Goal: Information Seeking & Learning: Learn about a topic

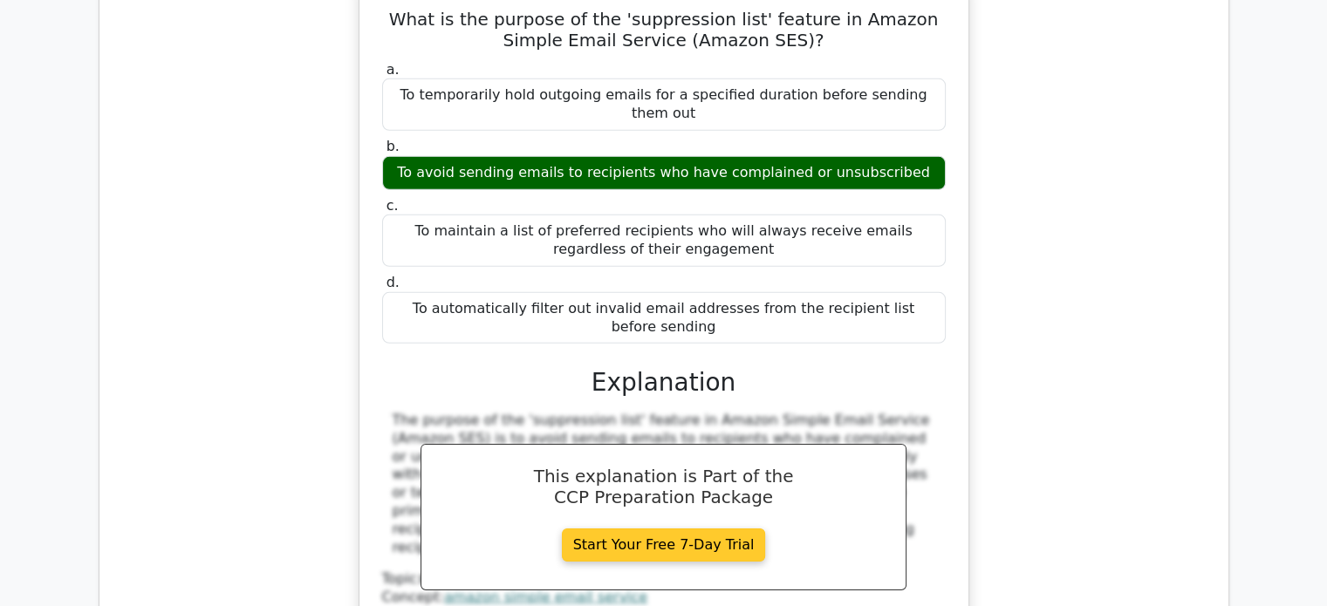
scroll to position [18803, 0]
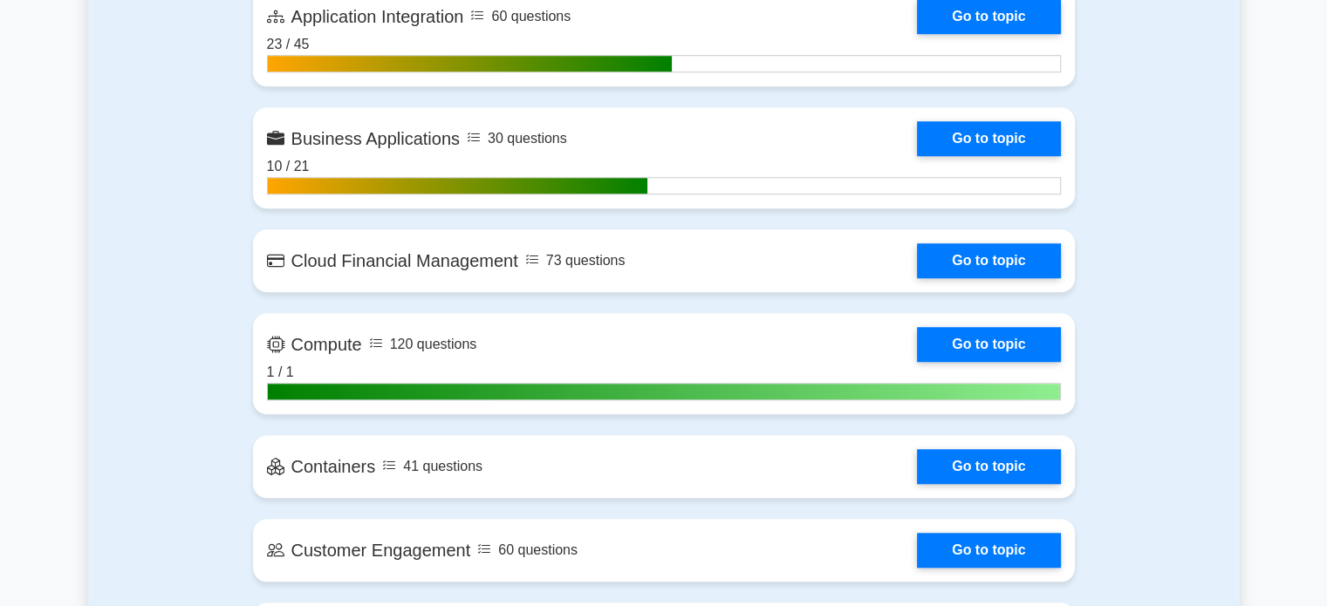
scroll to position [1531, 0]
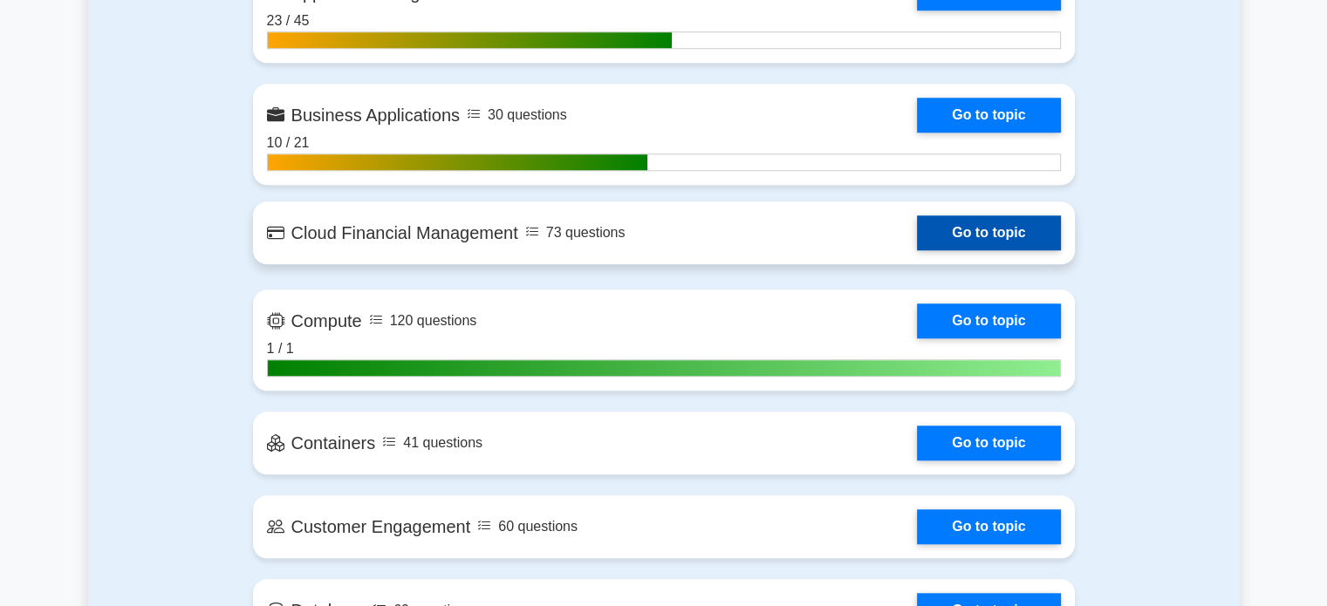
click at [956, 228] on link "Go to topic" at bounding box center [988, 232] width 143 height 35
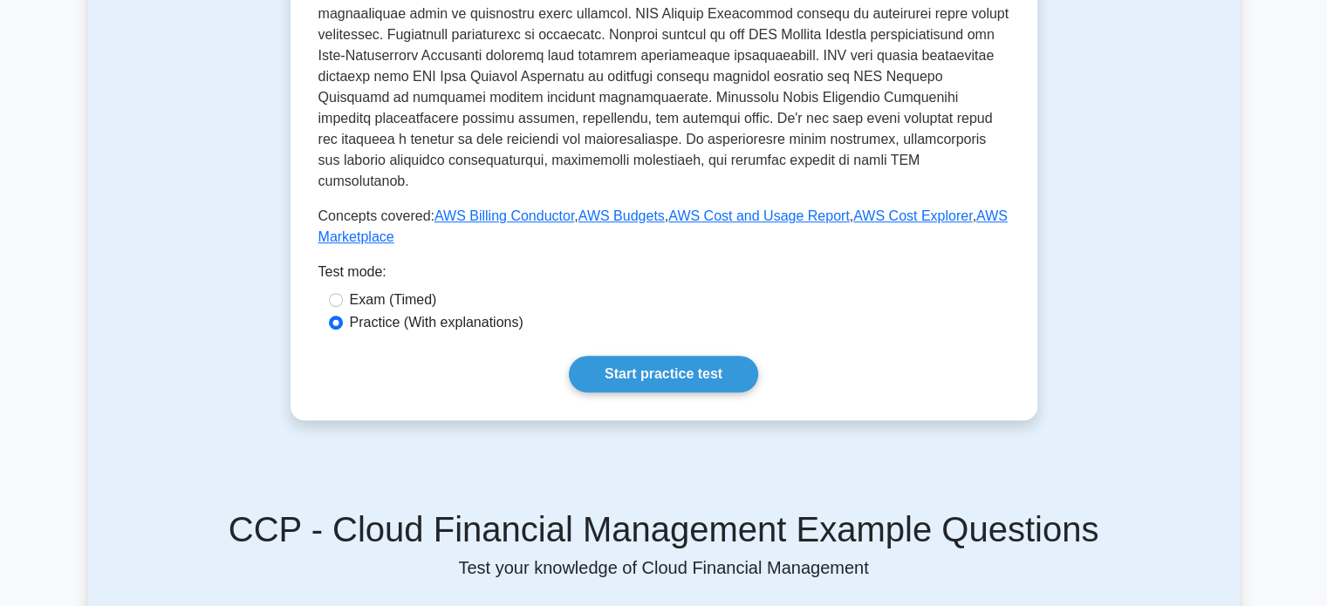
scroll to position [684, 0]
click at [674, 355] on link "Start practice test" at bounding box center [663, 373] width 189 height 37
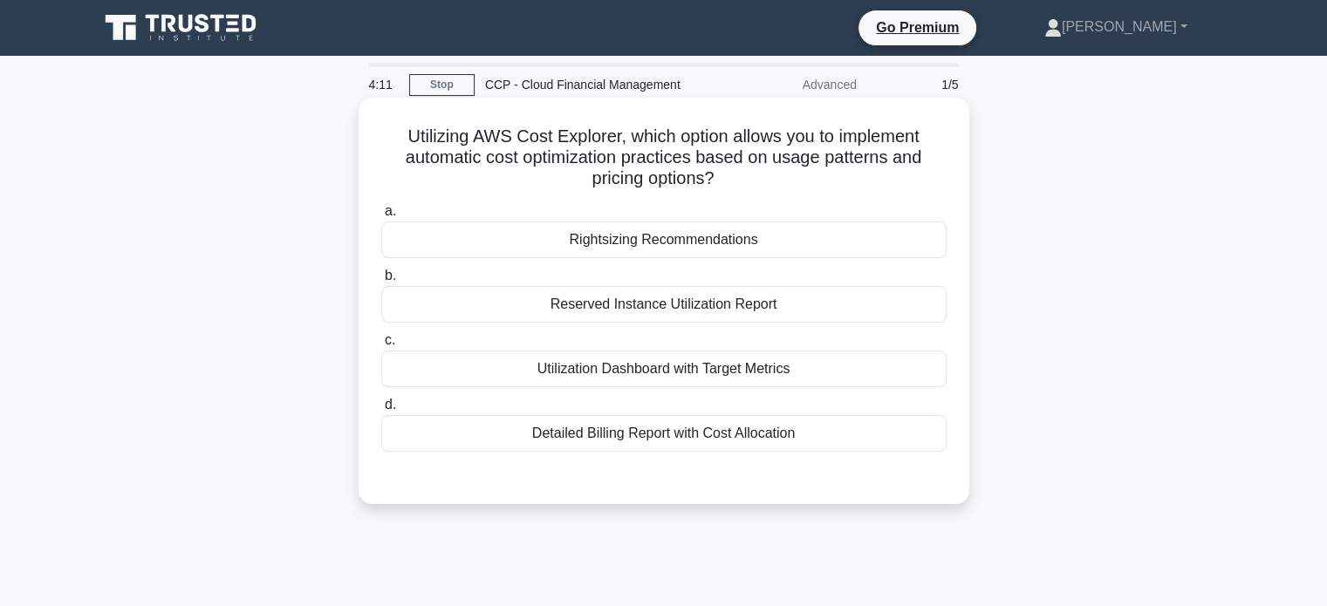
click at [789, 362] on div "Utilization Dashboard with Target Metrics" at bounding box center [663, 369] width 565 height 37
click at [381, 346] on input "c. Utilization Dashboard with Target Metrics" at bounding box center [381, 340] width 0 height 11
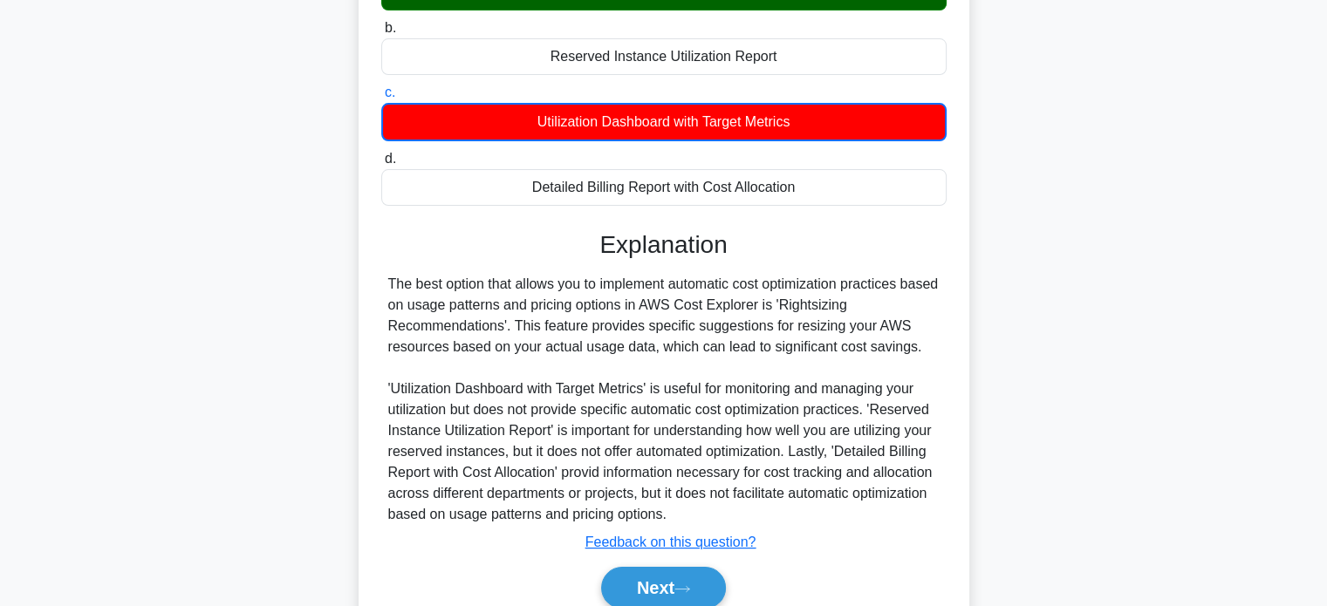
scroll to position [336, 0]
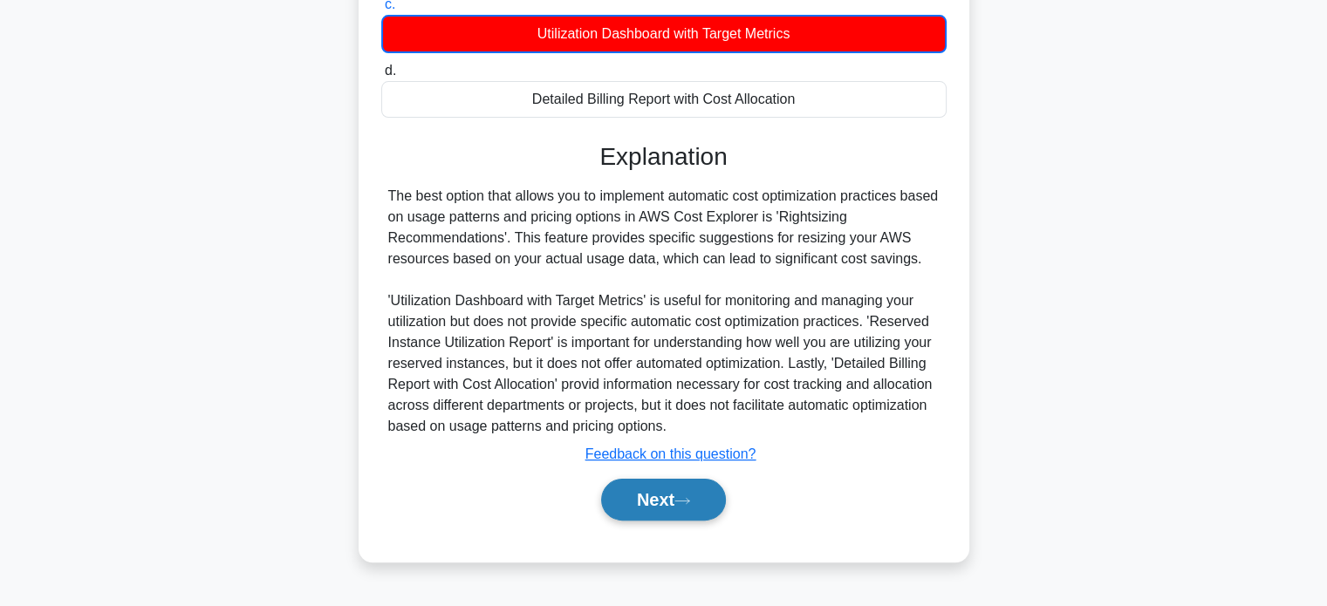
click at [691, 513] on button "Next" at bounding box center [663, 500] width 125 height 42
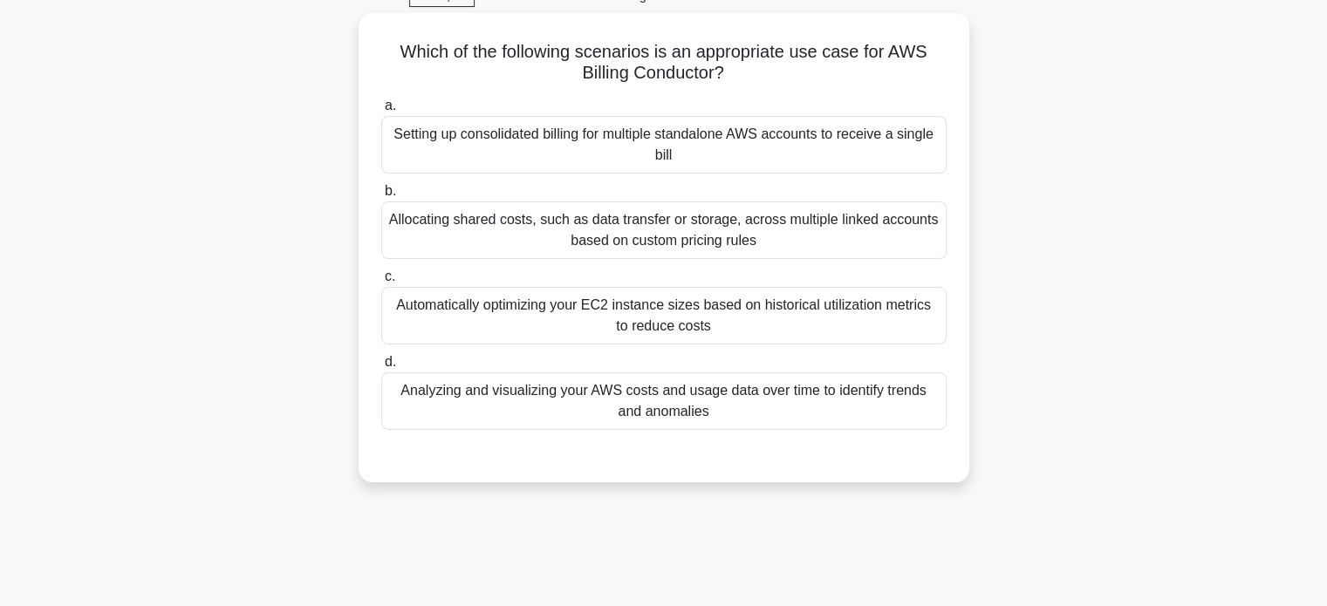
scroll to position [0, 0]
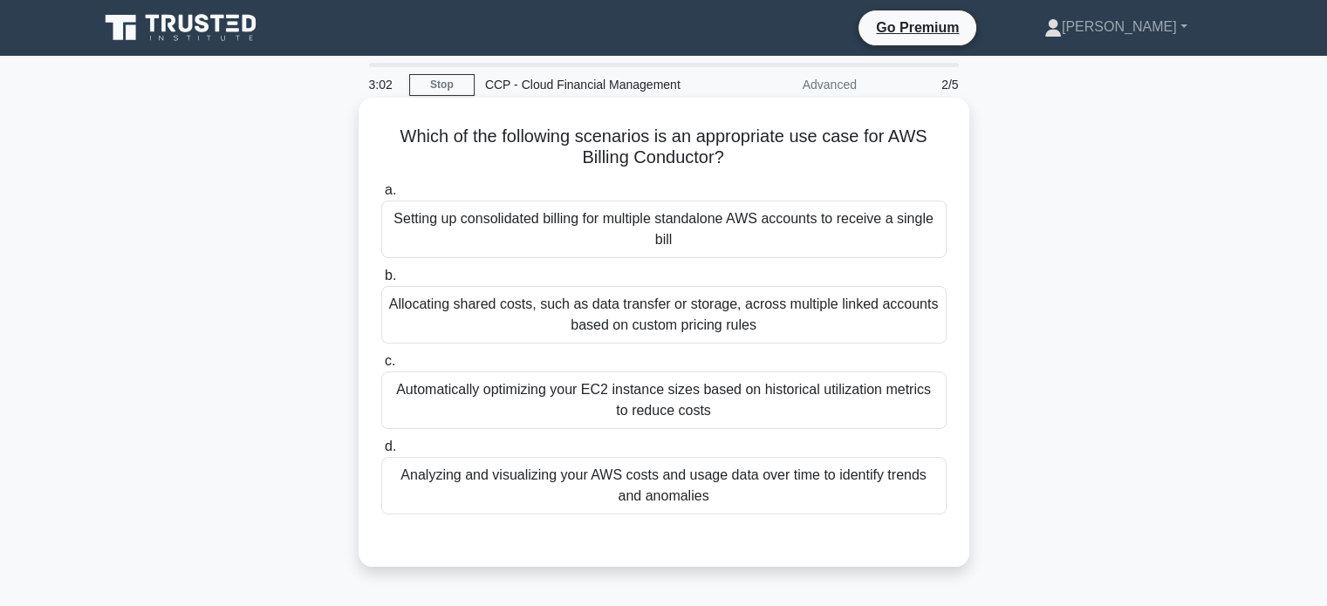
click at [868, 229] on div "Setting up consolidated billing for multiple standalone AWS accounts to receive…" at bounding box center [663, 230] width 565 height 58
click at [381, 196] on input "a. Setting up consolidated billing for multiple standalone AWS accounts to rece…" at bounding box center [381, 190] width 0 height 11
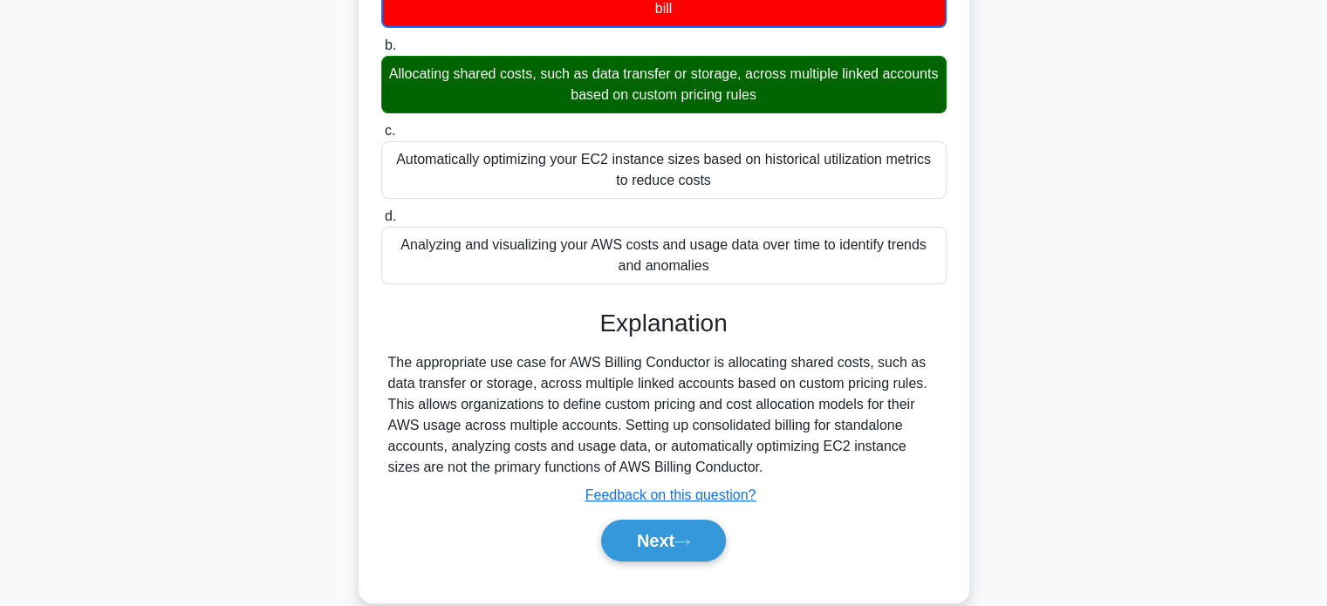
scroll to position [336, 0]
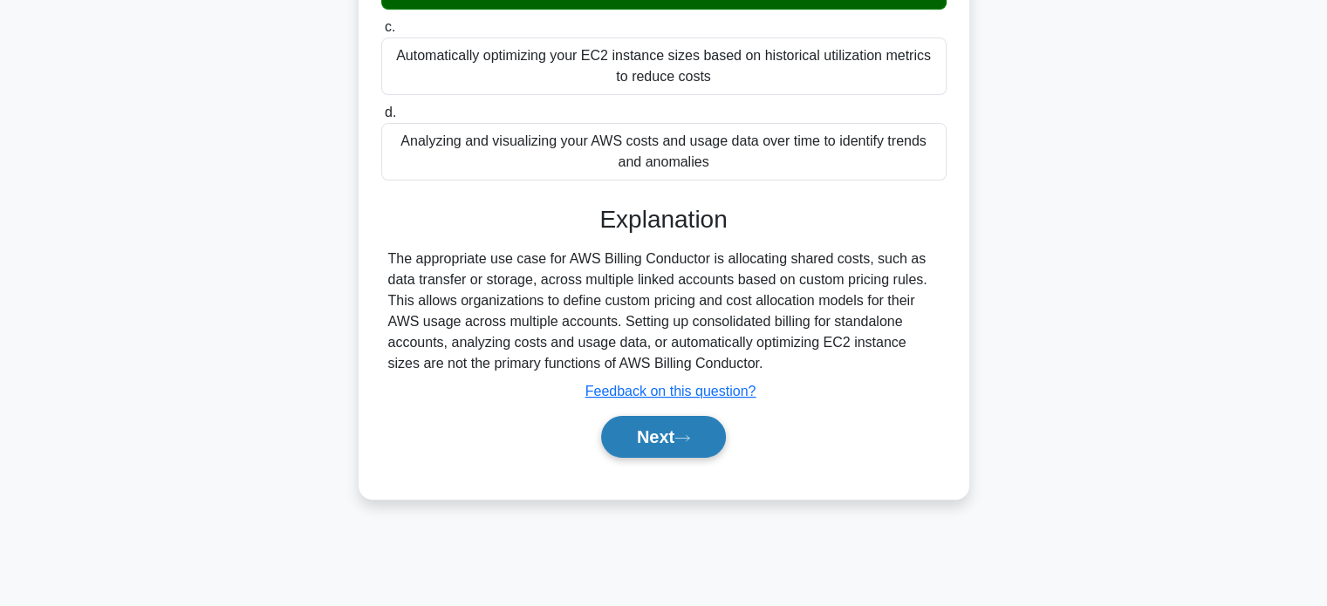
click at [693, 428] on button "Next" at bounding box center [663, 437] width 125 height 42
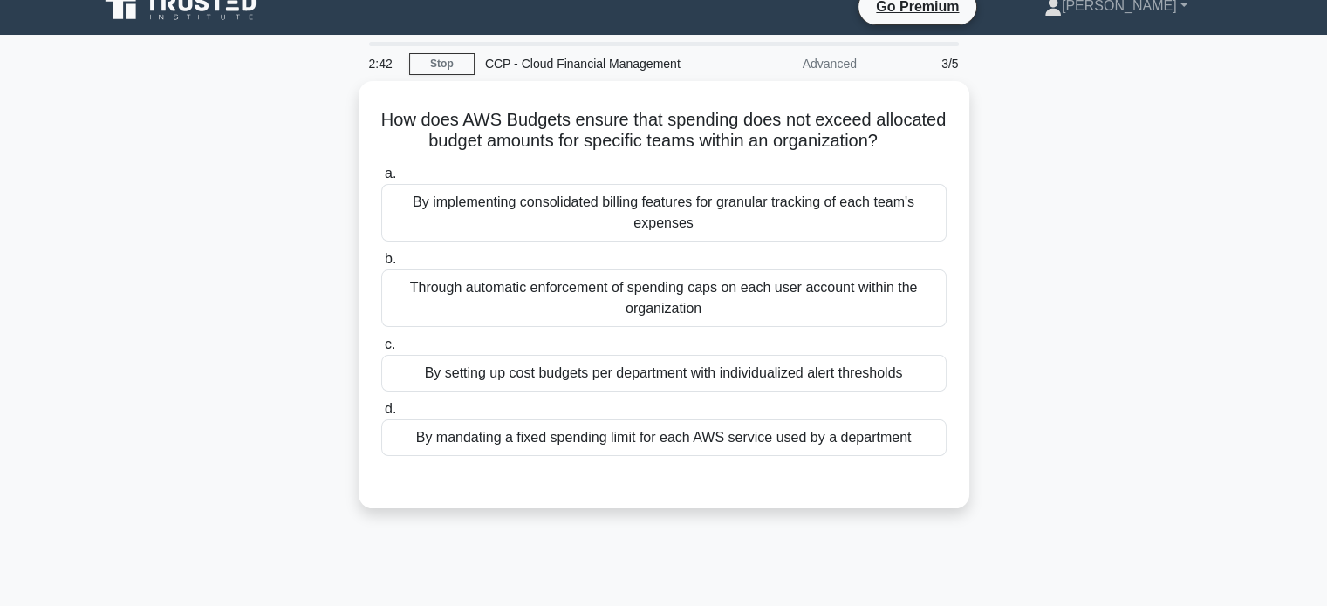
scroll to position [0, 0]
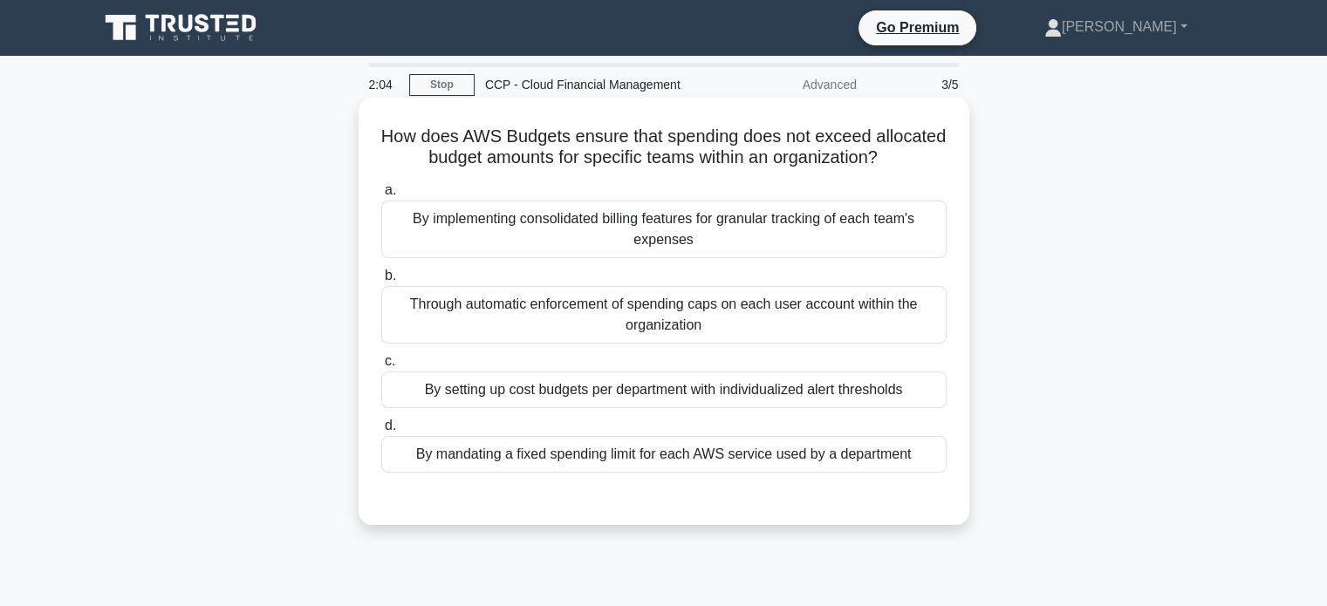
click at [818, 387] on div "By setting up cost budgets per department with individualized alert thresholds" at bounding box center [663, 390] width 565 height 37
click at [381, 367] on input "c. By setting up cost budgets per department with individualized alert threshol…" at bounding box center [381, 361] width 0 height 11
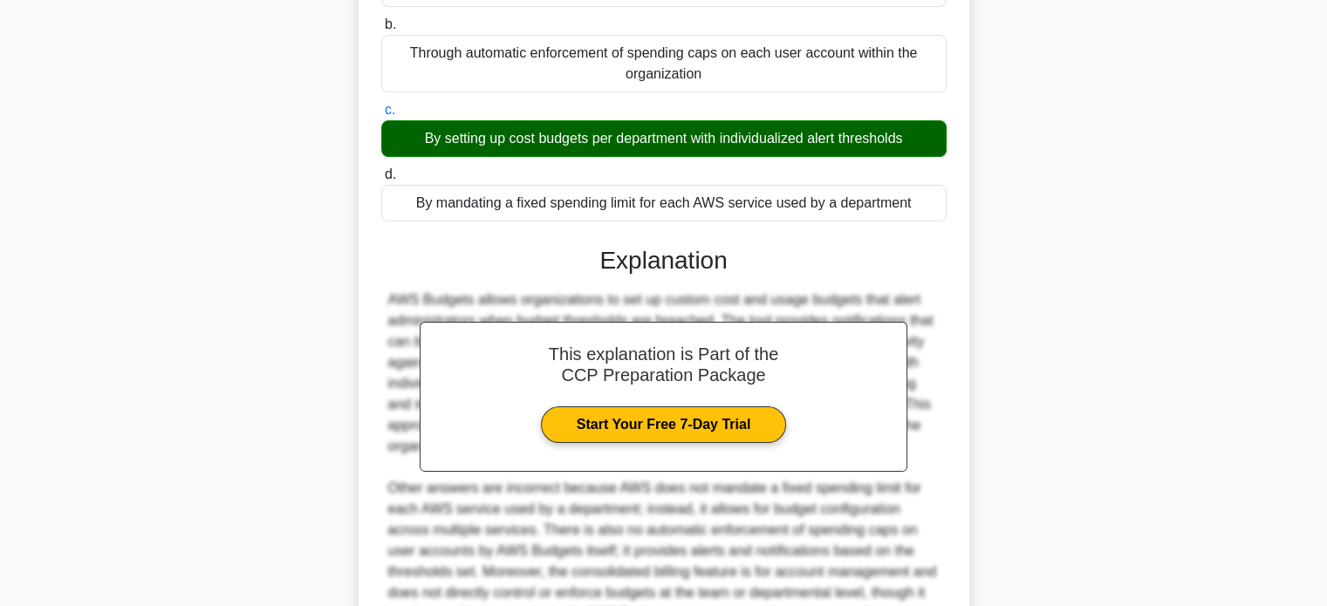
scroll to position [426, 0]
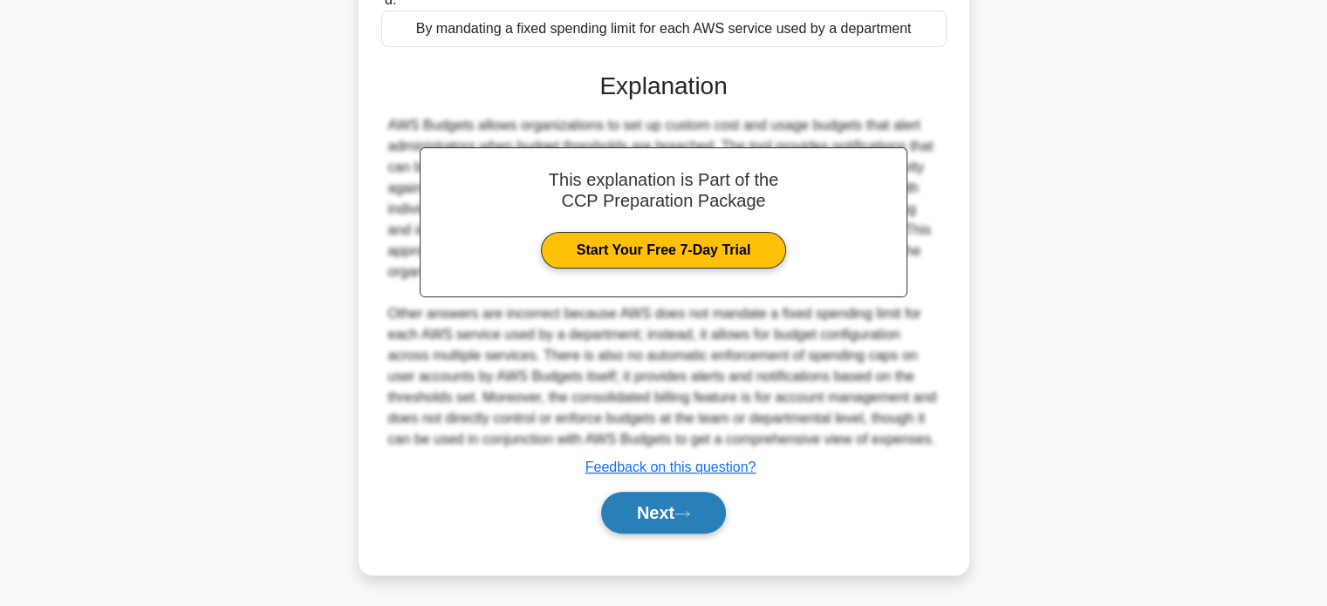
click at [687, 523] on button "Next" at bounding box center [663, 513] width 125 height 42
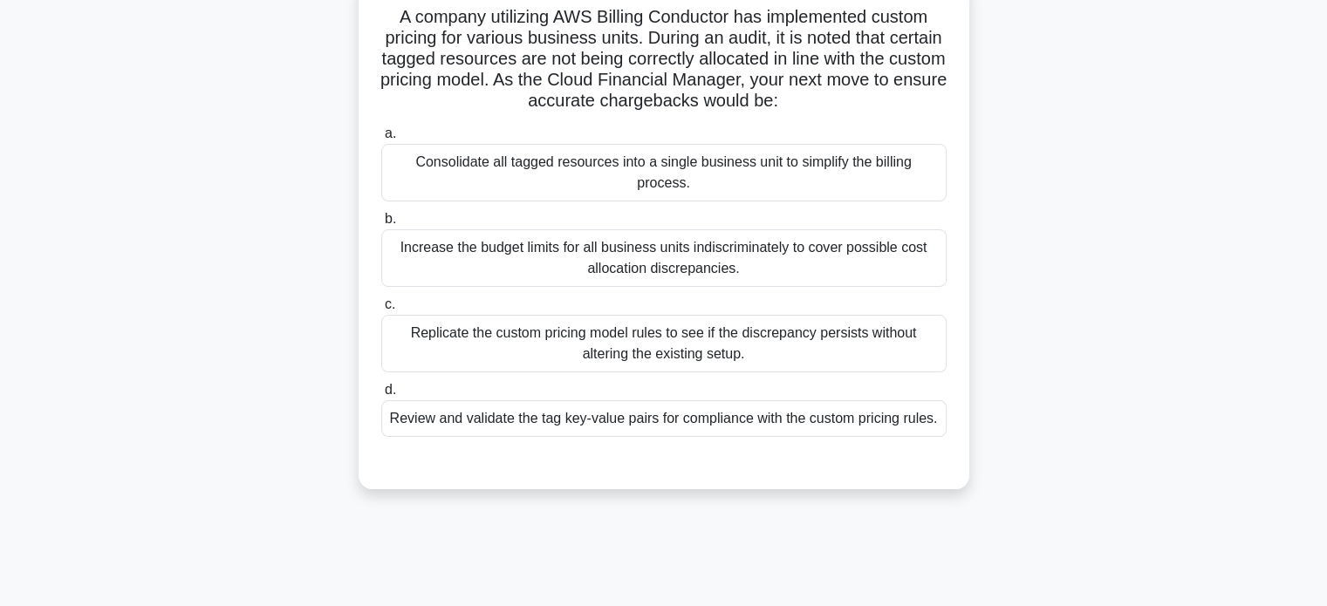
scroll to position [103, 0]
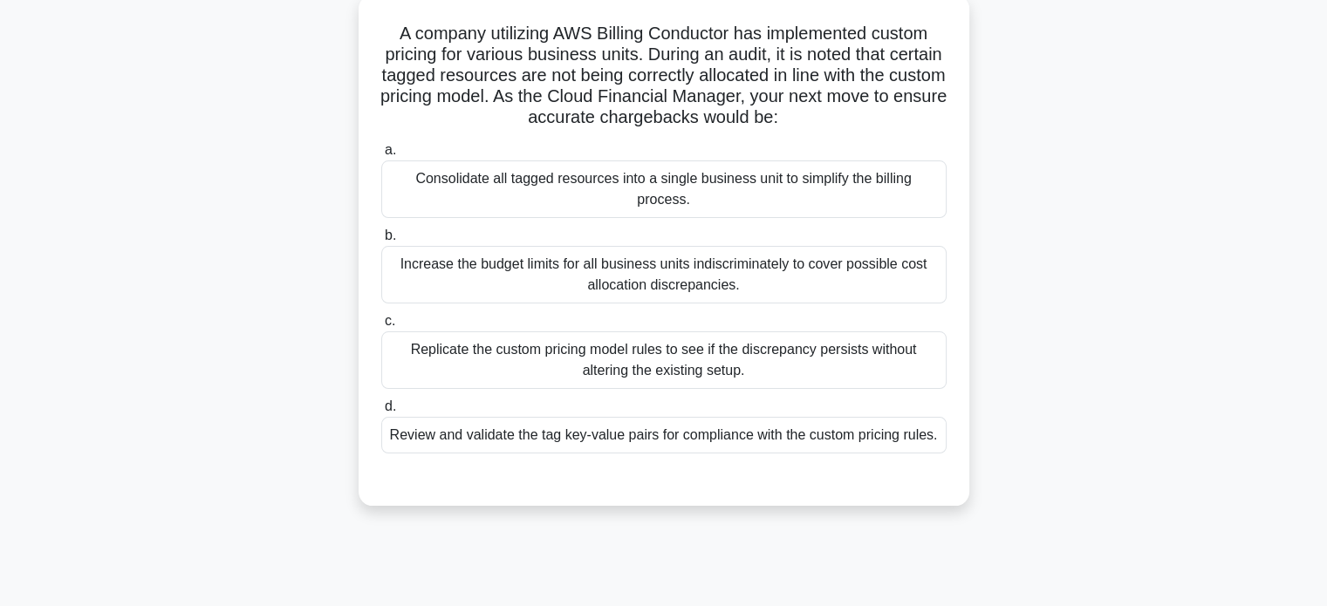
click at [848, 369] on div "Replicate the custom pricing model rules to see if the discrepancy persists wit…" at bounding box center [663, 361] width 565 height 58
click at [381, 327] on input "c. Replicate the custom pricing model rules to see if the discrepancy persists …" at bounding box center [381, 321] width 0 height 11
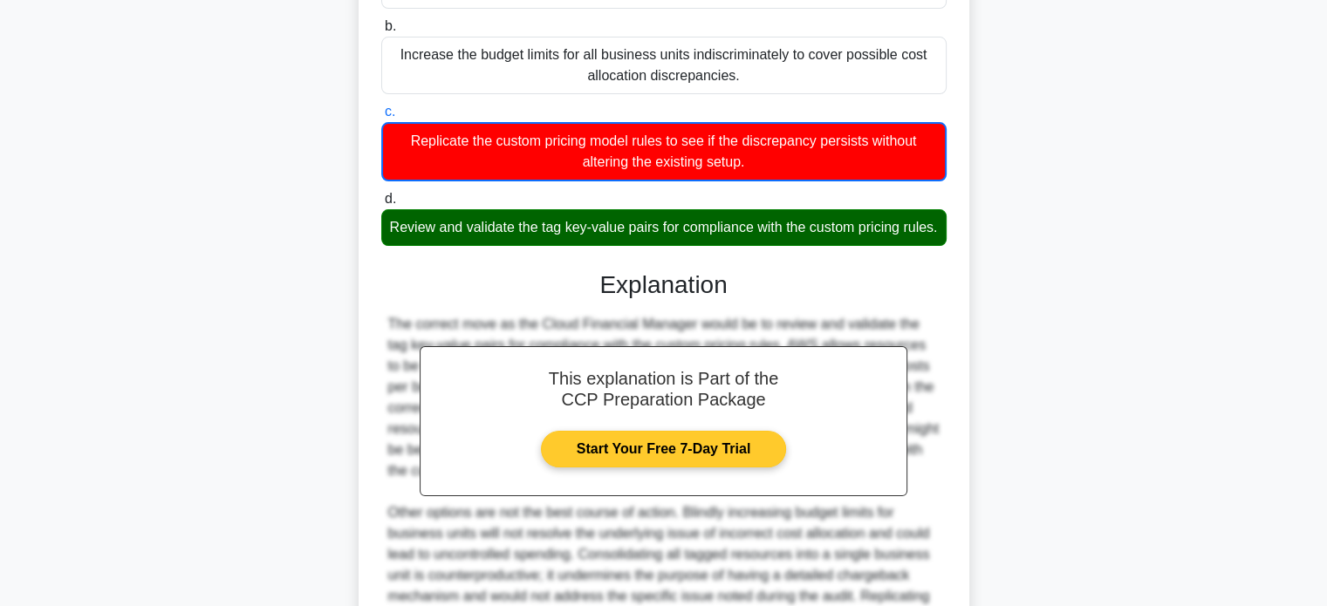
scroll to position [574, 0]
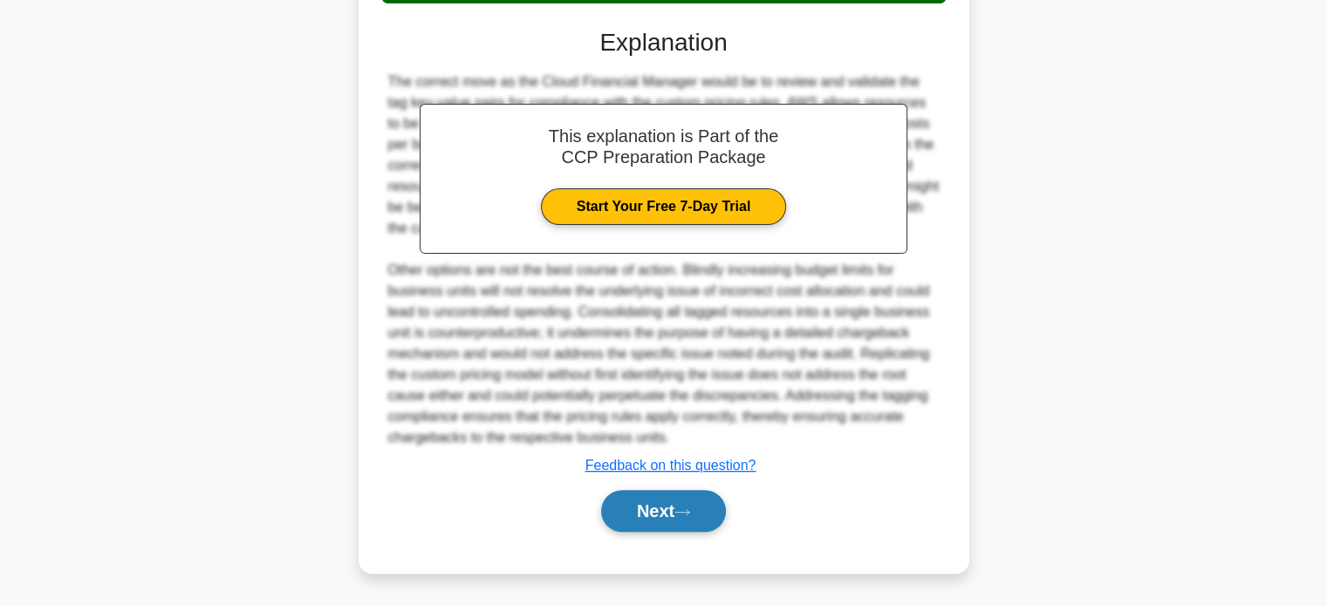
click at [678, 517] on button "Next" at bounding box center [663, 511] width 125 height 42
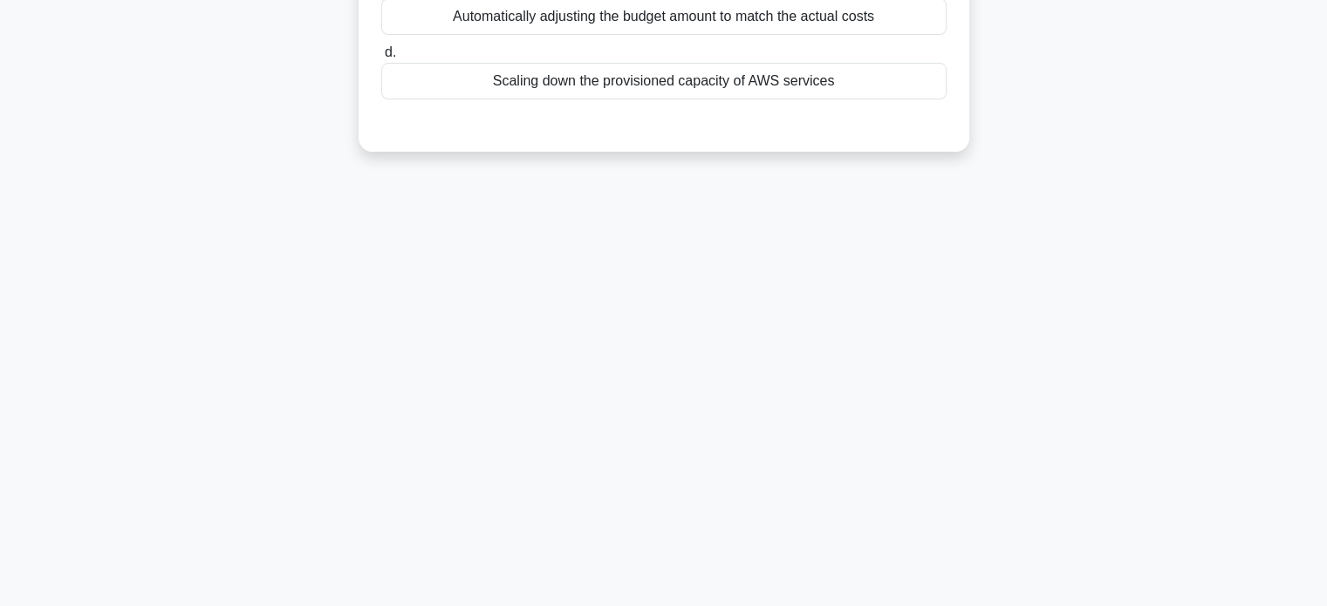
scroll to position [0, 0]
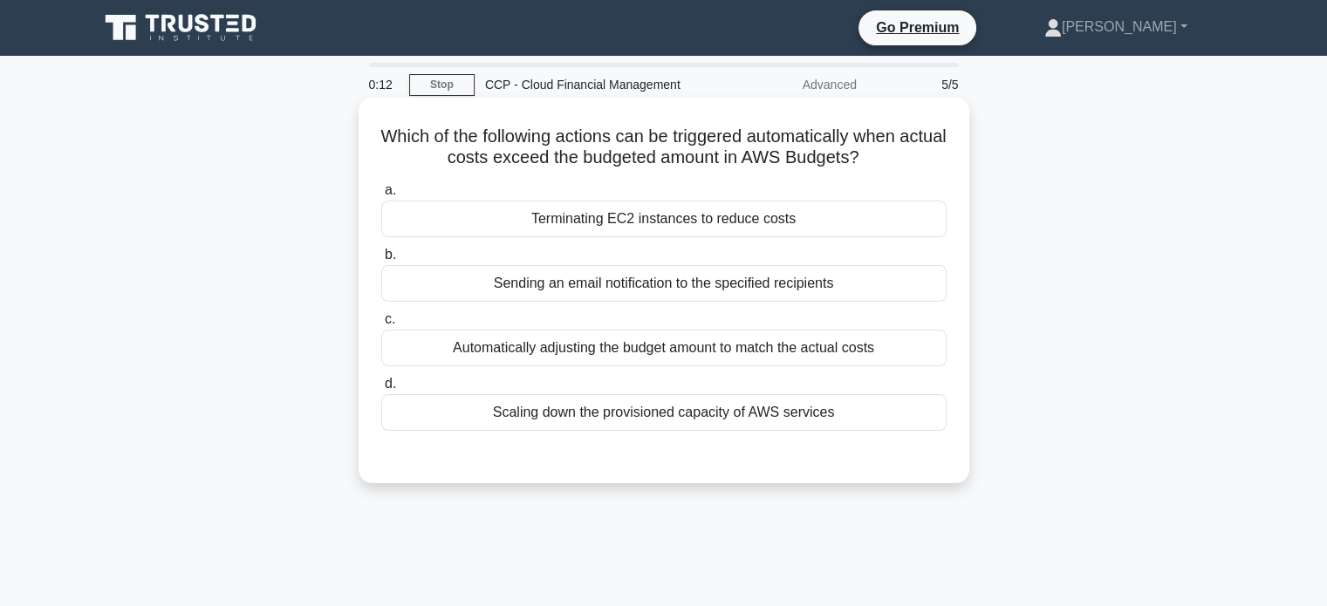
click at [784, 290] on div "Sending an email notification to the specified recipients" at bounding box center [663, 283] width 565 height 37
click at [381, 261] on input "b. Sending an email notification to the specified recipients" at bounding box center [381, 255] width 0 height 11
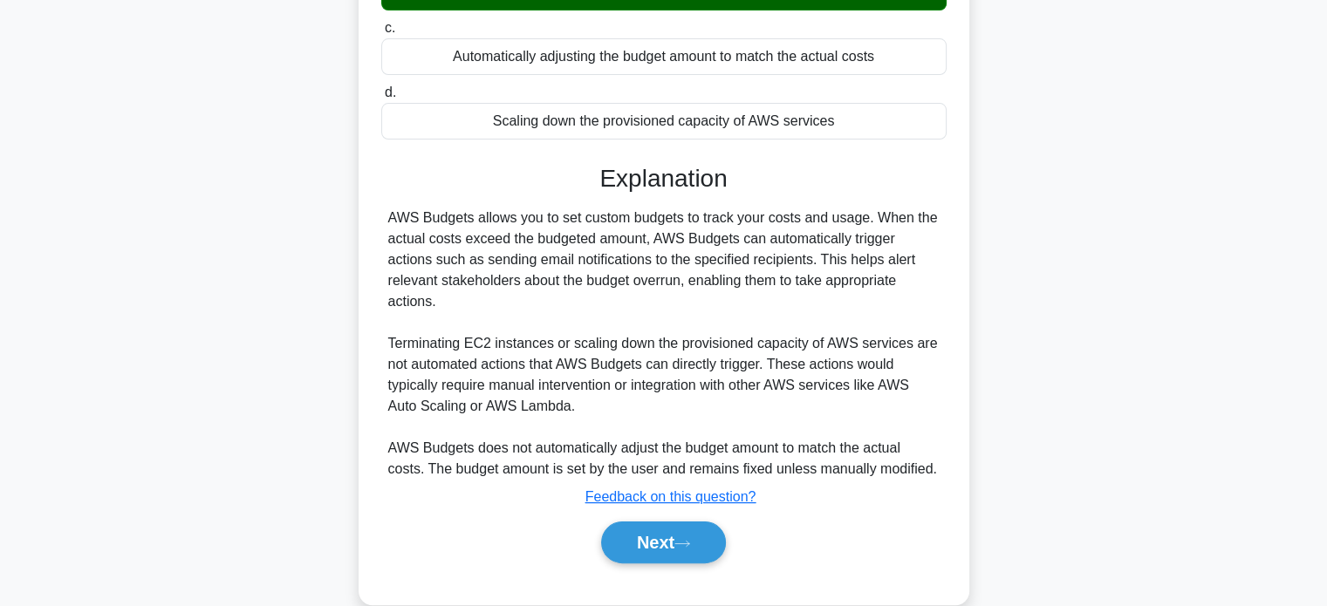
scroll to position [293, 0]
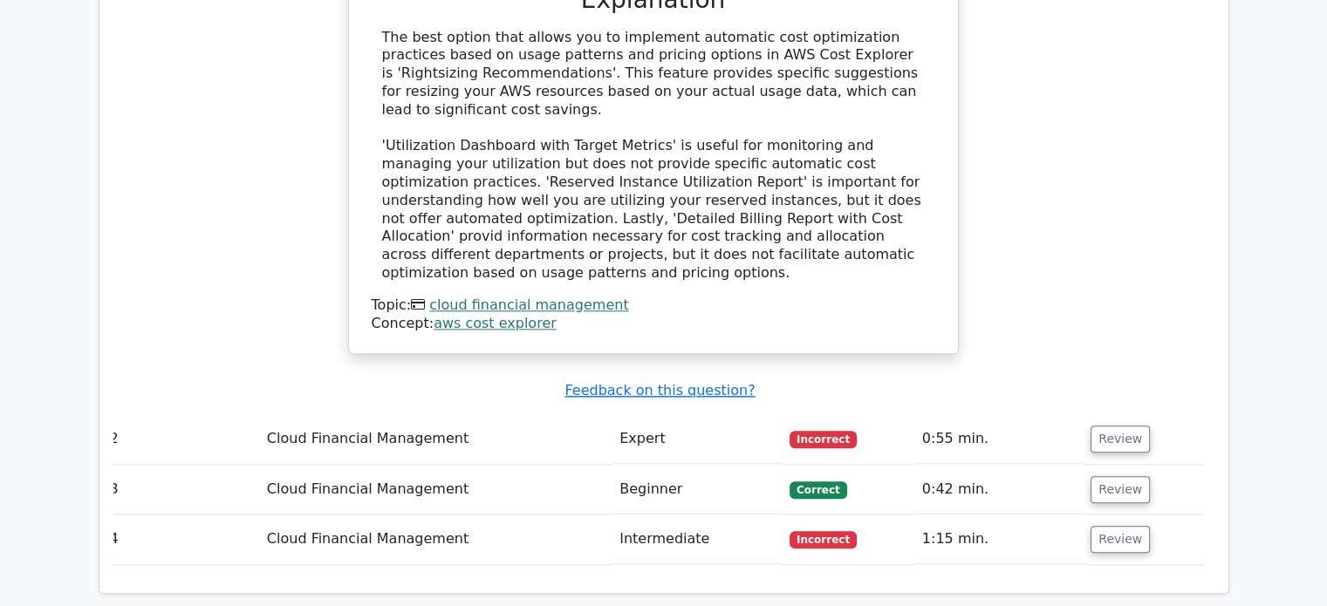
scroll to position [1779, 0]
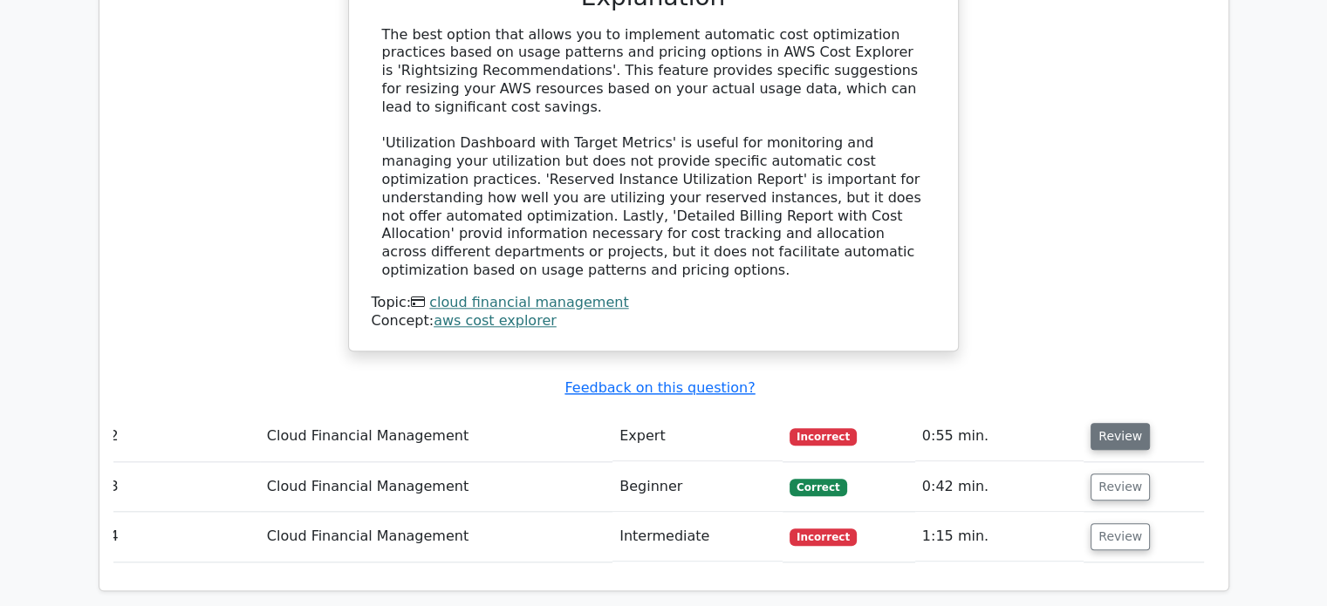
click at [1099, 423] on button "Review" at bounding box center [1120, 436] width 59 height 27
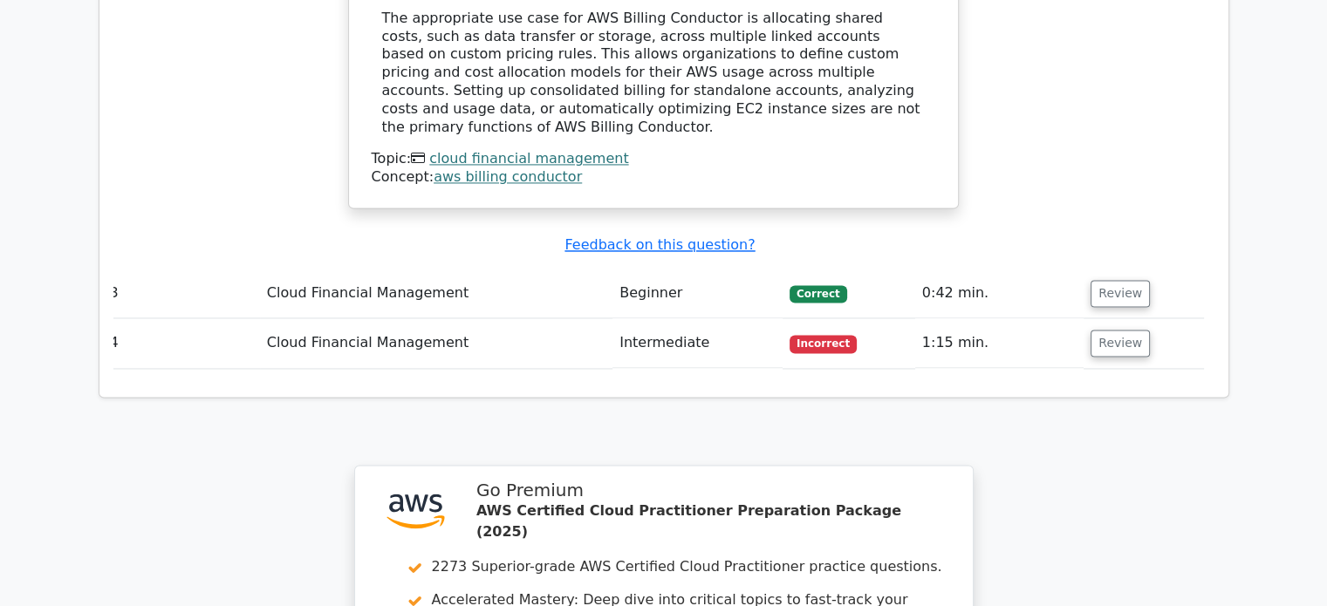
scroll to position [2687, 0]
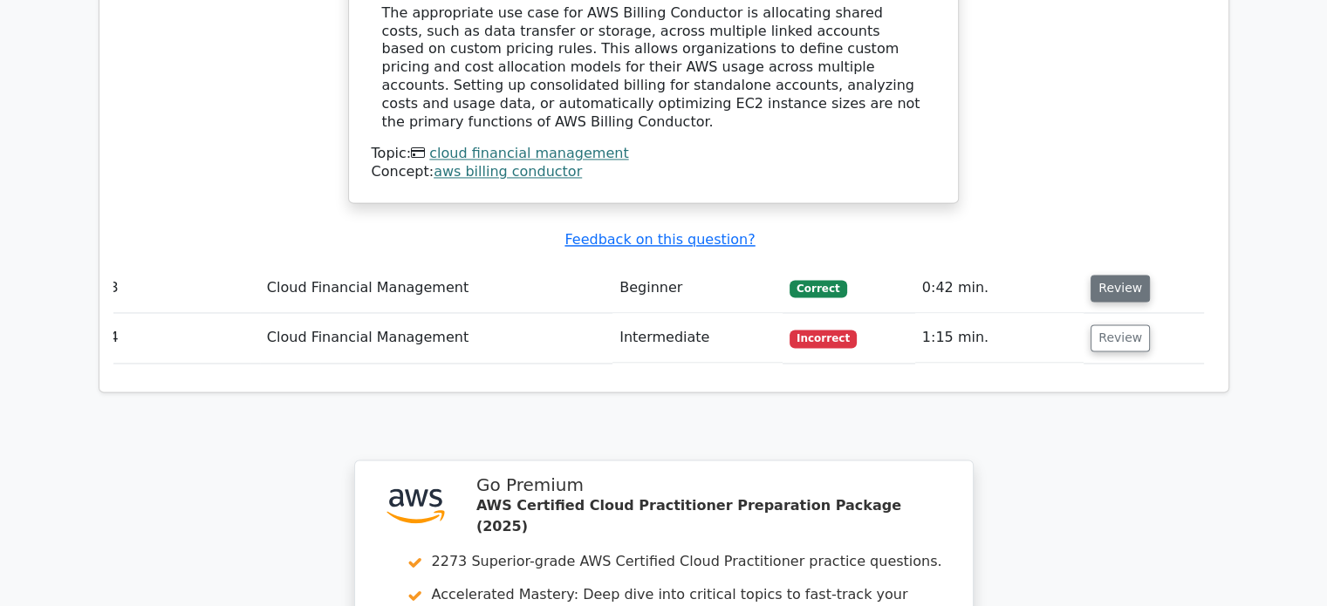
click at [1130, 275] on button "Review" at bounding box center [1120, 288] width 59 height 27
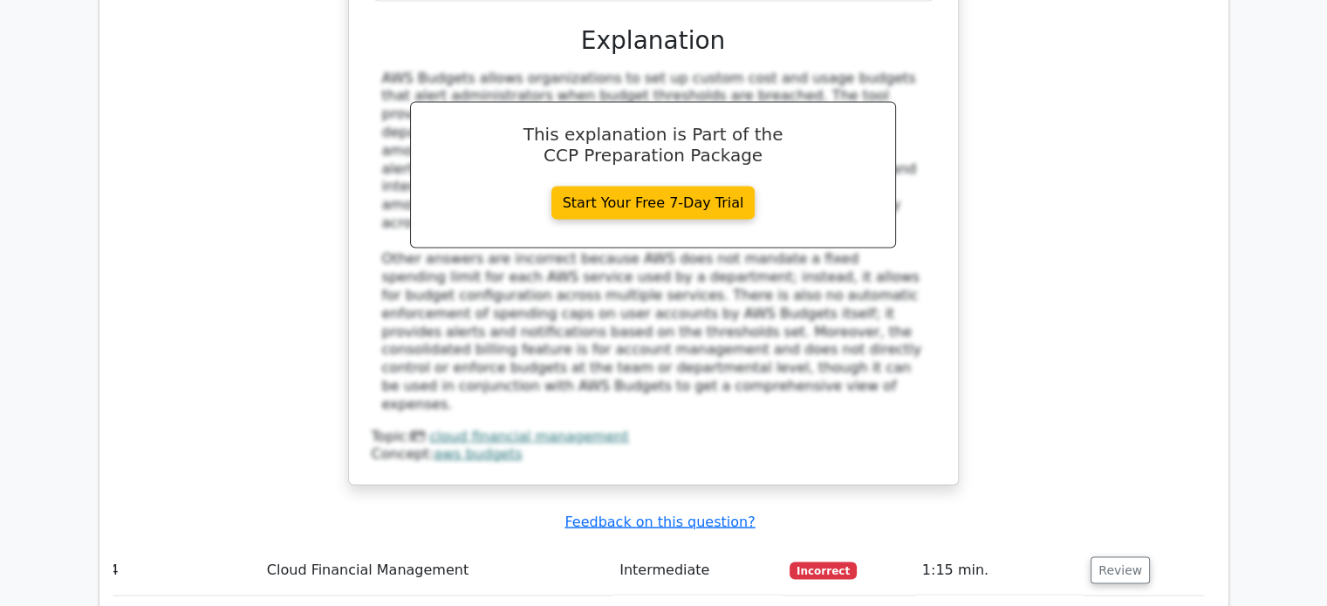
scroll to position [3419, 0]
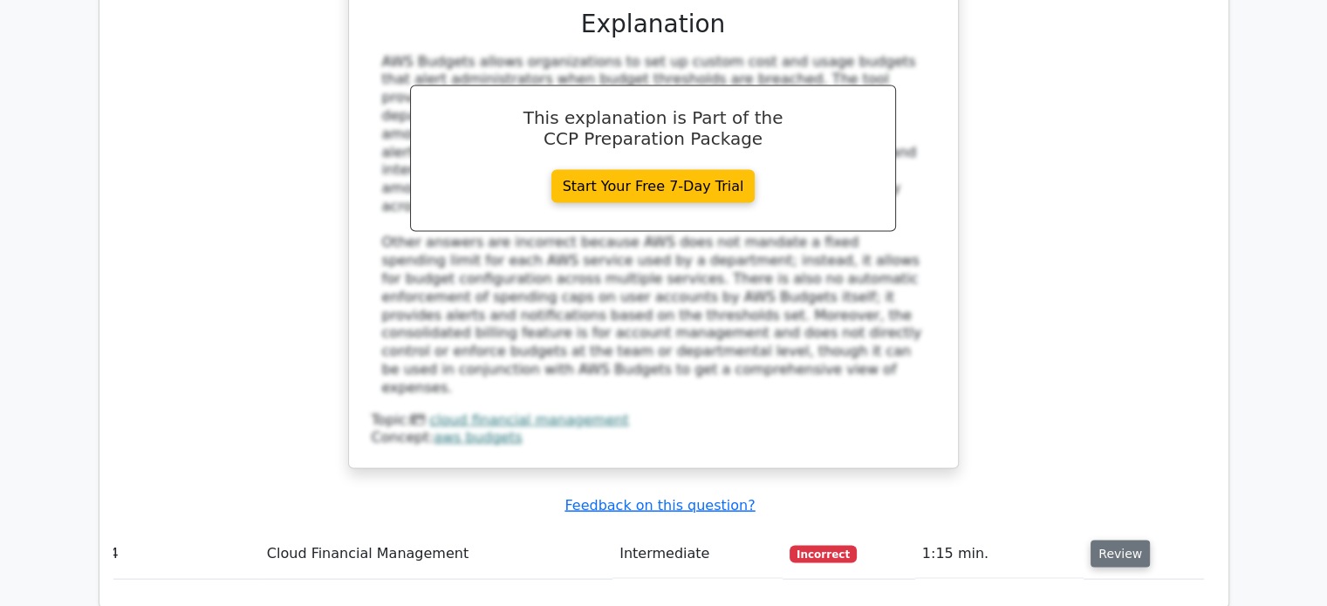
click at [1100, 541] on button "Review" at bounding box center [1120, 554] width 59 height 27
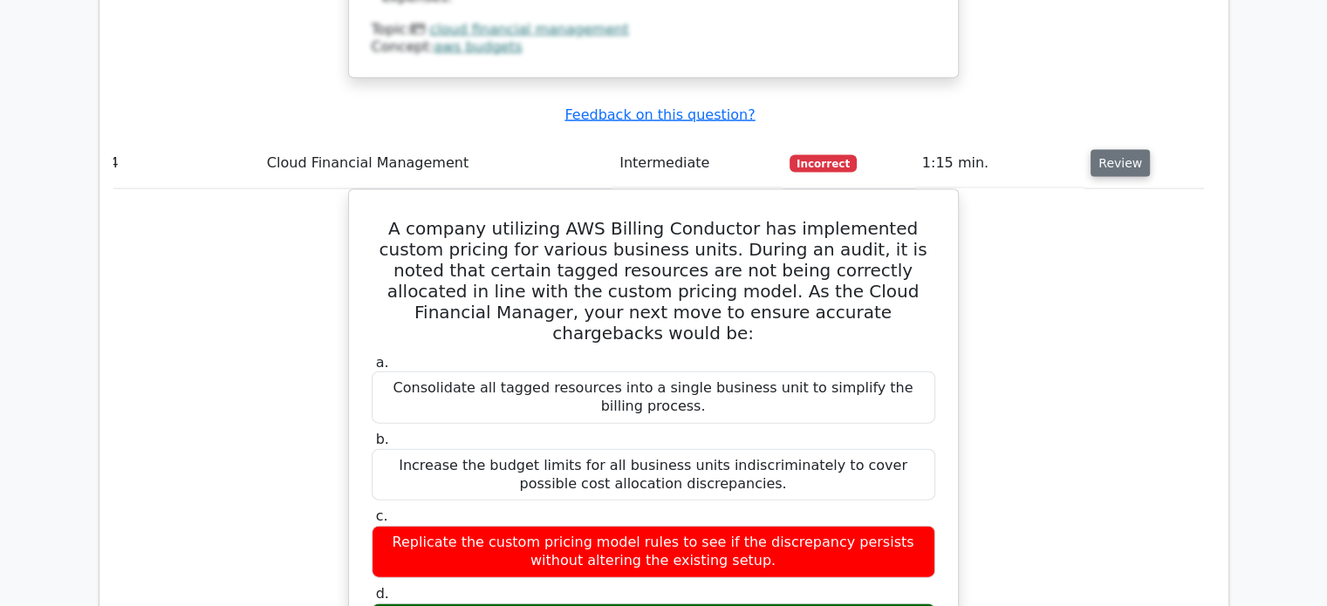
scroll to position [3811, 0]
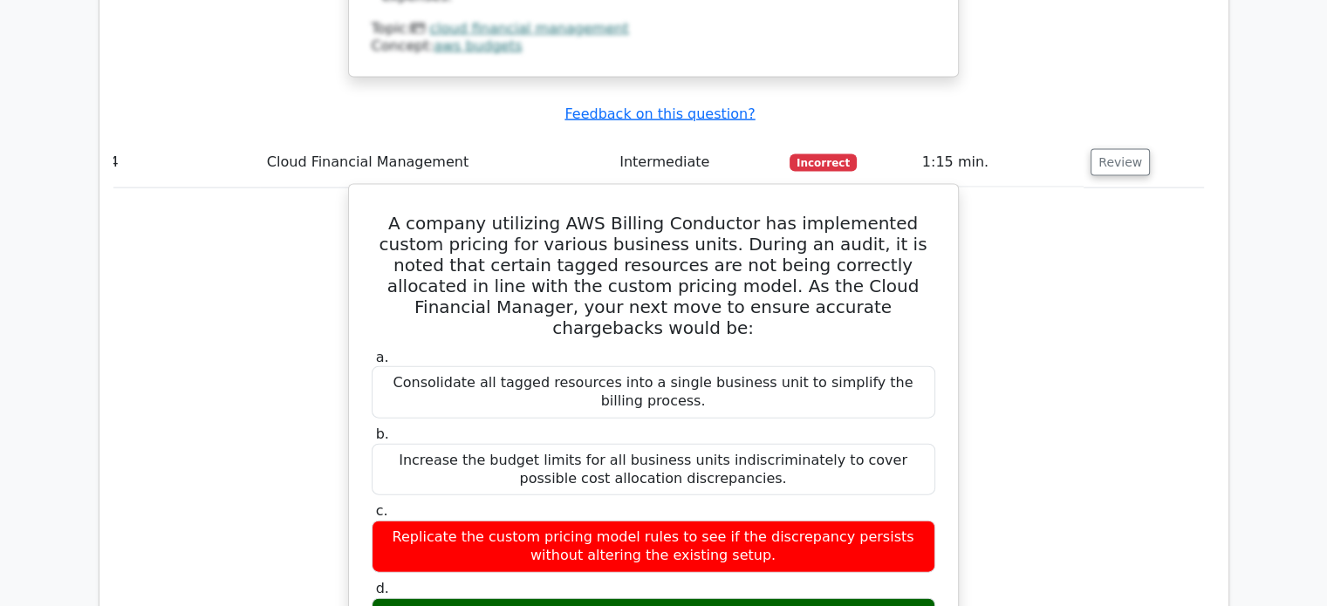
click at [901, 580] on label "d. Review and validate the tag key-value pairs for compliance with the custom p…" at bounding box center [654, 615] width 564 height 70
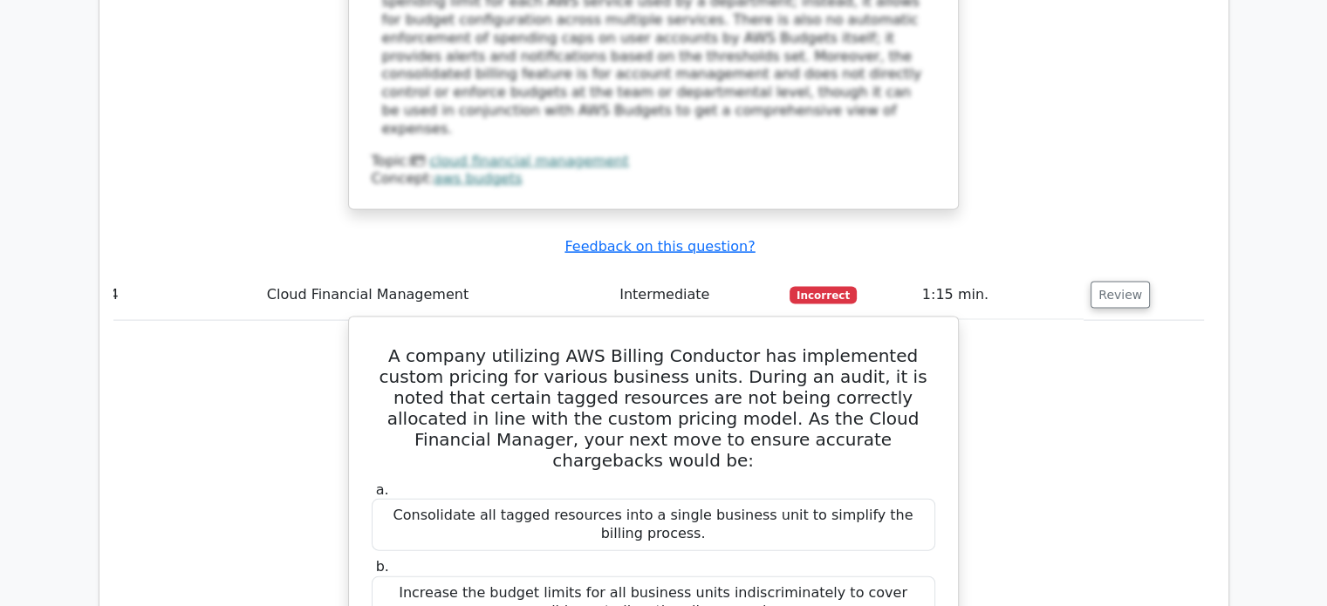
scroll to position [3663, 0]
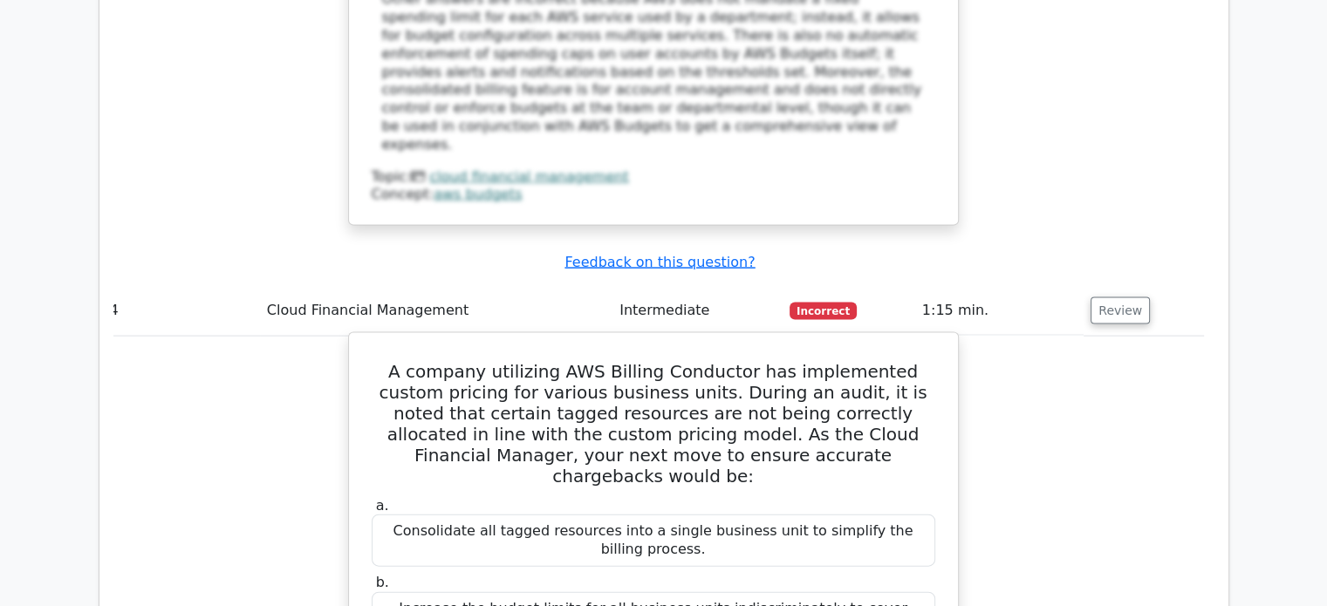
click at [384, 361] on h5 "A company utilizing AWS Billing Conductor has implemented custom pricing for va…" at bounding box center [653, 424] width 567 height 126
drag, startPoint x: 440, startPoint y: 180, endPoint x: 932, endPoint y: 530, distance: 603.8
copy div "A company utilizing AWS Billing Conductor has implemented custom pricing for va…"
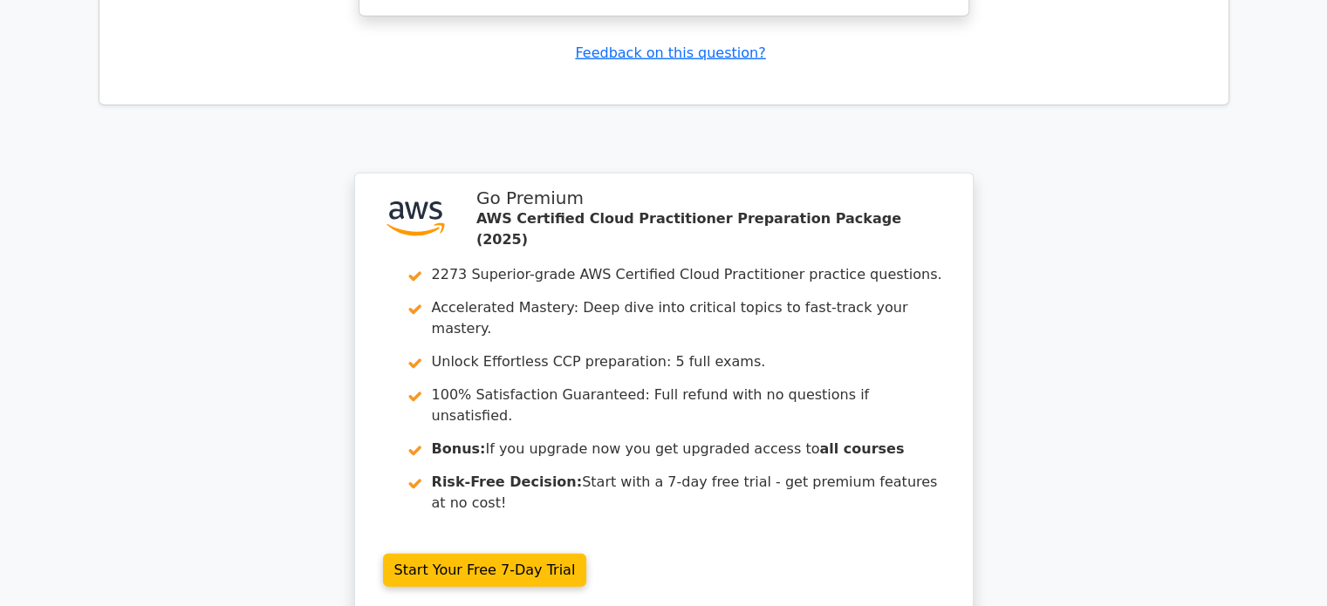
scroll to position [4963, 0]
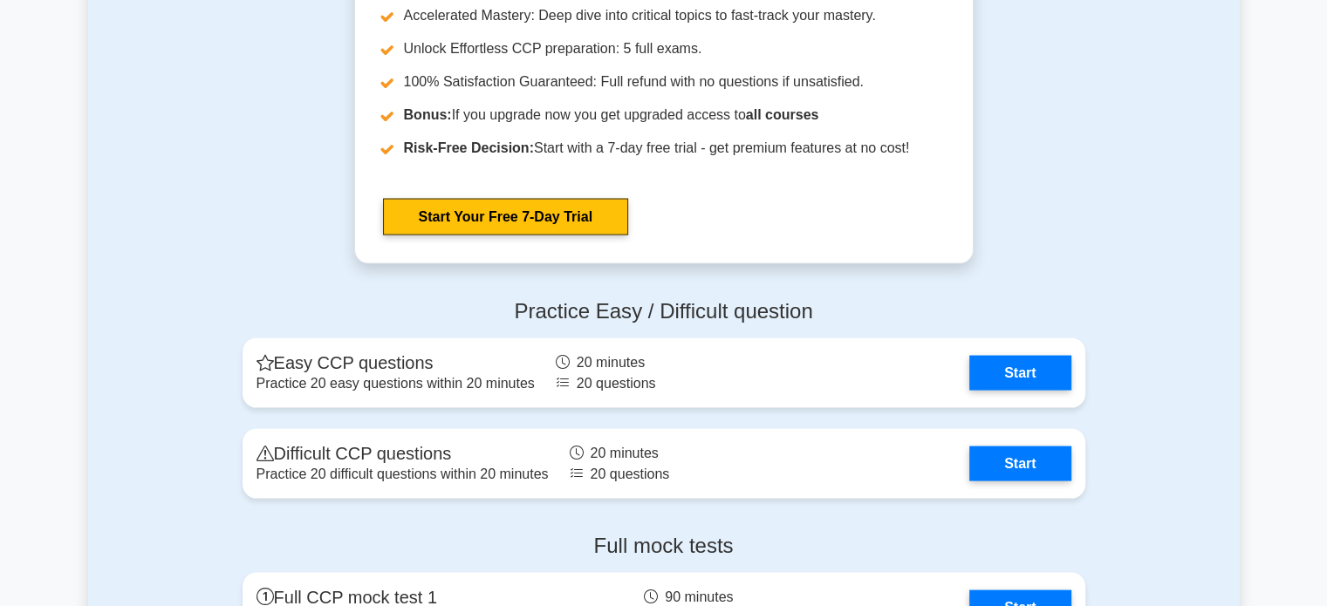
scroll to position [3396, 0]
click at [658, 301] on h4 "Practice Easy / Difficult question" at bounding box center [664, 311] width 843 height 25
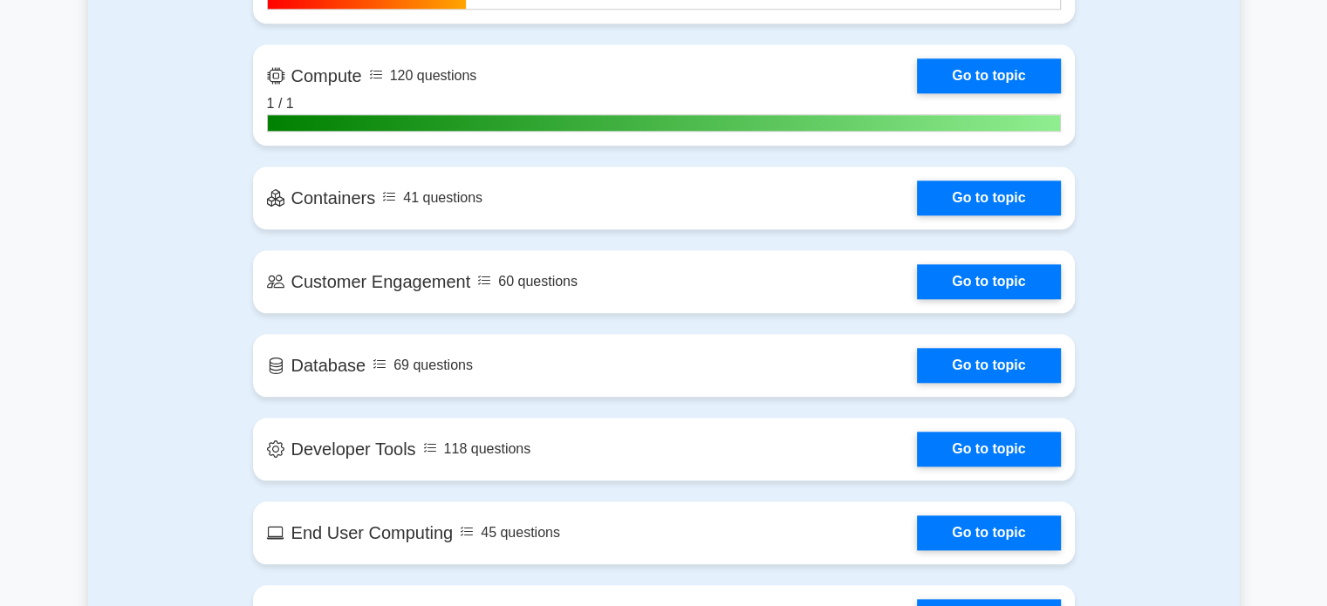
scroll to position [1815, 0]
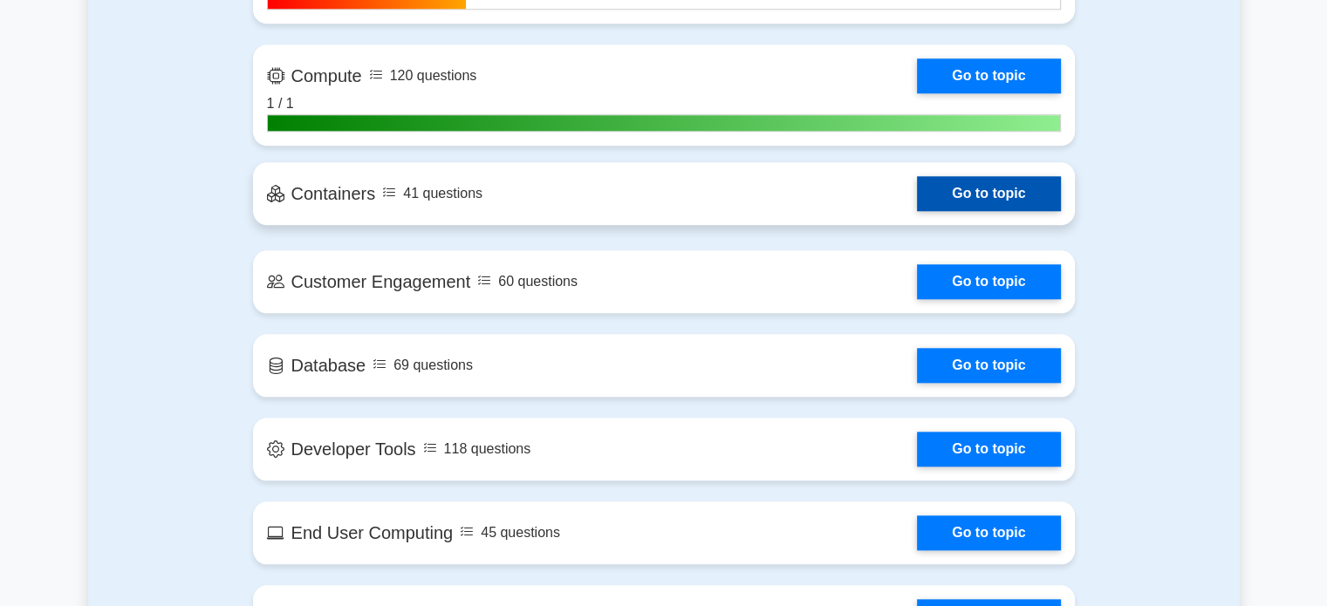
click at [941, 195] on link "Go to topic" at bounding box center [988, 193] width 143 height 35
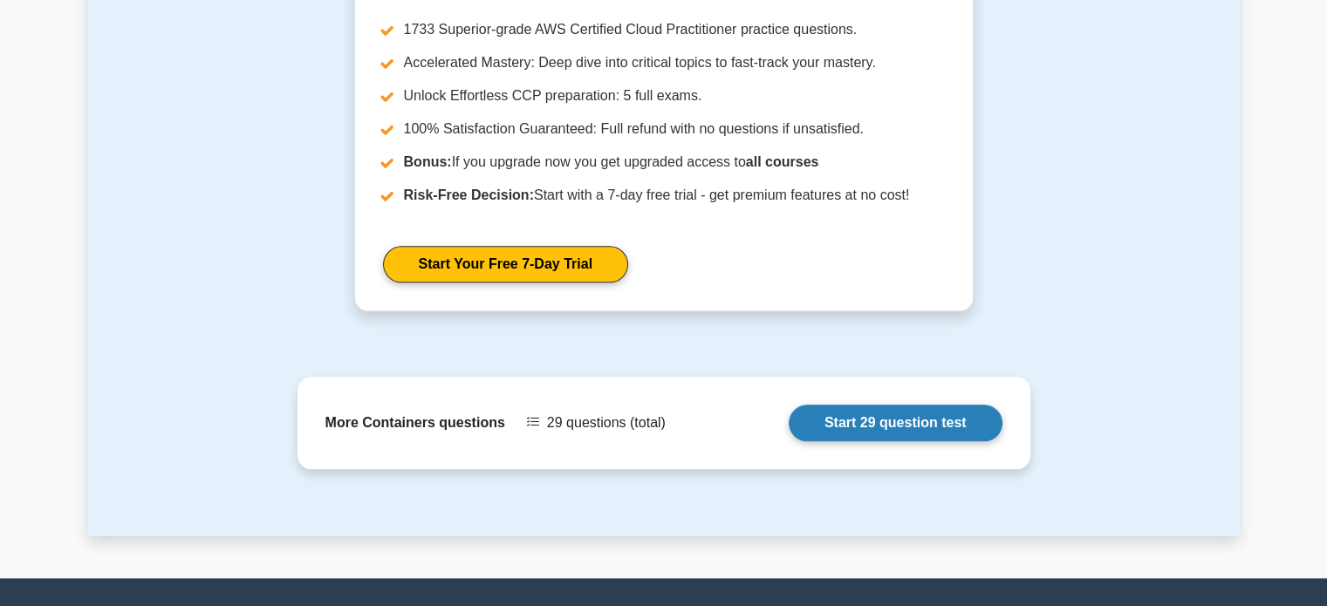
scroll to position [2067, 0]
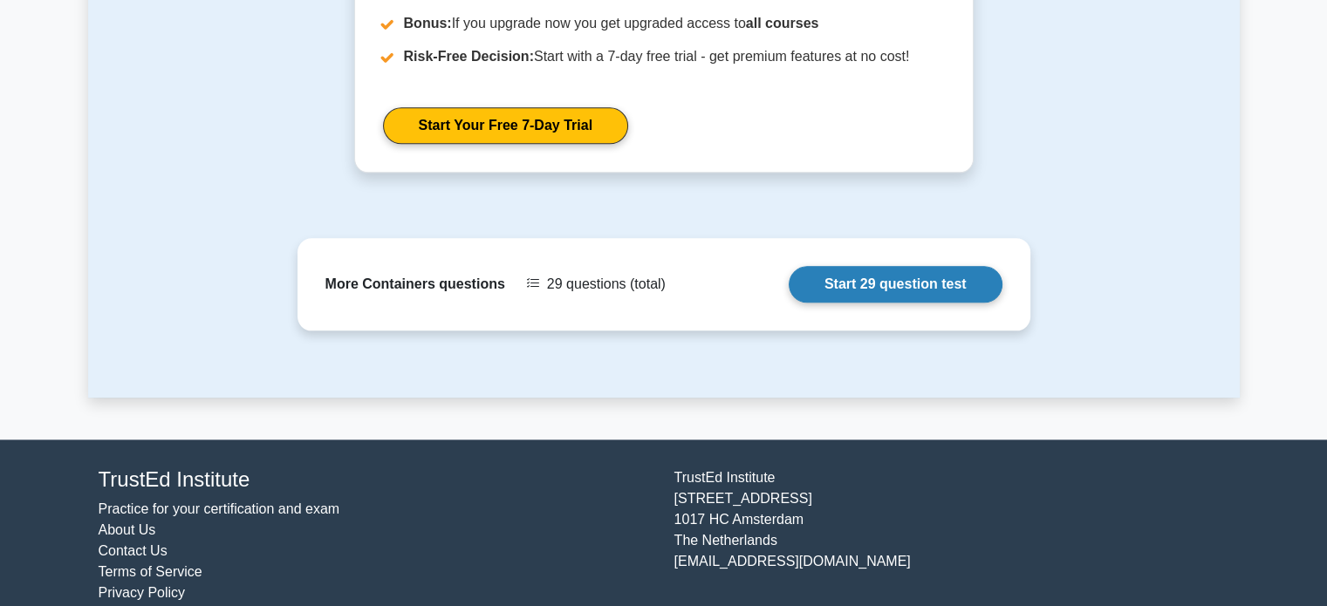
click at [942, 266] on link "Start 29 question test" at bounding box center [896, 284] width 214 height 37
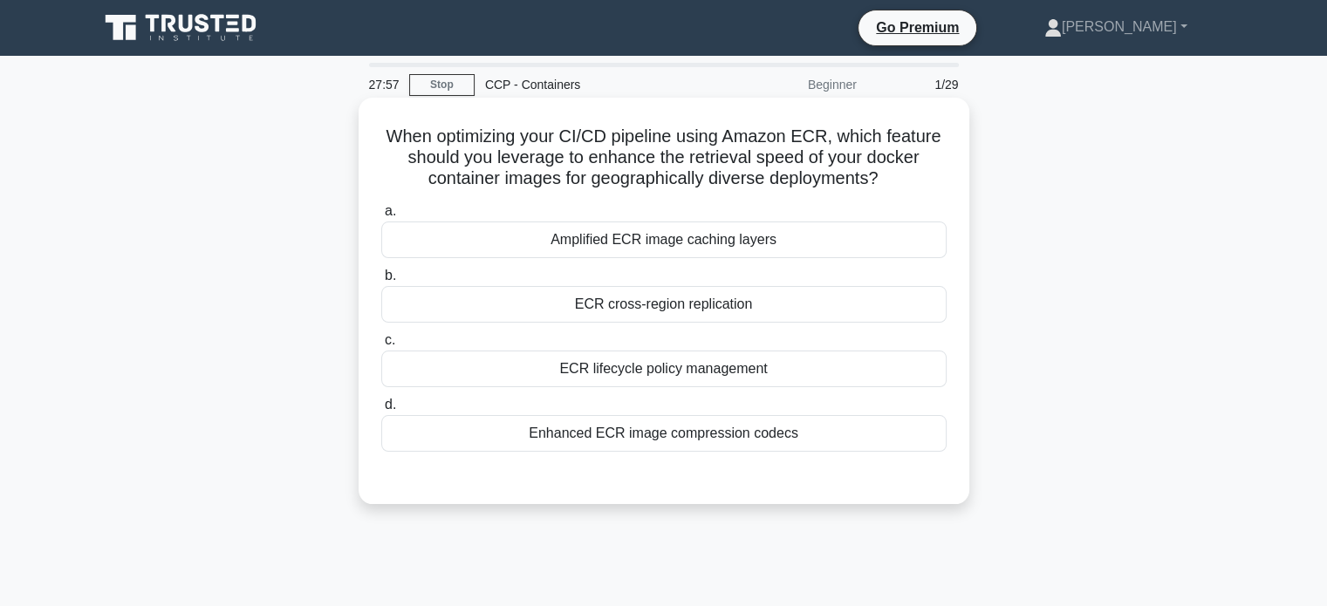
click at [844, 250] on div "Amplified ECR image caching layers" at bounding box center [663, 240] width 565 height 37
click at [381, 217] on input "a. Amplified ECR image caching layers" at bounding box center [381, 211] width 0 height 11
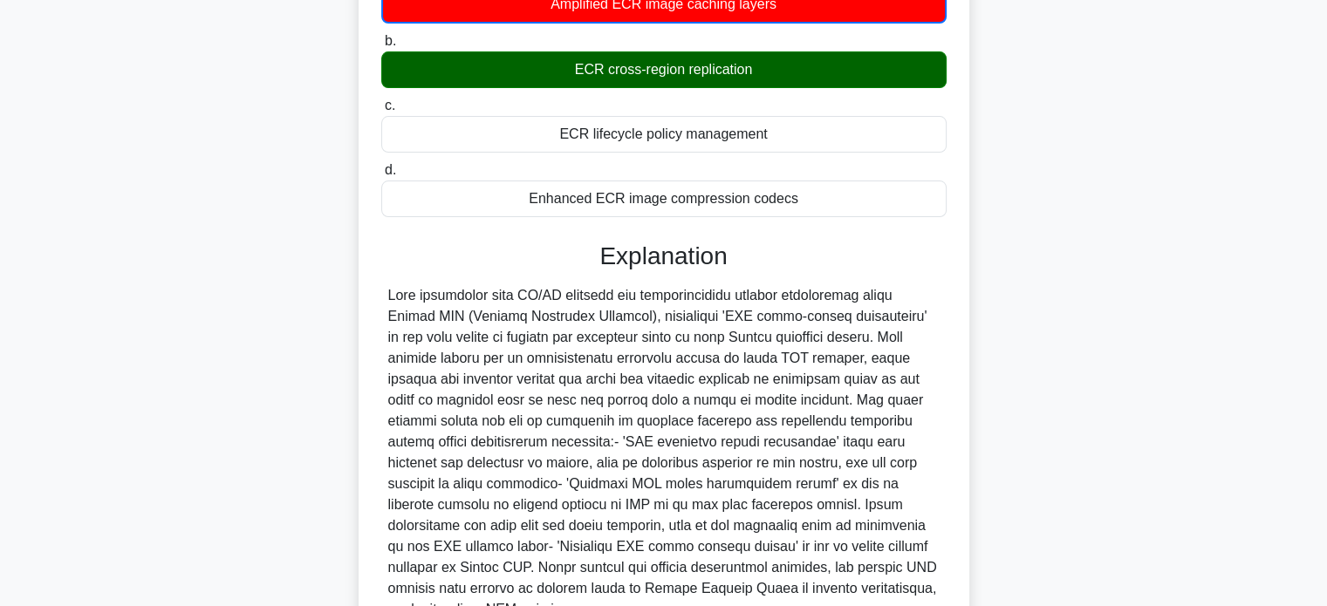
scroll to position [407, 0]
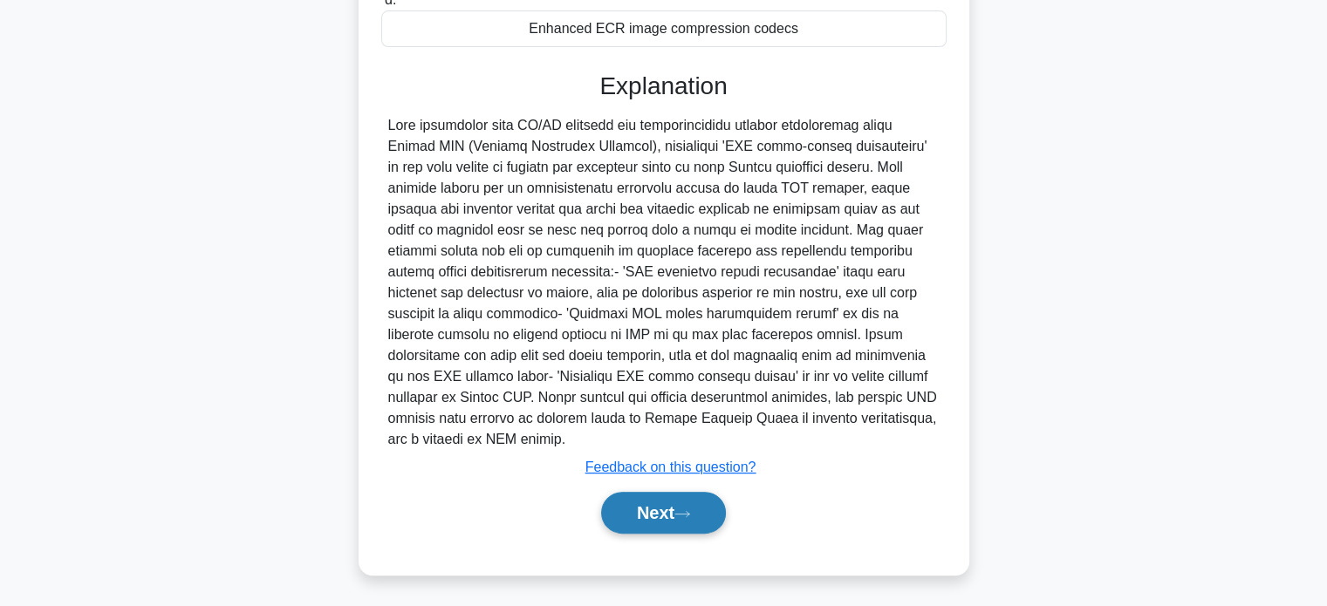
drag, startPoint x: 835, startPoint y: 366, endPoint x: 704, endPoint y: 518, distance: 201.1
click at [704, 518] on button "Next" at bounding box center [663, 513] width 125 height 42
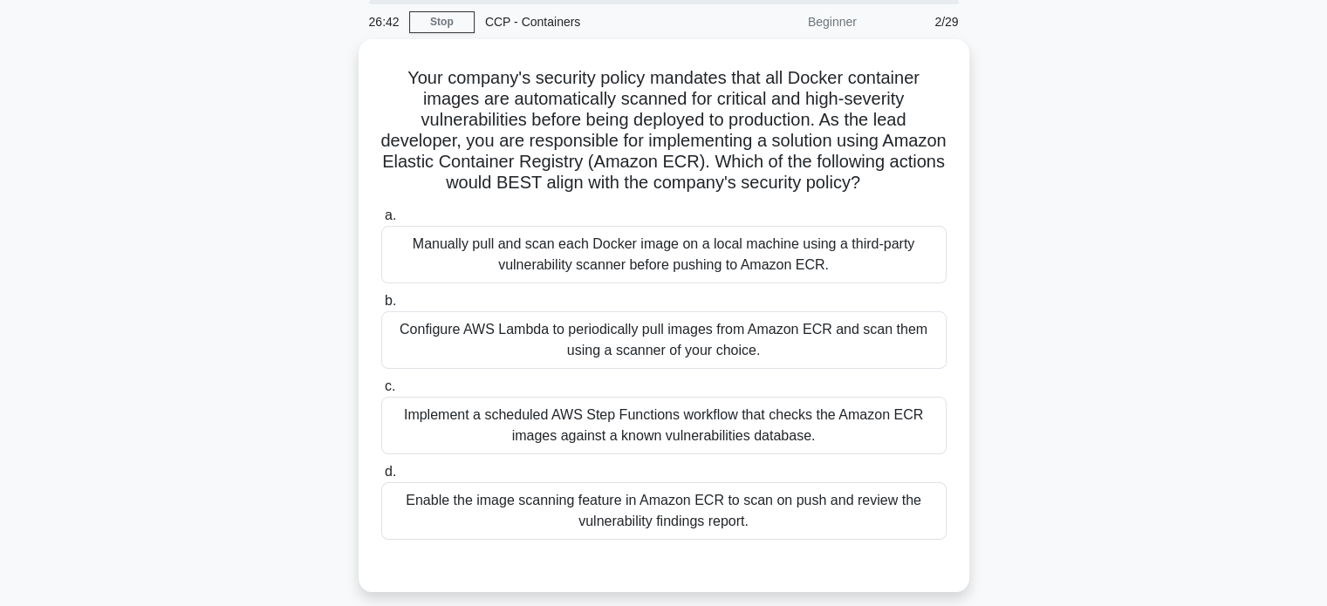
scroll to position [135, 0]
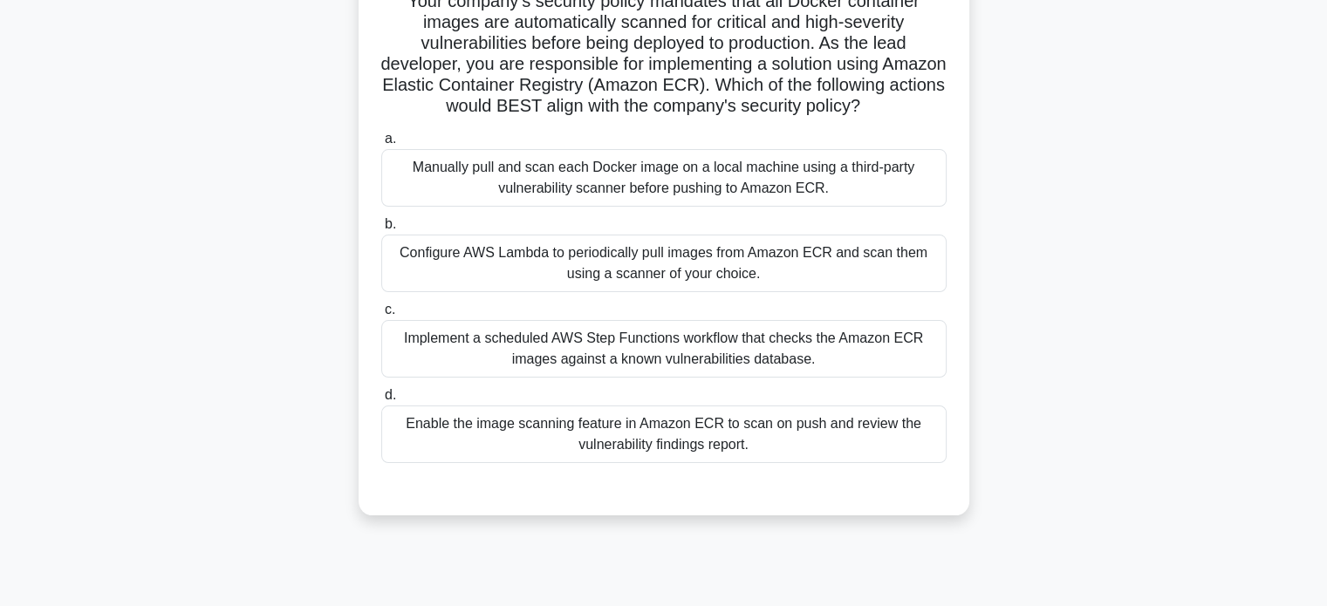
click at [817, 291] on div "Configure AWS Lambda to periodically pull images from Amazon ECR and scan them …" at bounding box center [663, 264] width 565 height 58
click at [381, 230] on input "b. Configure AWS Lambda to periodically pull images from Amazon ECR and scan th…" at bounding box center [381, 224] width 0 height 11
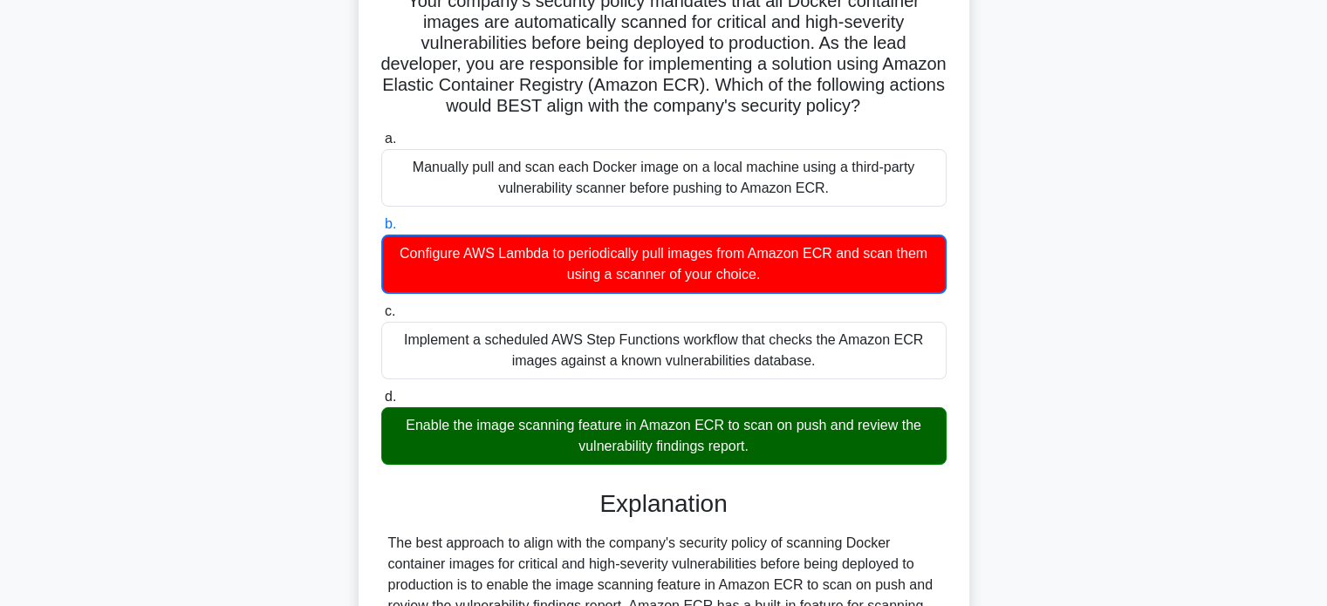
click at [817, 291] on div "Configure AWS Lambda to periodically pull images from Amazon ECR and scan them …" at bounding box center [663, 264] width 565 height 59
click at [381, 230] on input "b. Configure AWS Lambda to periodically pull images from Amazon ECR and scan th…" at bounding box center [381, 224] width 0 height 11
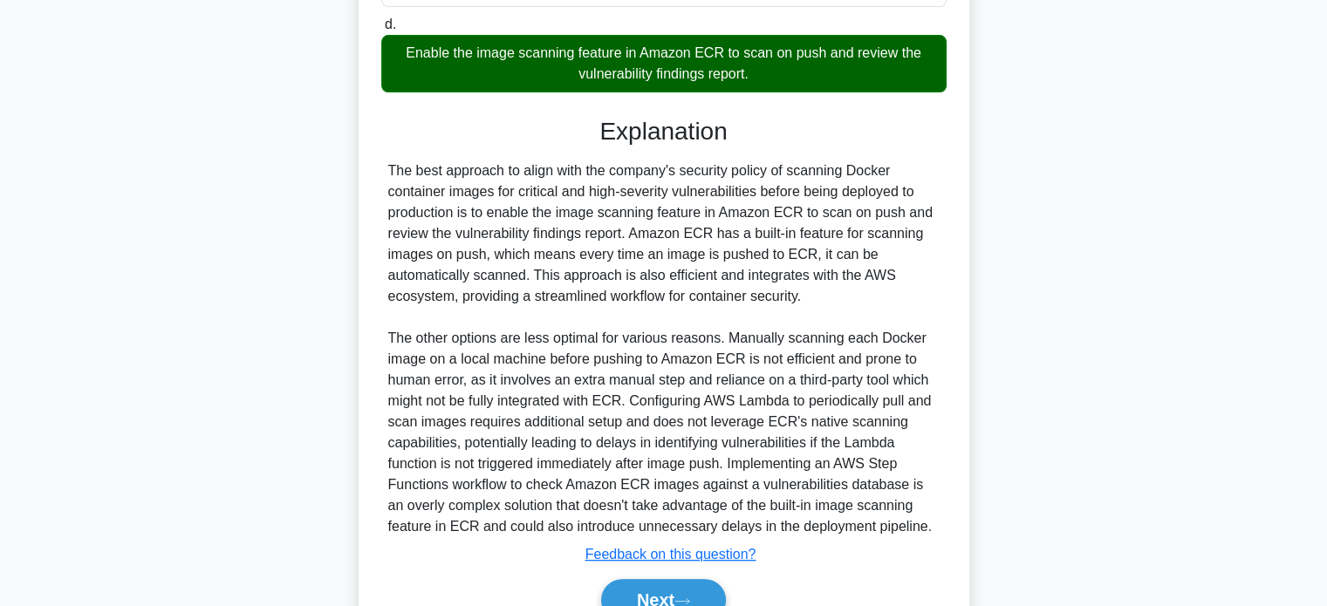
scroll to position [616, 0]
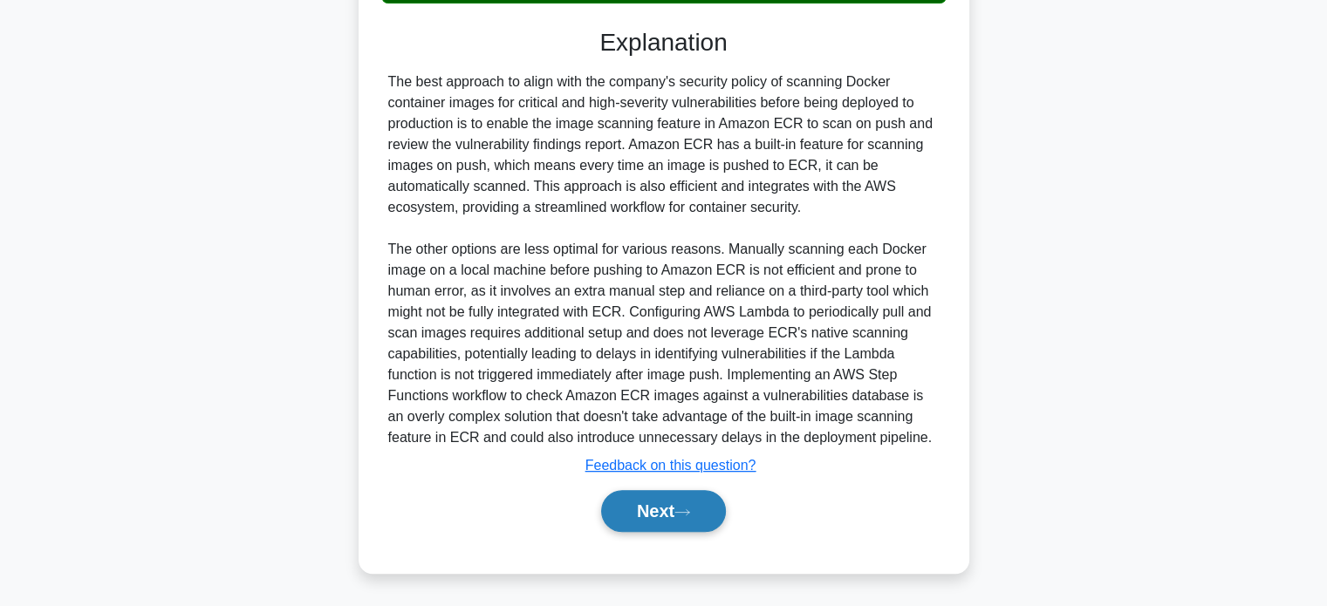
click at [697, 502] on button "Next" at bounding box center [663, 511] width 125 height 42
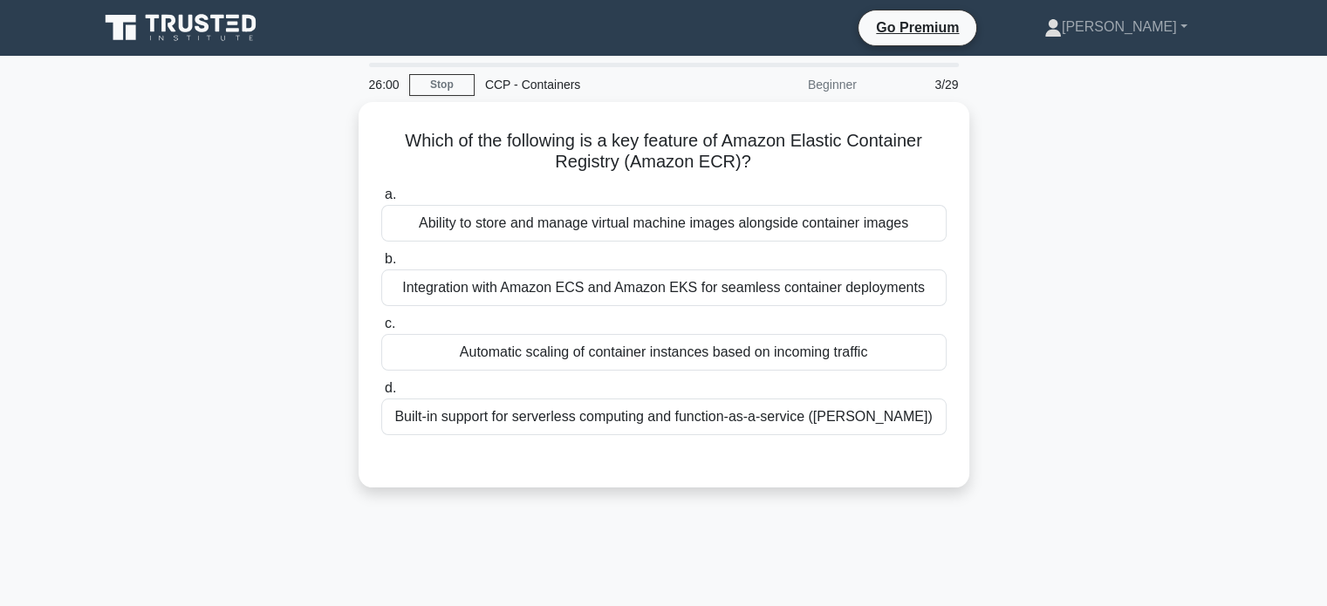
scroll to position [0, 0]
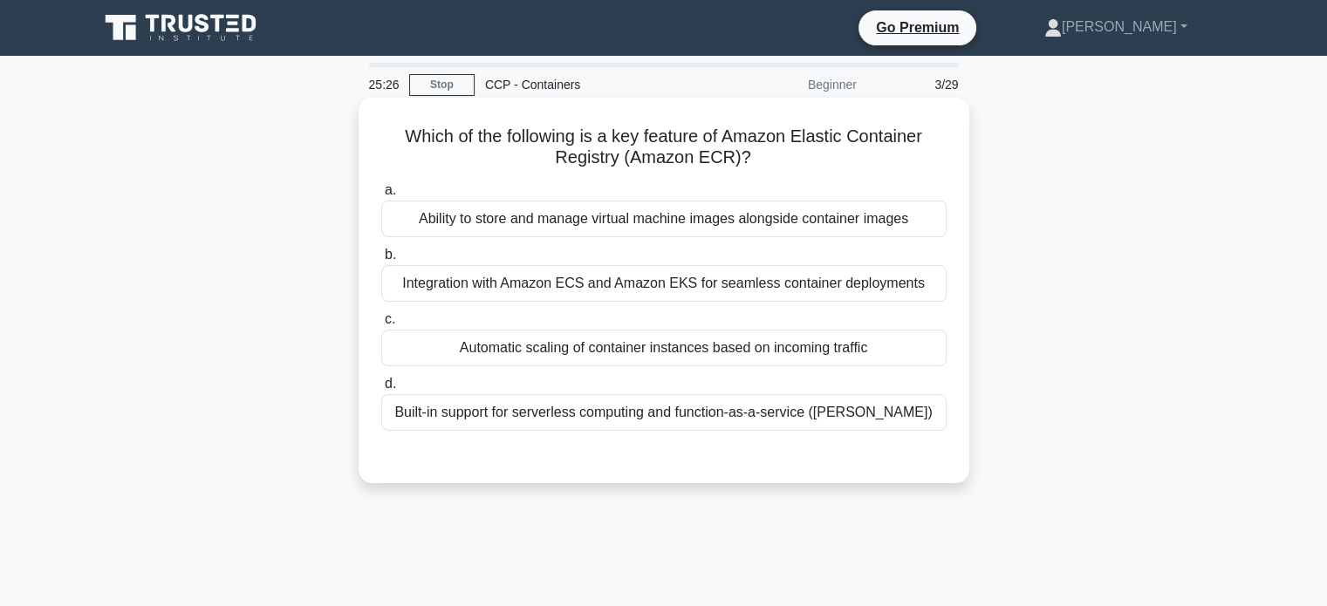
click at [767, 279] on div "Integration with Amazon ECS and Amazon EKS for seamless container deployments" at bounding box center [663, 283] width 565 height 37
click at [381, 261] on input "b. Integration with Amazon ECS and Amazon EKS for seamless container deployments" at bounding box center [381, 255] width 0 height 11
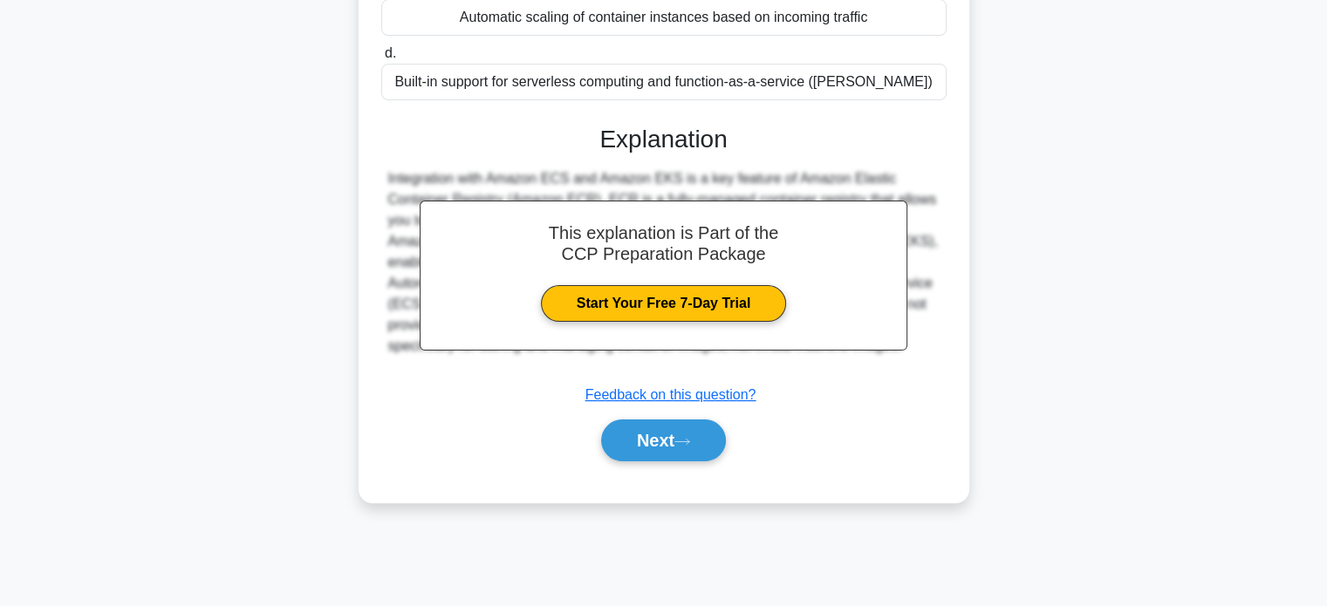
scroll to position [336, 0]
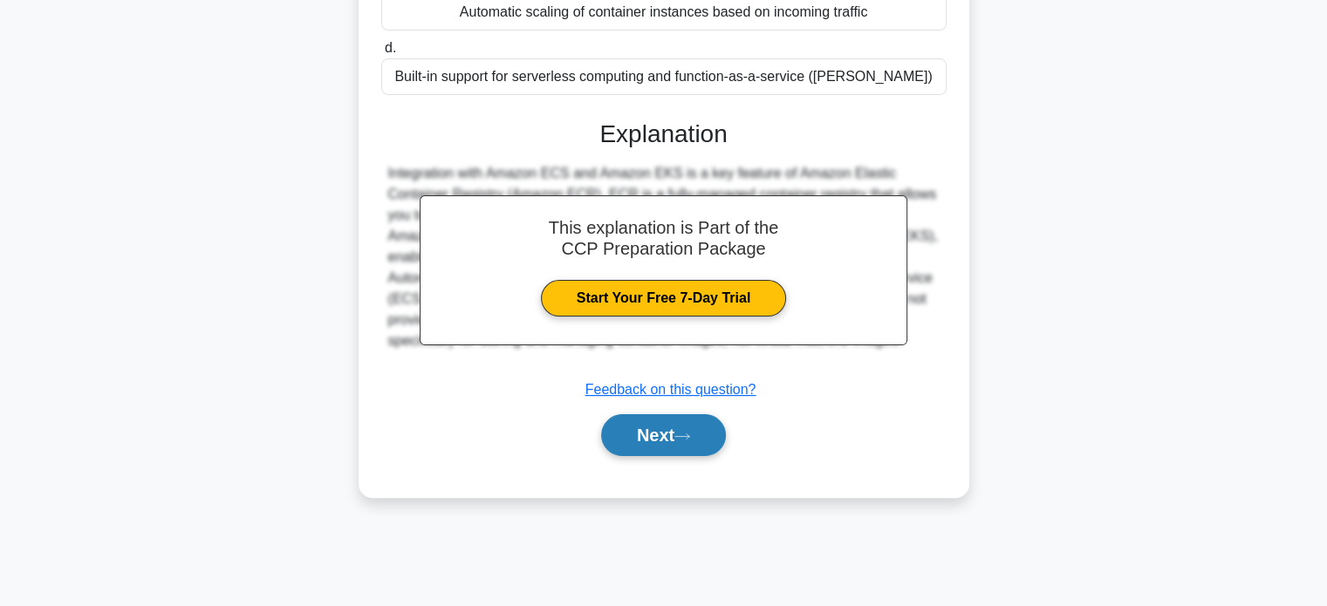
click at [717, 441] on button "Next" at bounding box center [663, 435] width 125 height 42
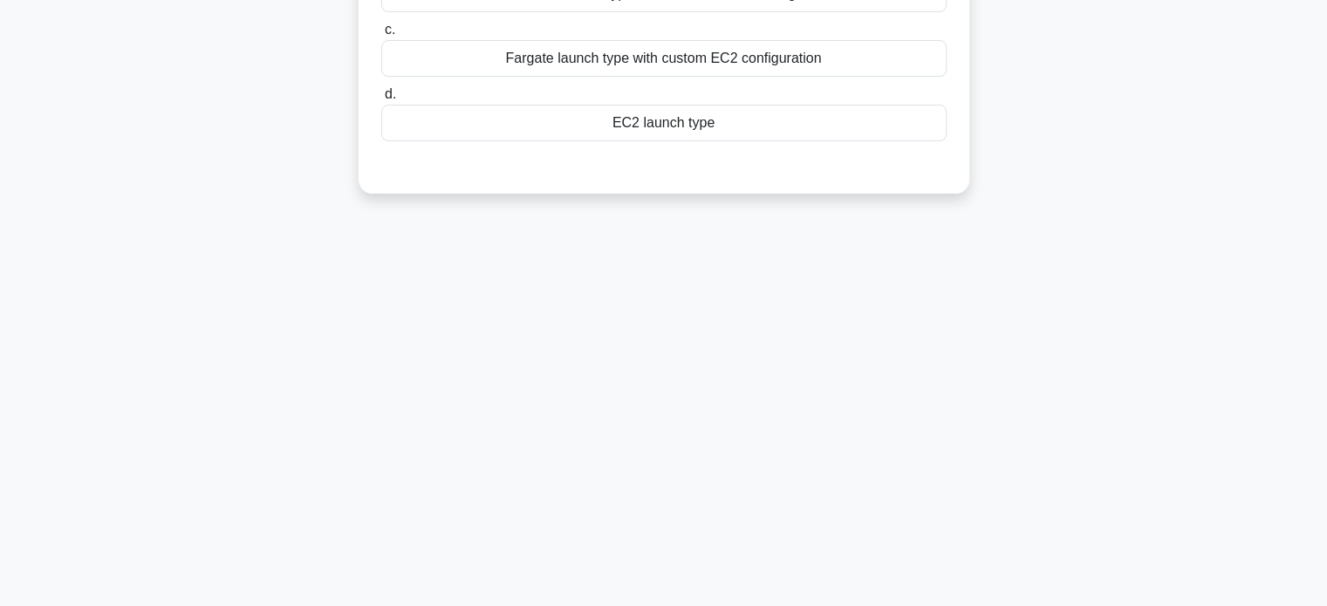
scroll to position [0, 0]
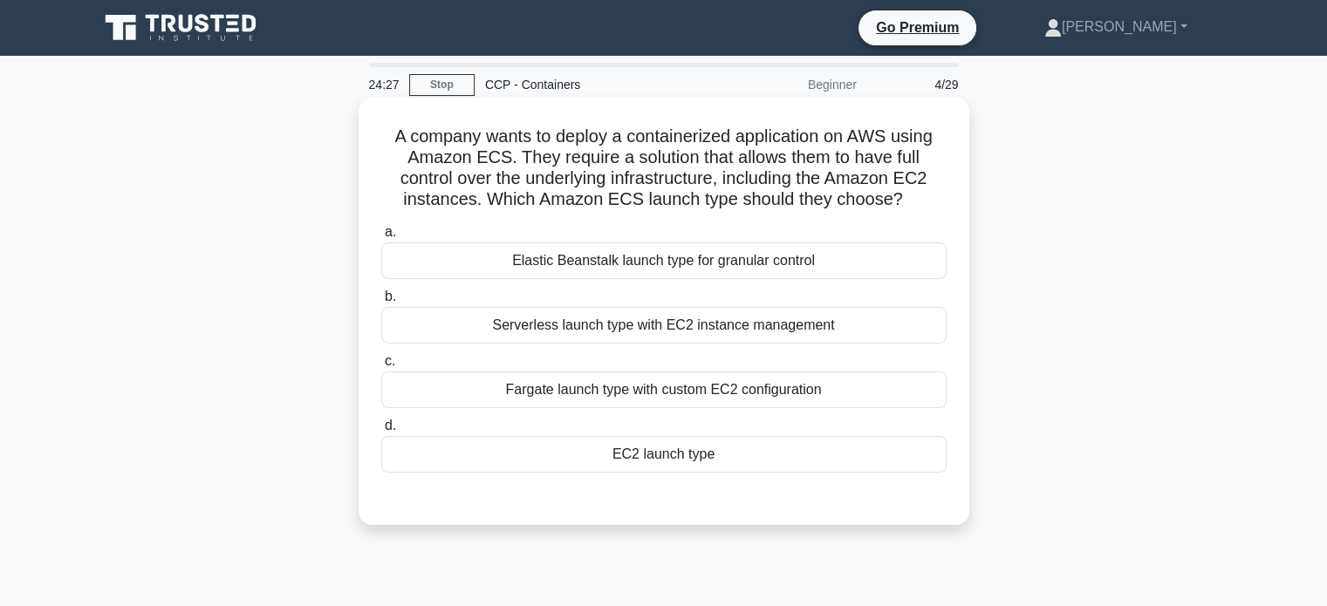
click at [740, 264] on div "Elastic Beanstalk launch type for granular control" at bounding box center [663, 261] width 565 height 37
click at [381, 238] on input "a. Elastic Beanstalk launch type for granular control" at bounding box center [381, 232] width 0 height 11
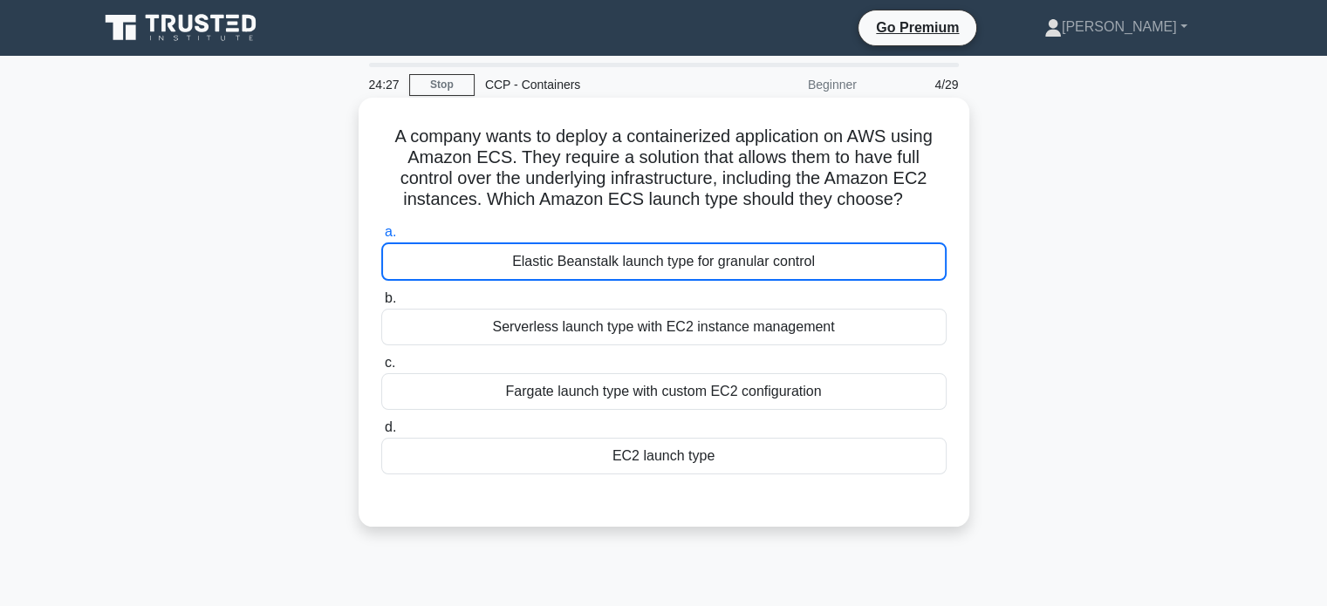
click at [740, 264] on div "Elastic Beanstalk launch type for granular control" at bounding box center [663, 262] width 565 height 38
click at [381, 238] on input "a. Elastic Beanstalk launch type for granular control" at bounding box center [381, 232] width 0 height 11
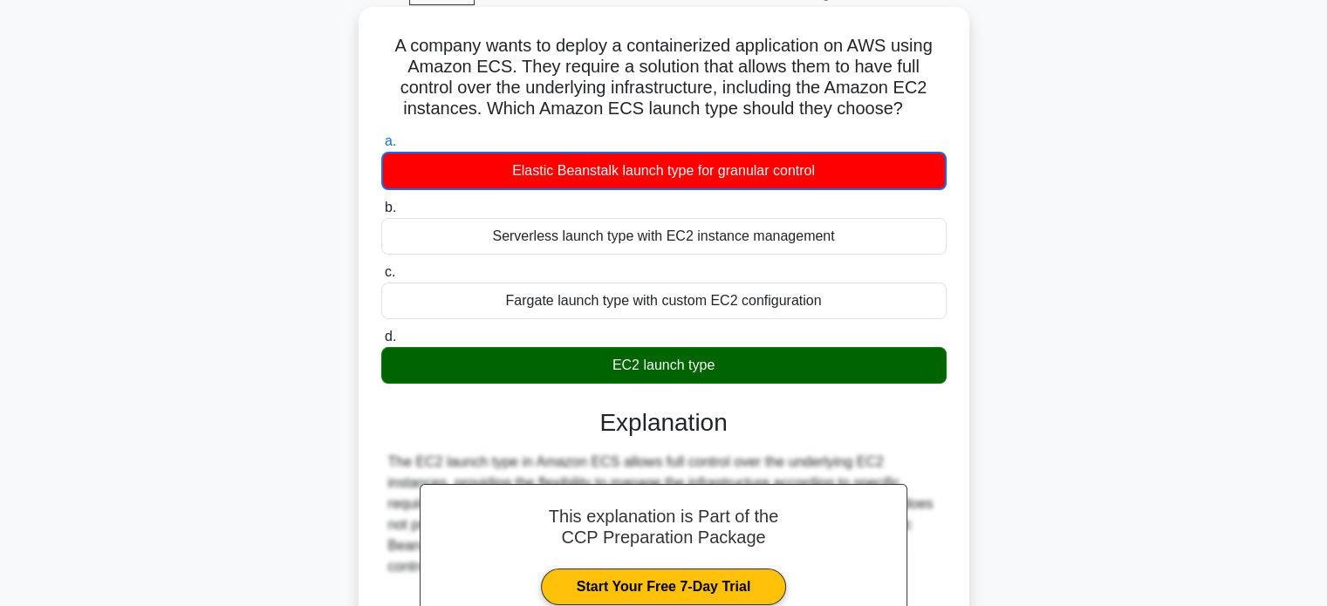
scroll to position [91, 0]
copy div "granular"
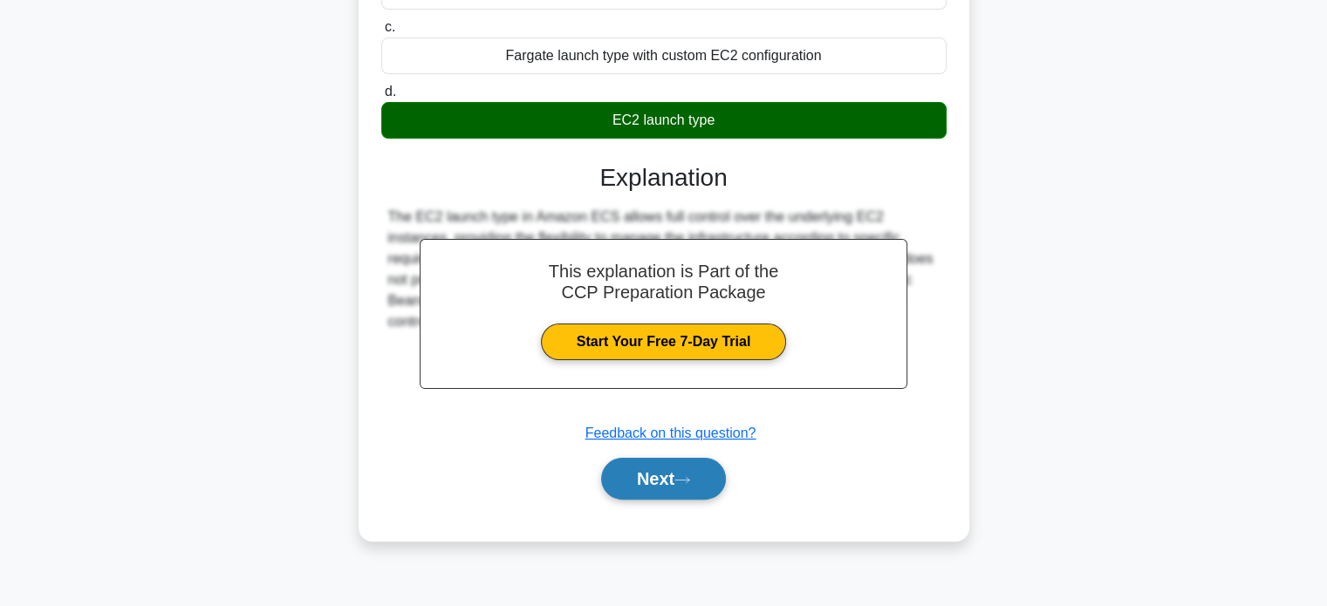
click at [612, 492] on button "Next" at bounding box center [663, 479] width 125 height 42
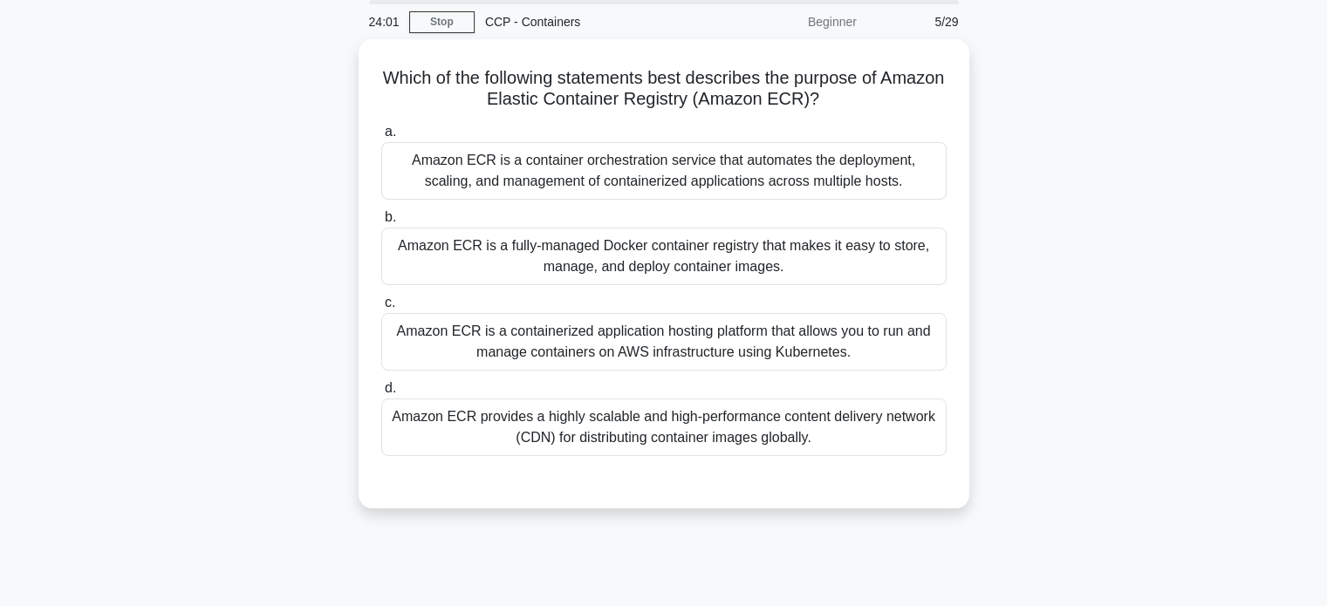
scroll to position [0, 0]
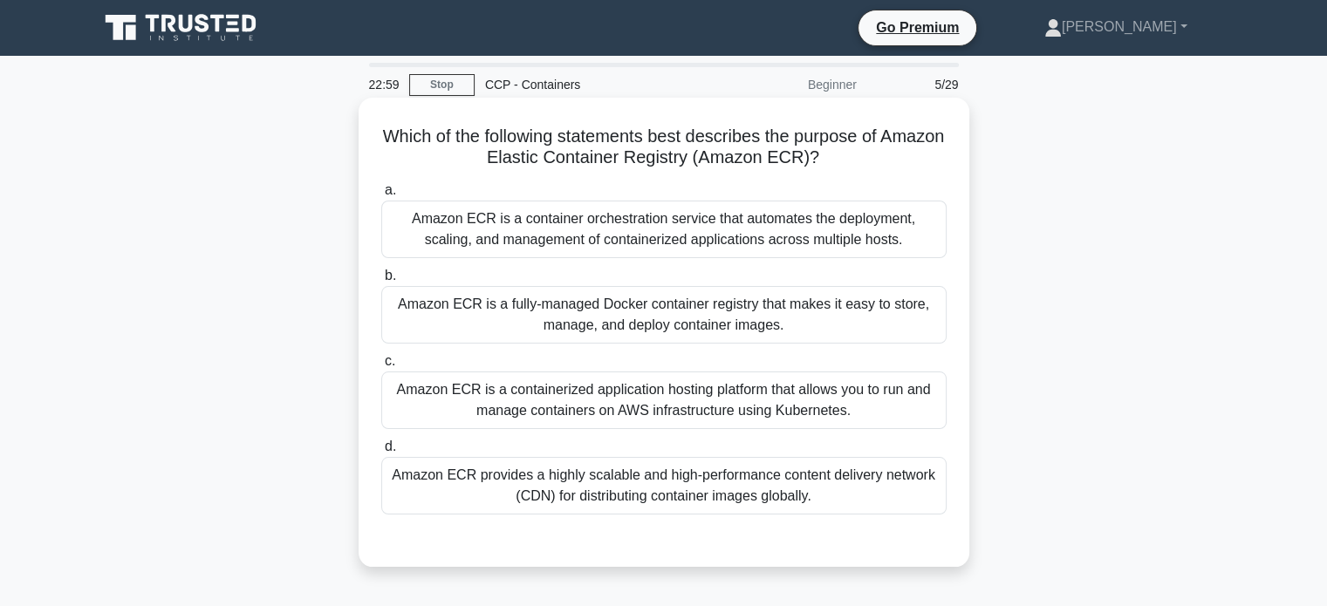
click at [900, 225] on div "Amazon ECR is a container orchestration service that automates the deployment, …" at bounding box center [663, 230] width 565 height 58
click at [381, 196] on input "a. Amazon ECR is a container orchestration service that automates the deploymen…" at bounding box center [381, 190] width 0 height 11
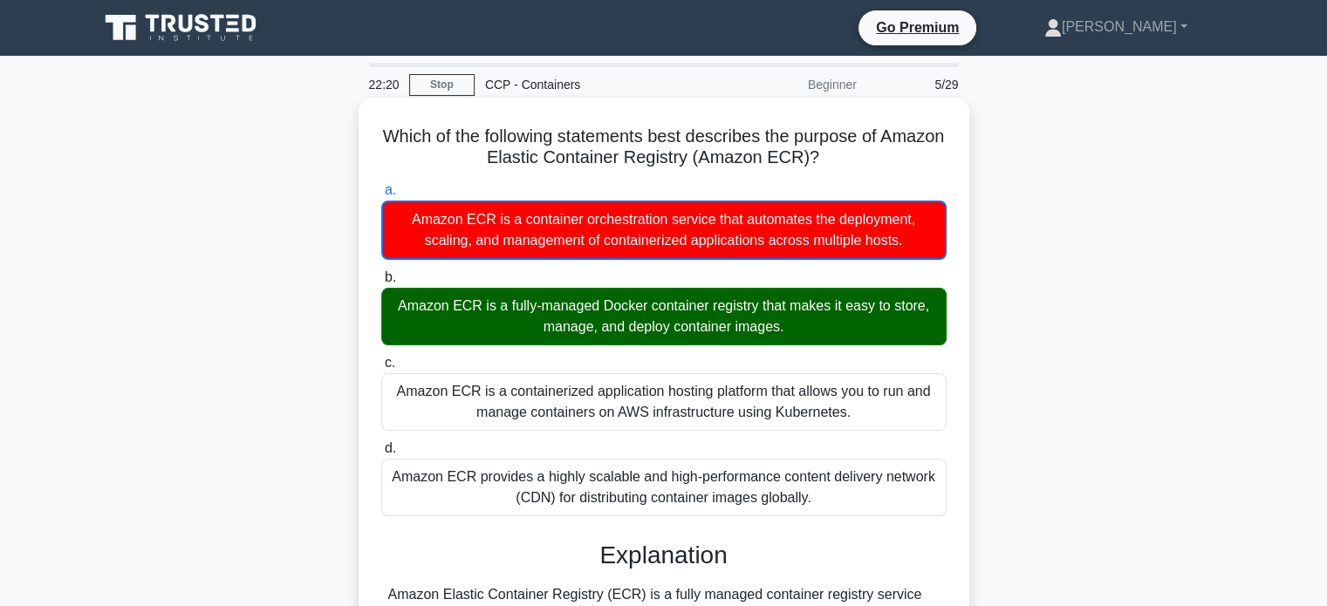
scroll to position [336, 0]
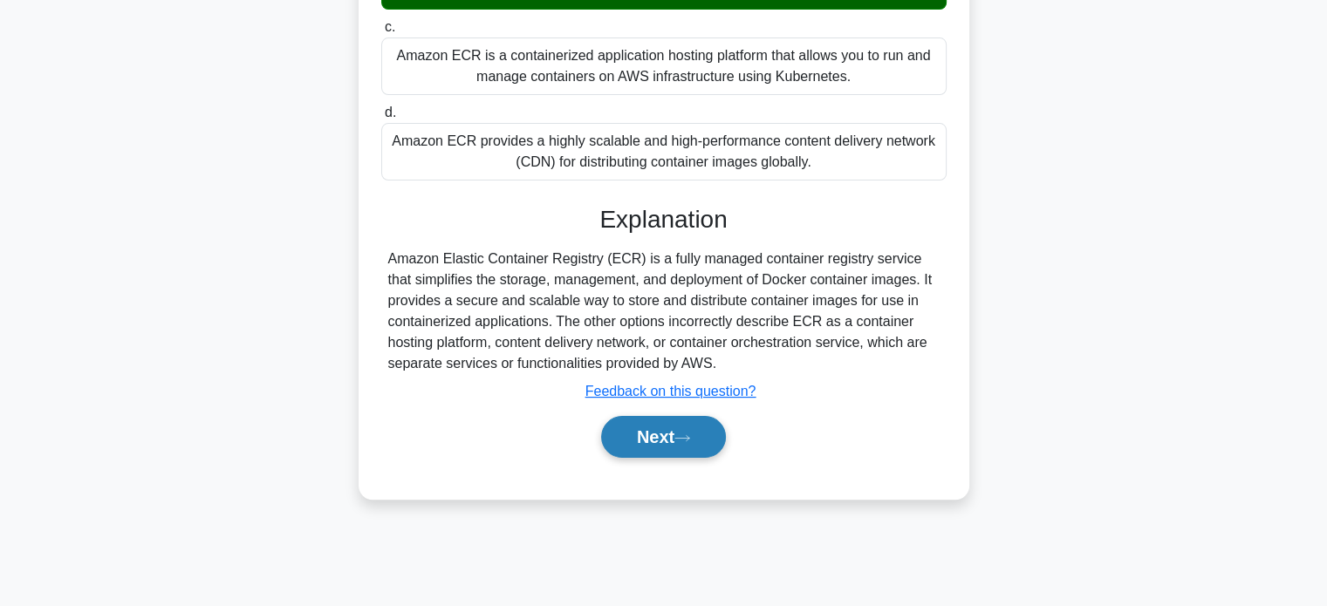
click at [715, 418] on button "Next" at bounding box center [663, 437] width 125 height 42
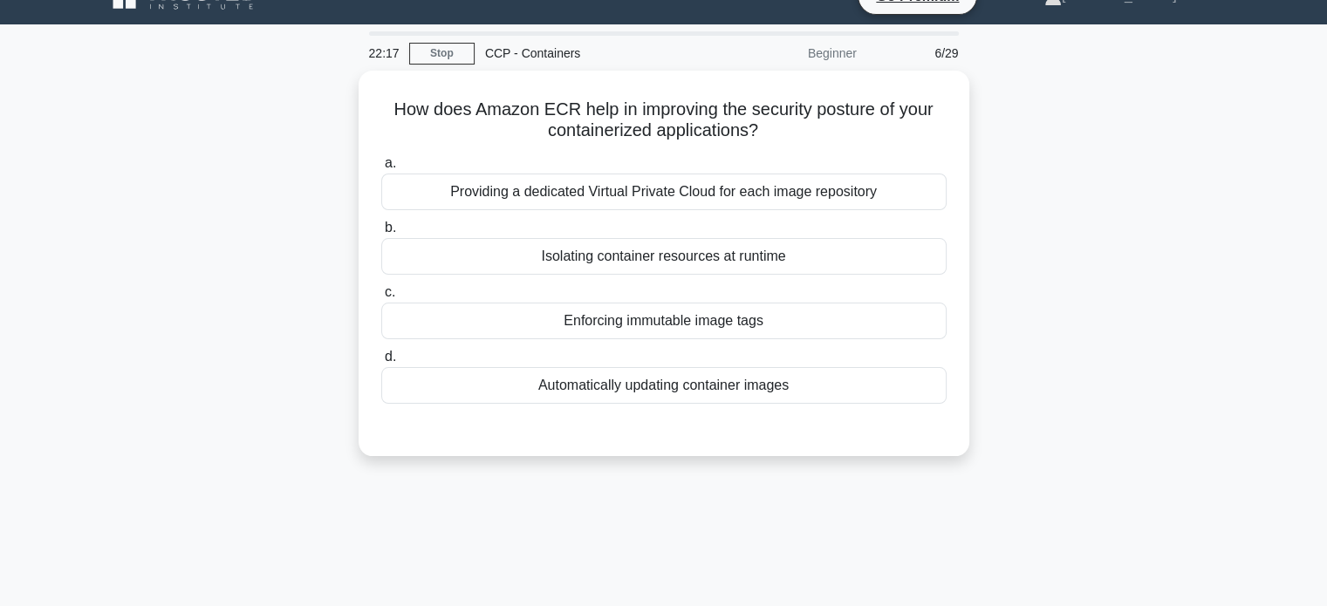
scroll to position [0, 0]
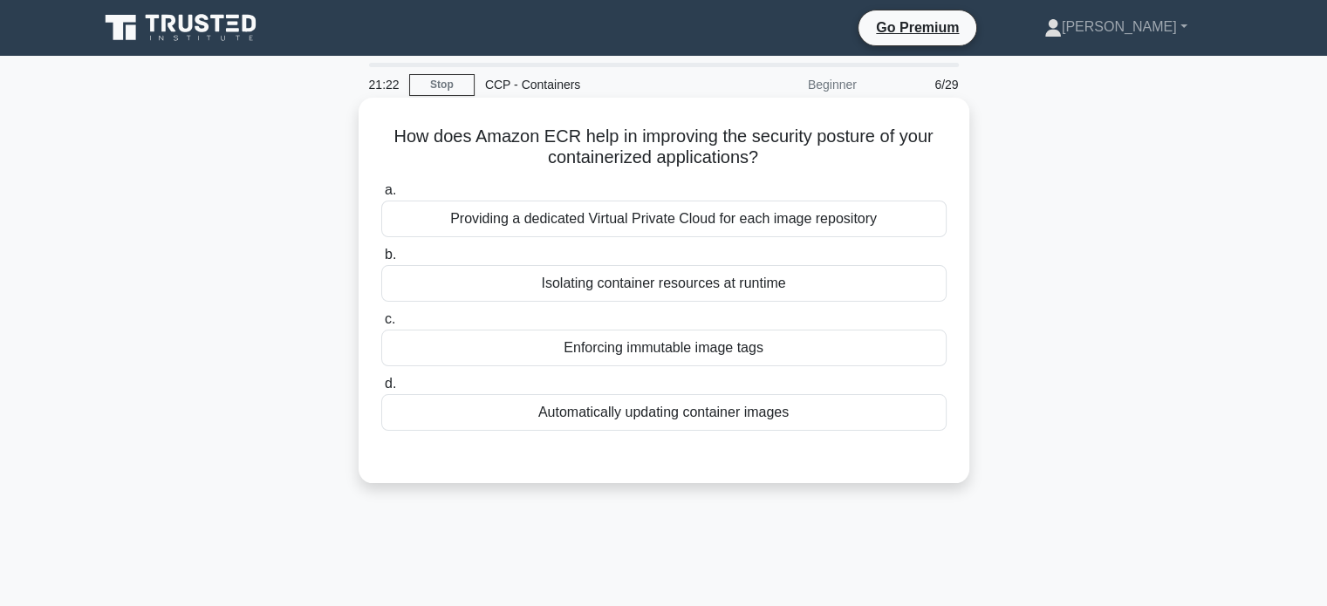
click at [857, 313] on label "c. Enforcing immutable image tags" at bounding box center [663, 338] width 565 height 58
click at [381, 314] on input "c. Enforcing immutable image tags" at bounding box center [381, 319] width 0 height 11
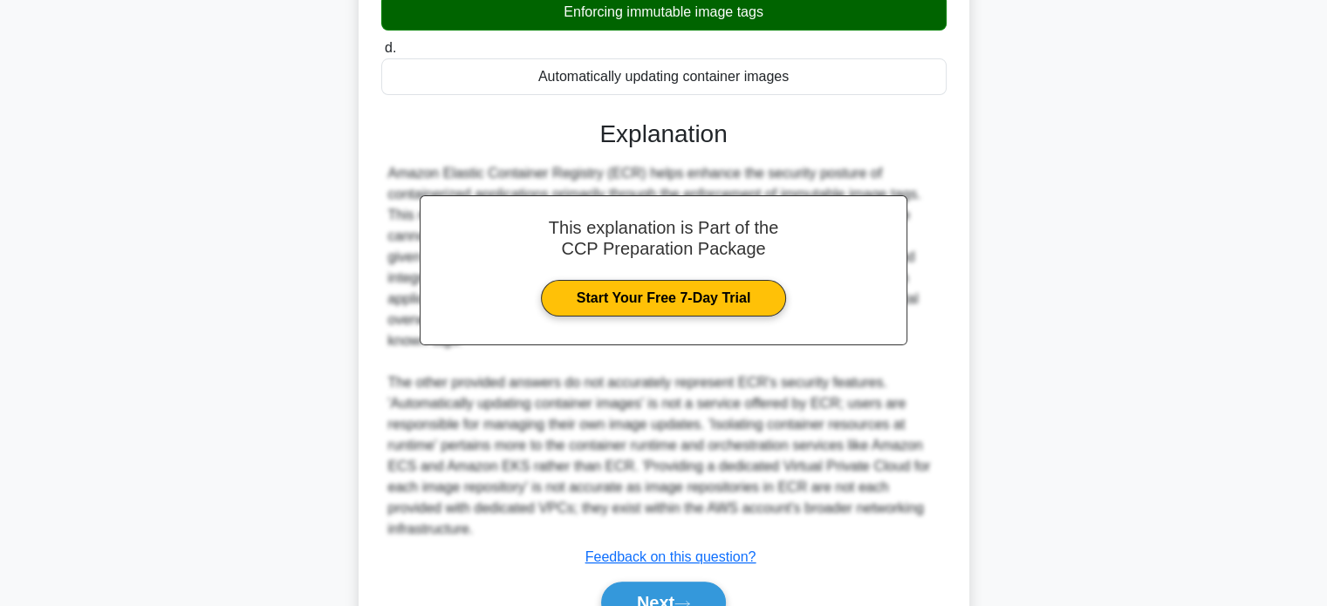
scroll to position [405, 0]
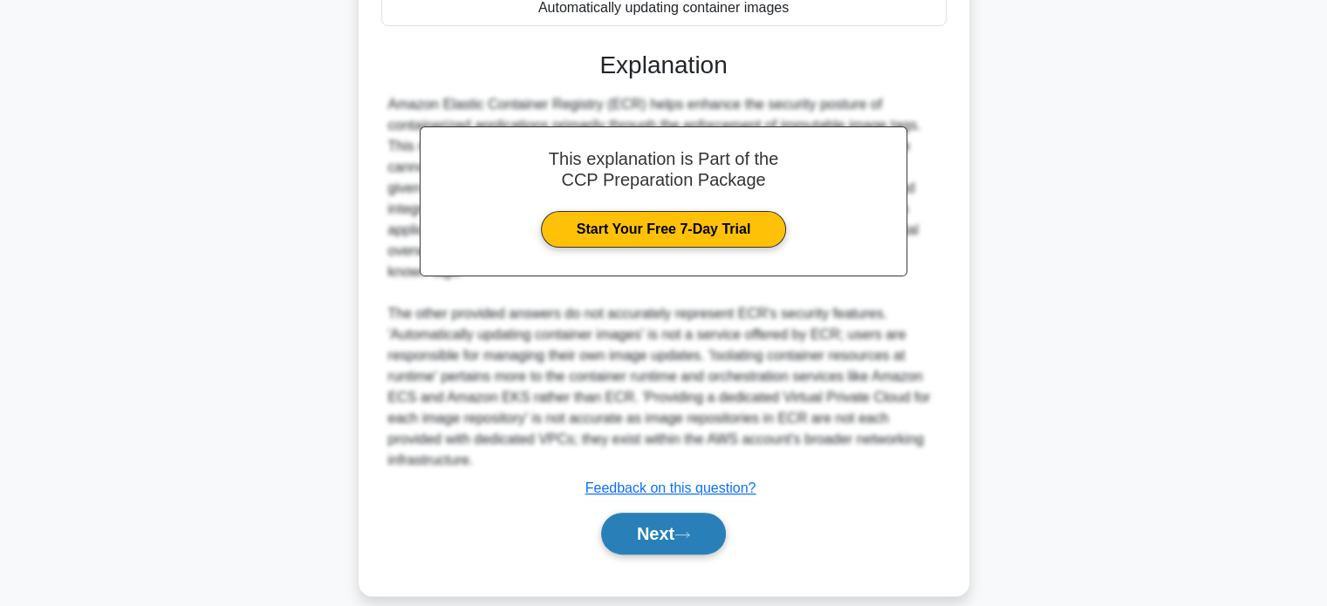
click at [652, 526] on button "Next" at bounding box center [663, 534] width 125 height 42
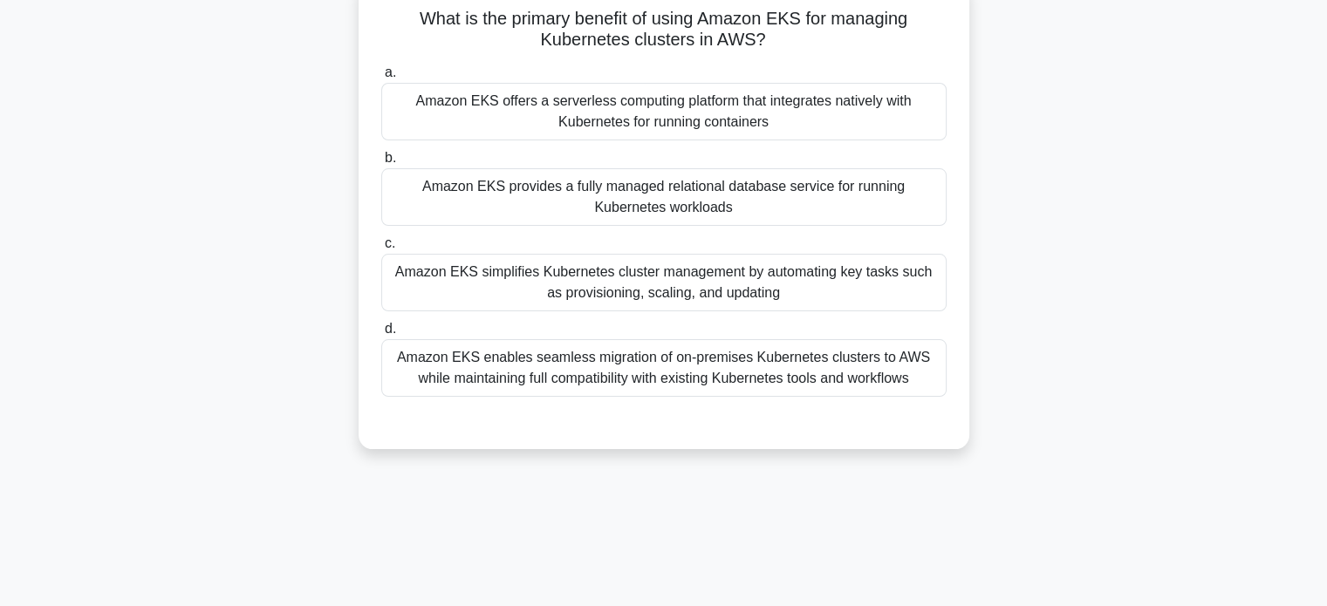
scroll to position [0, 0]
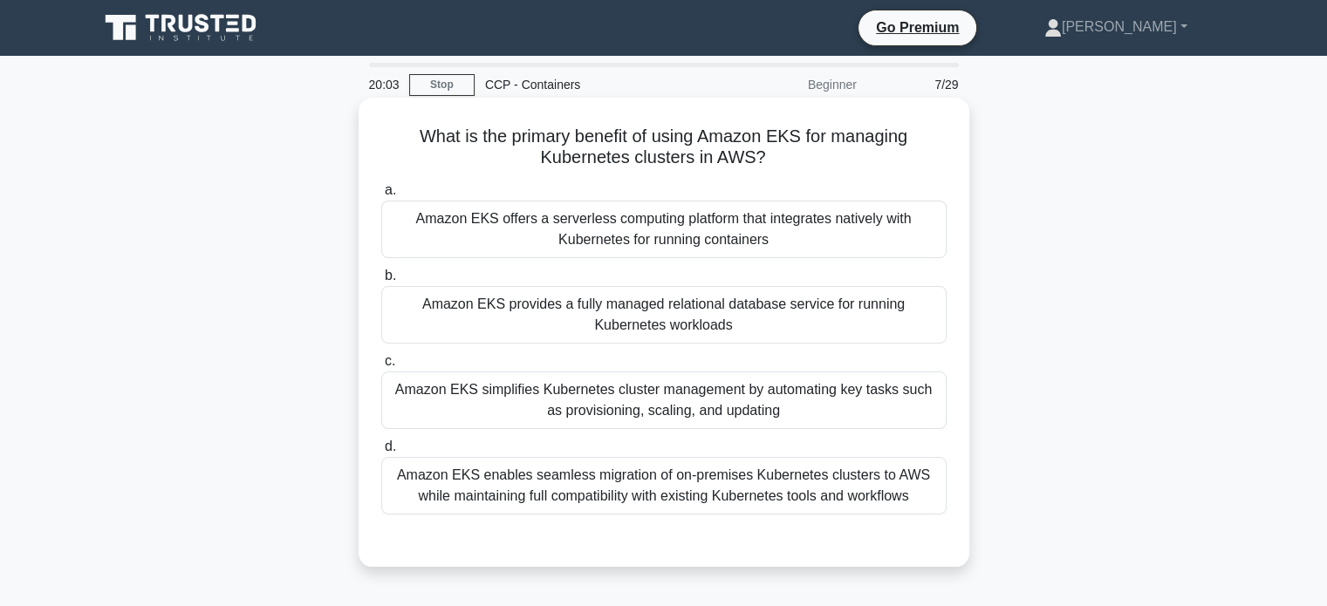
click at [852, 238] on div "Amazon EKS offers a serverless computing platform that integrates natively with…" at bounding box center [663, 230] width 565 height 58
click at [381, 196] on input "a. Amazon EKS offers a serverless computing platform that integrates natively w…" at bounding box center [381, 190] width 0 height 11
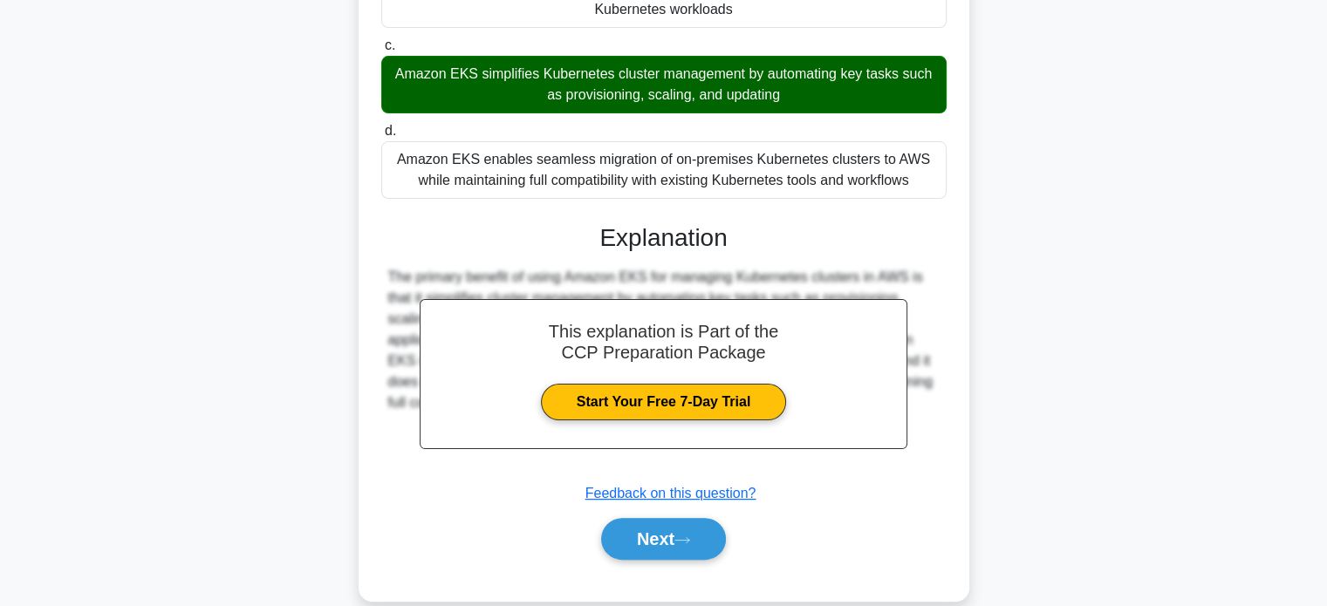
scroll to position [344, 0]
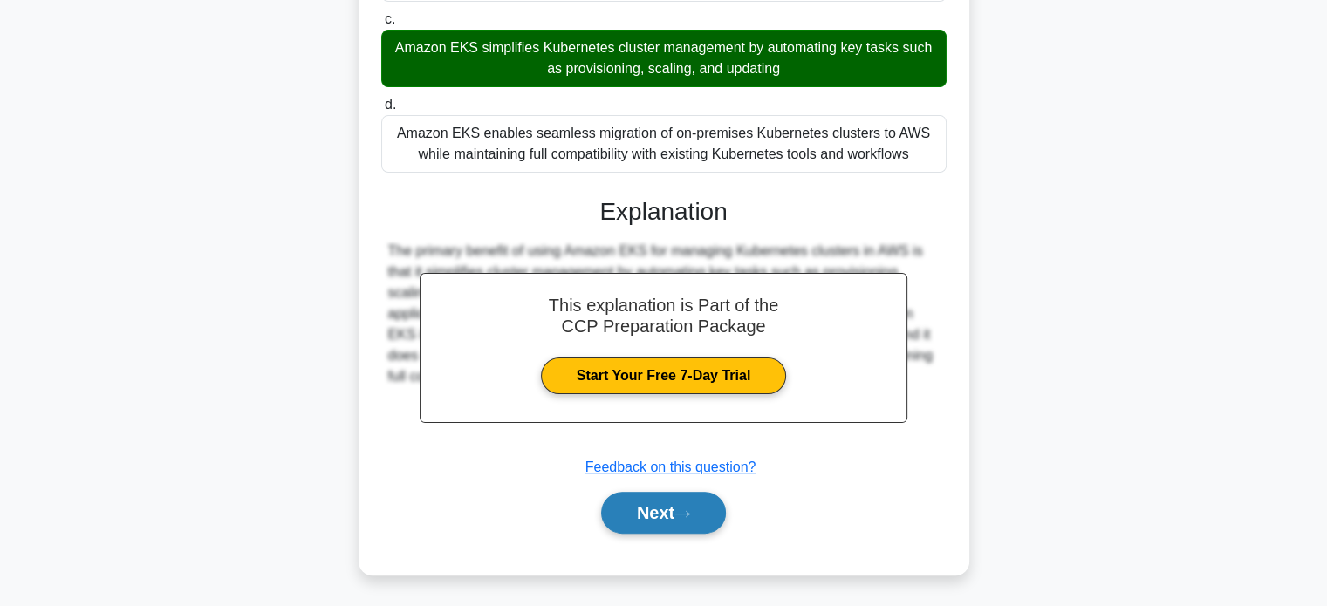
click at [670, 504] on button "Next" at bounding box center [663, 513] width 125 height 42
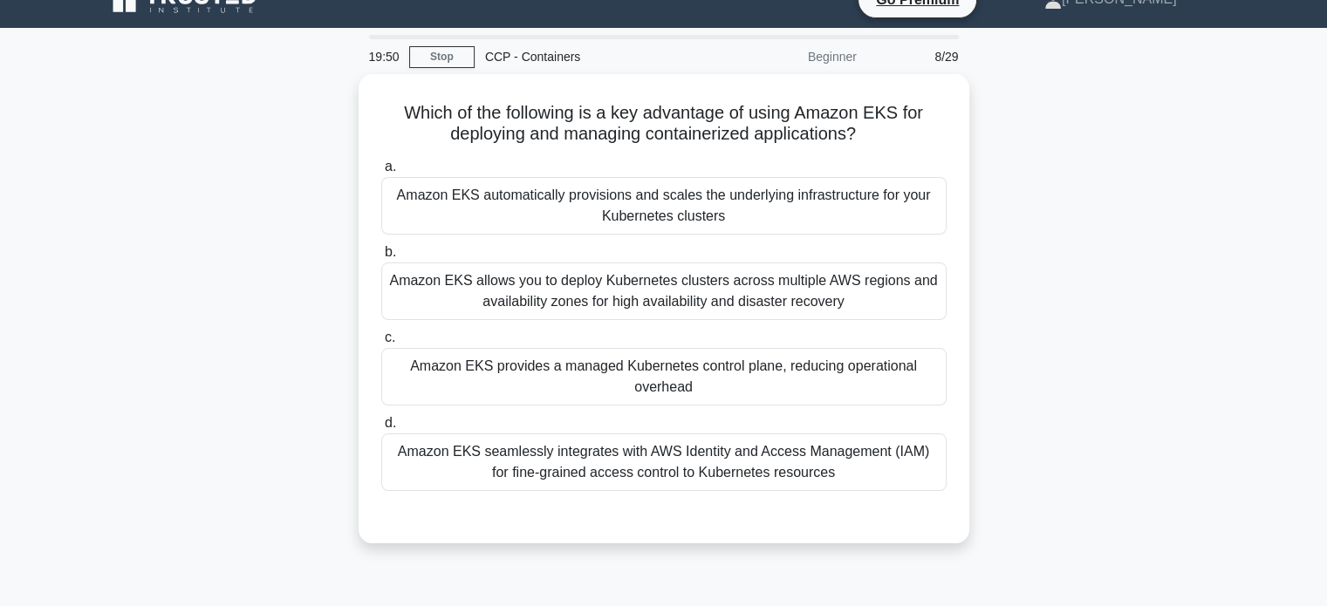
scroll to position [0, 0]
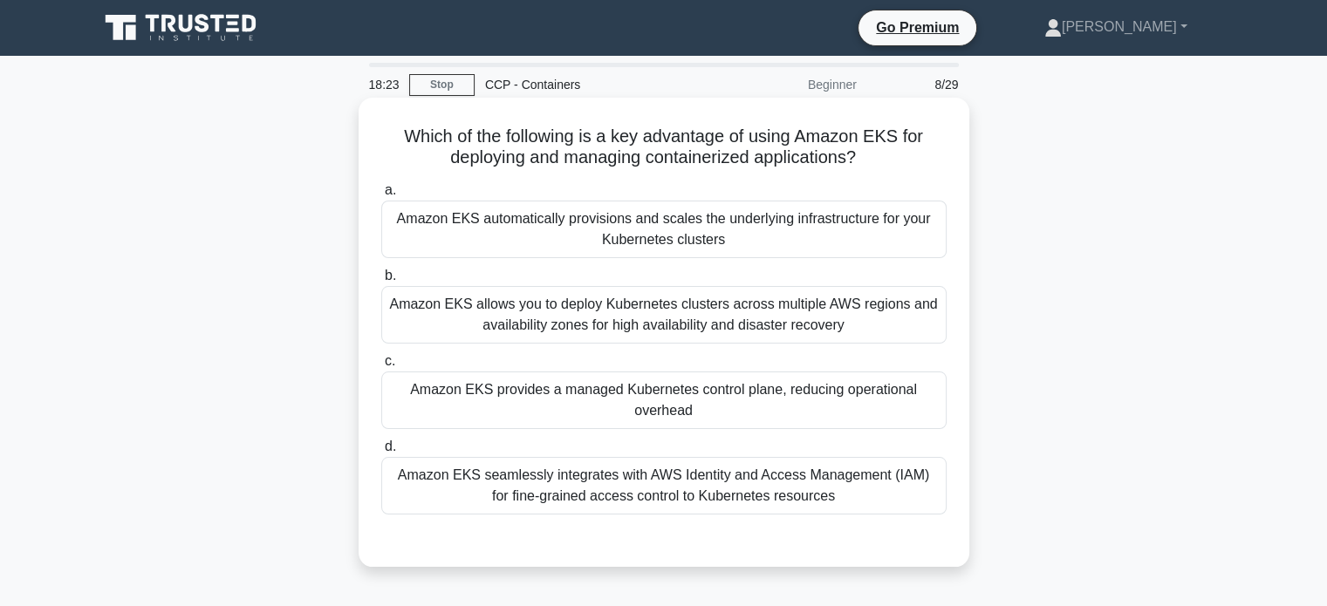
click at [865, 217] on div "Amazon EKS automatically provisions and scales the underlying infrastructure fo…" at bounding box center [663, 230] width 565 height 58
click at [381, 196] on input "a. Amazon EKS automatically provisions and scales the underlying infrastructure…" at bounding box center [381, 190] width 0 height 11
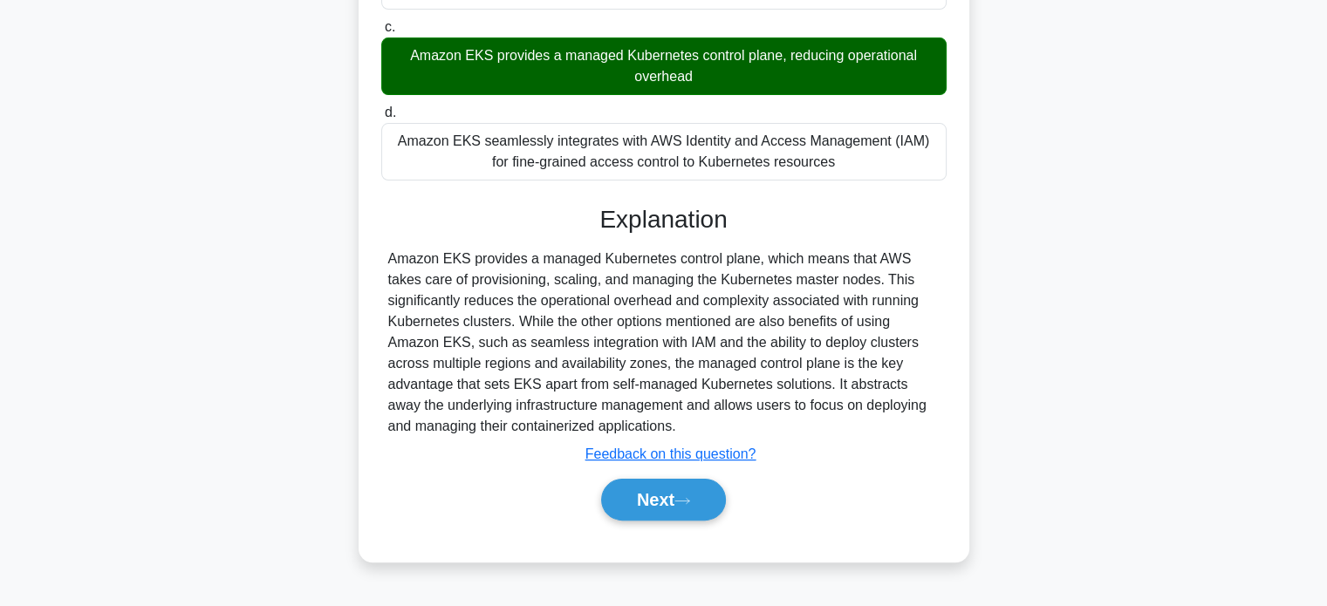
scroll to position [335, 0]
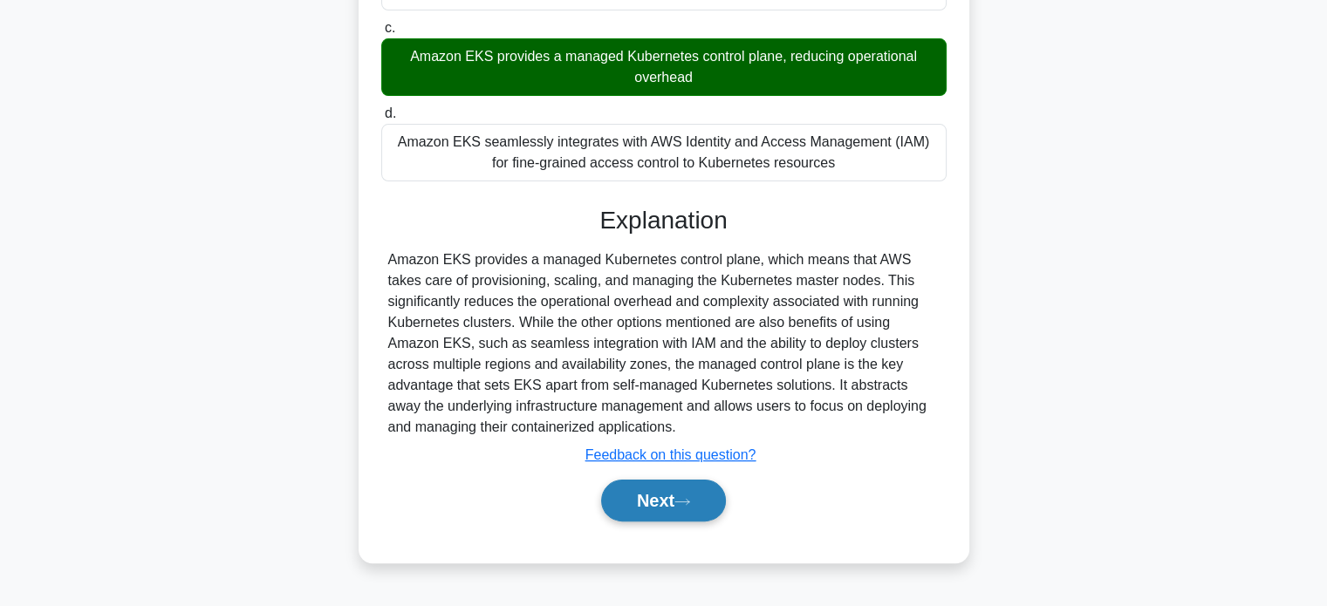
click at [696, 511] on button "Next" at bounding box center [663, 501] width 125 height 42
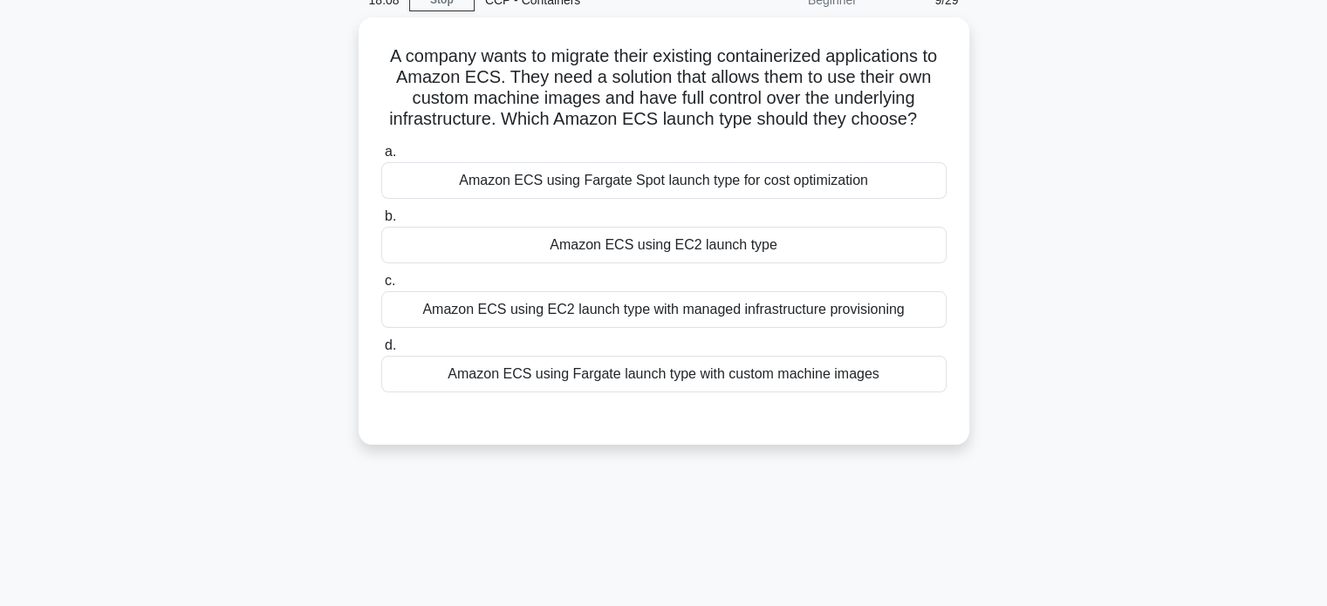
scroll to position [0, 0]
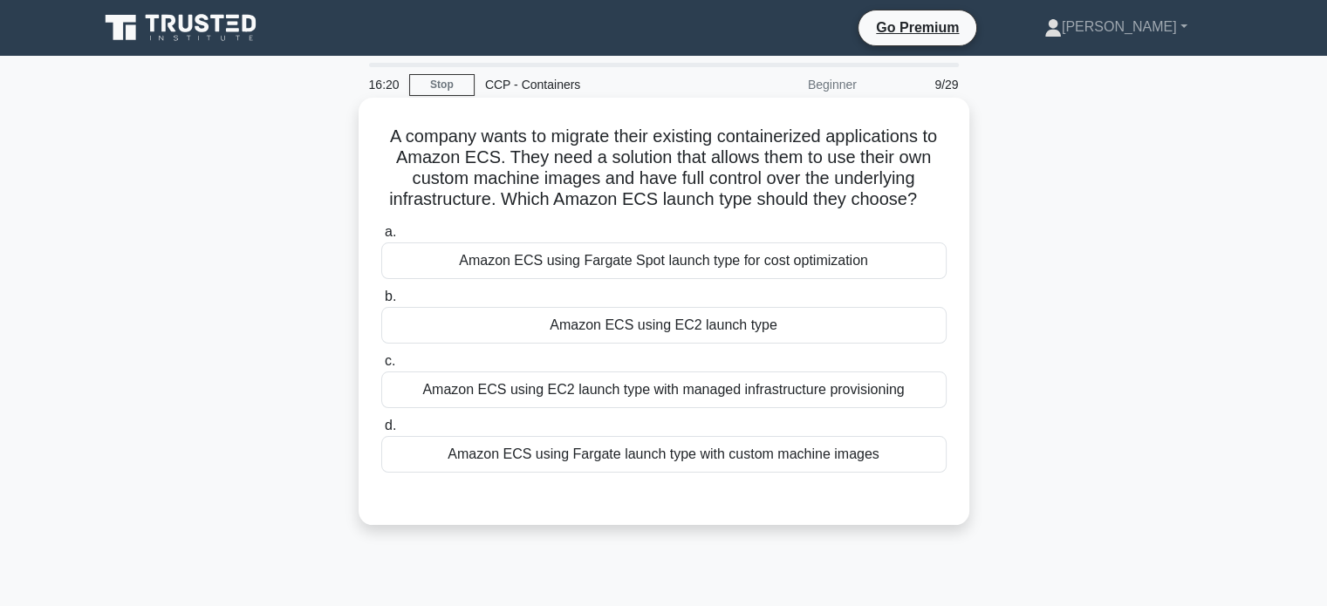
click at [832, 393] on div "Amazon ECS using EC2 launch type with managed infrastructure provisioning" at bounding box center [663, 390] width 565 height 37
click at [381, 367] on input "c. Amazon ECS using EC2 launch type with managed infrastructure provisioning" at bounding box center [381, 361] width 0 height 11
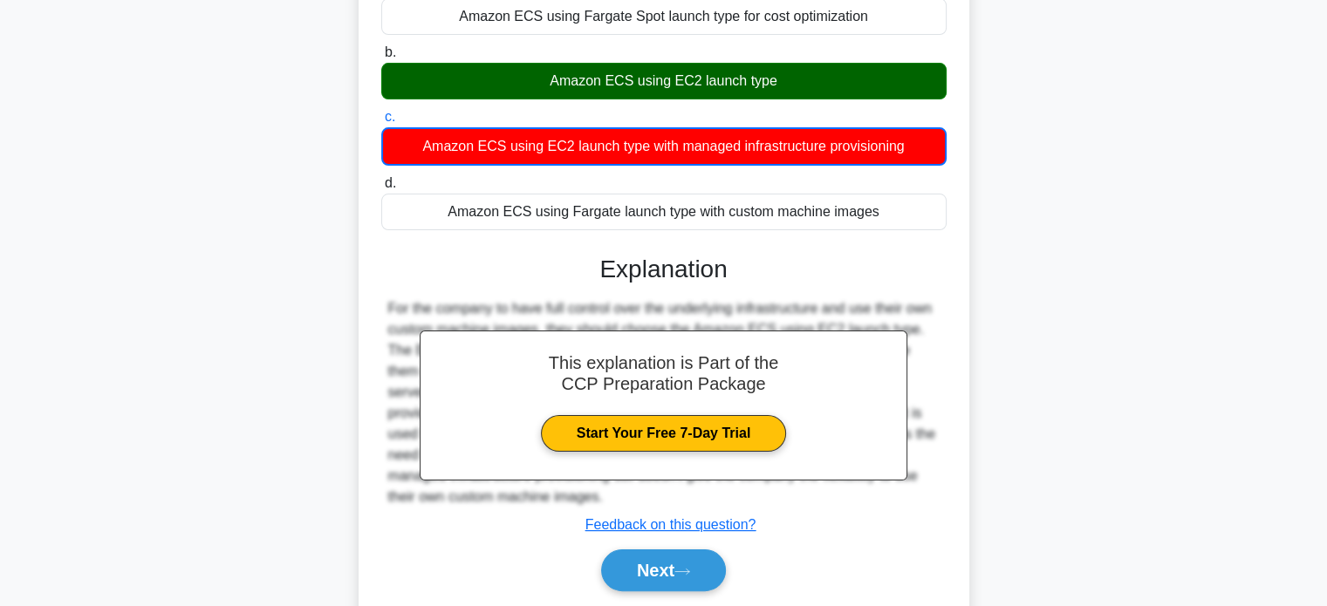
scroll to position [336, 0]
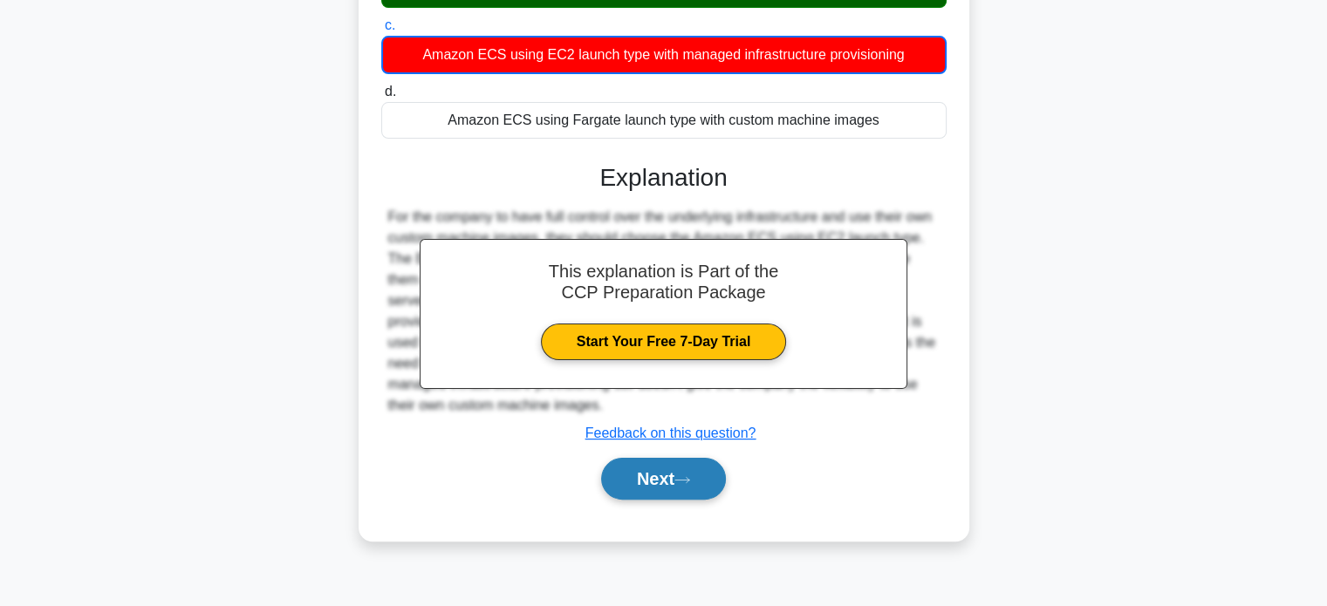
click at [711, 479] on button "Next" at bounding box center [663, 479] width 125 height 42
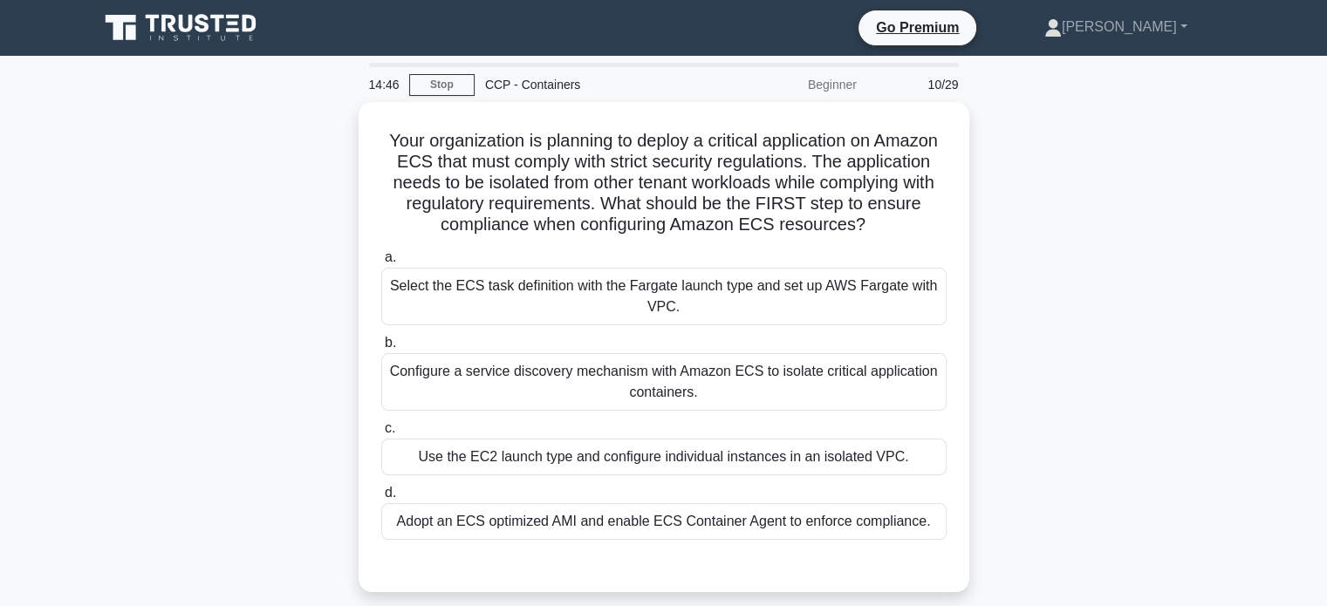
scroll to position [45, 0]
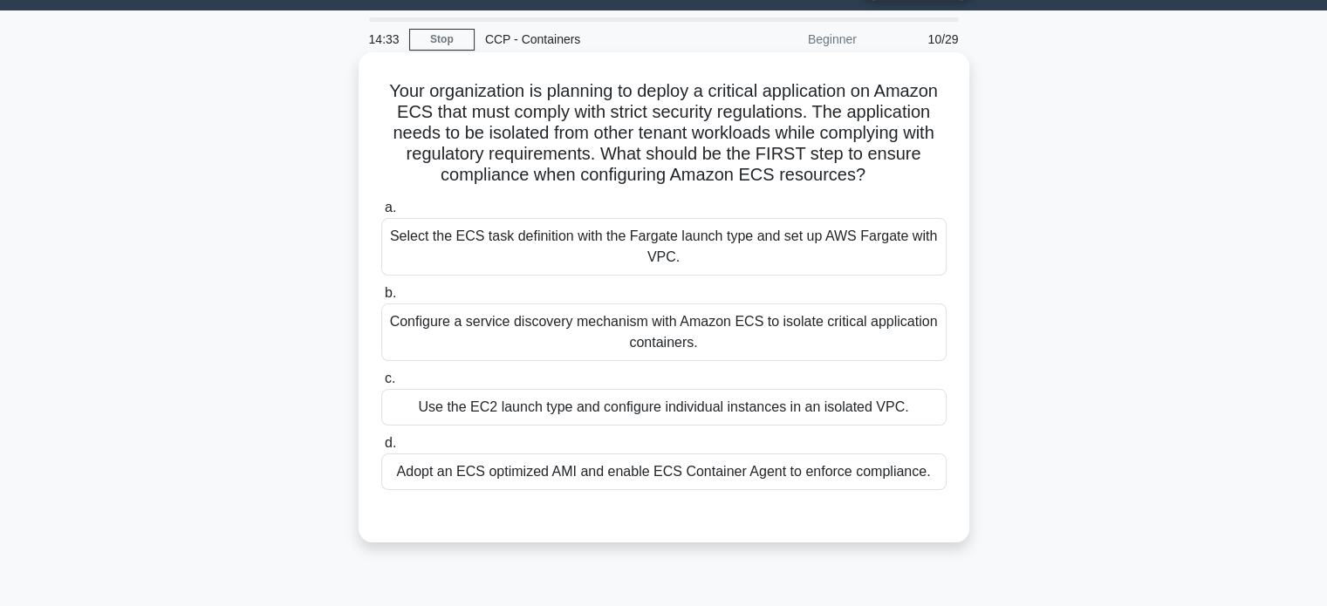
click at [852, 477] on div "Adopt an ECS optimized AMI and enable ECS Container Agent to enforce compliance." at bounding box center [663, 472] width 565 height 37
click at [381, 449] on input "d. Adopt an ECS optimized AMI and enable ECS Container Agent to enforce complia…" at bounding box center [381, 443] width 0 height 11
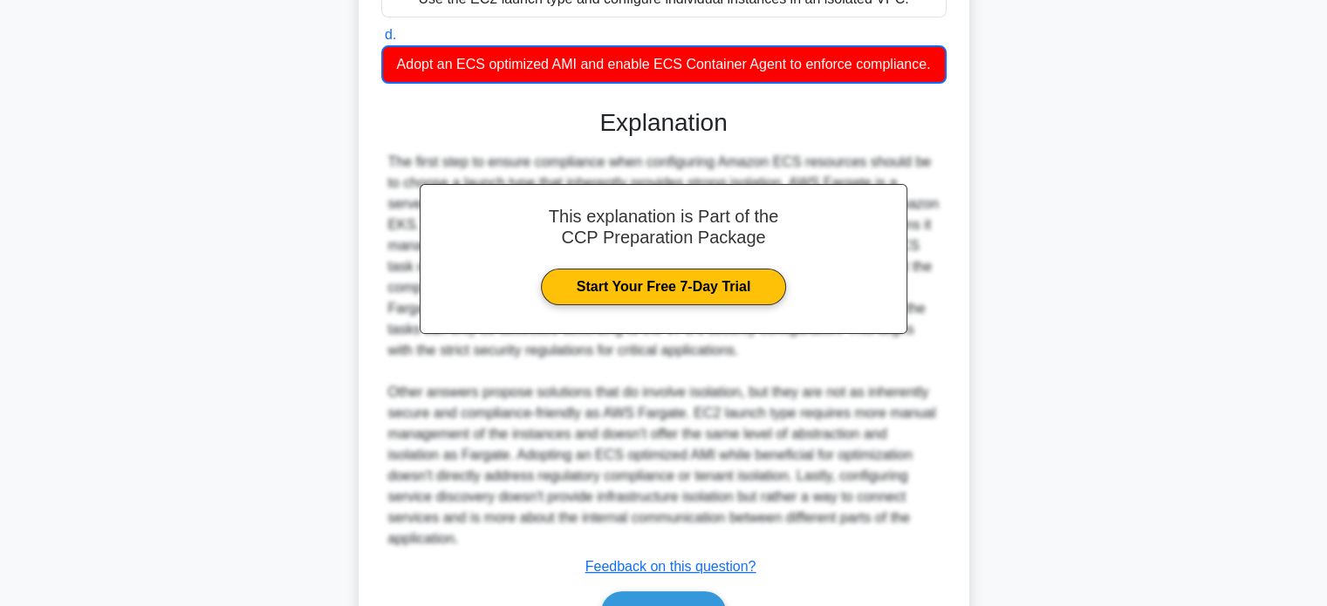
scroll to position [574, 0]
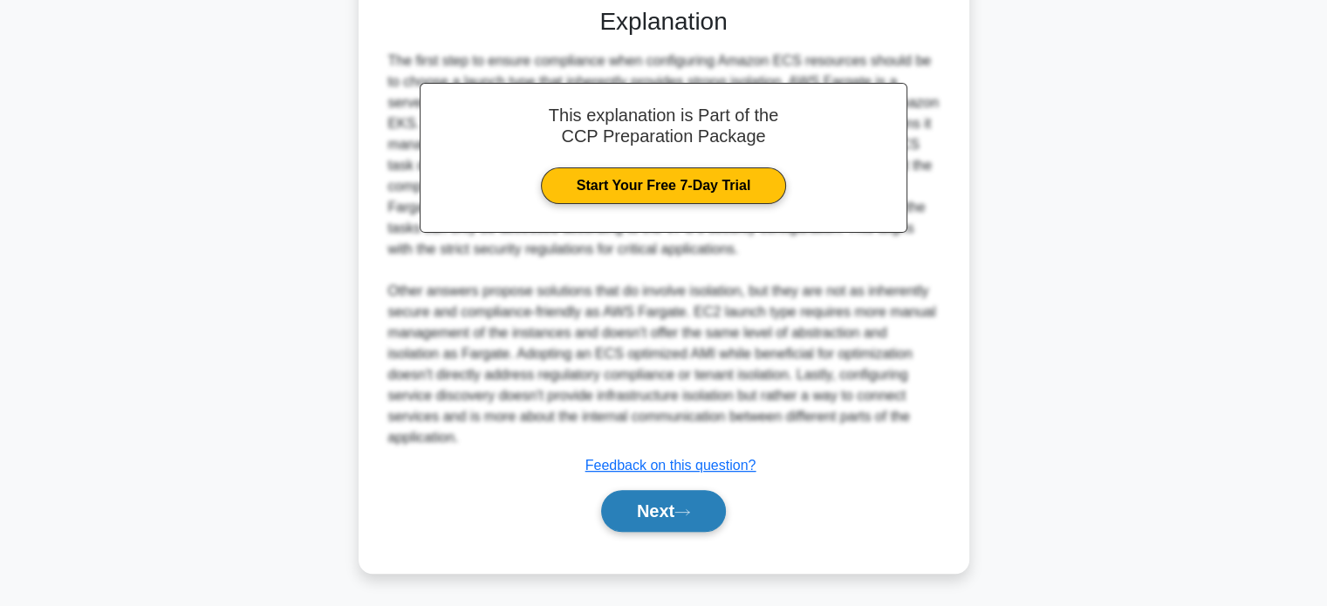
click at [713, 516] on button "Next" at bounding box center [663, 511] width 125 height 42
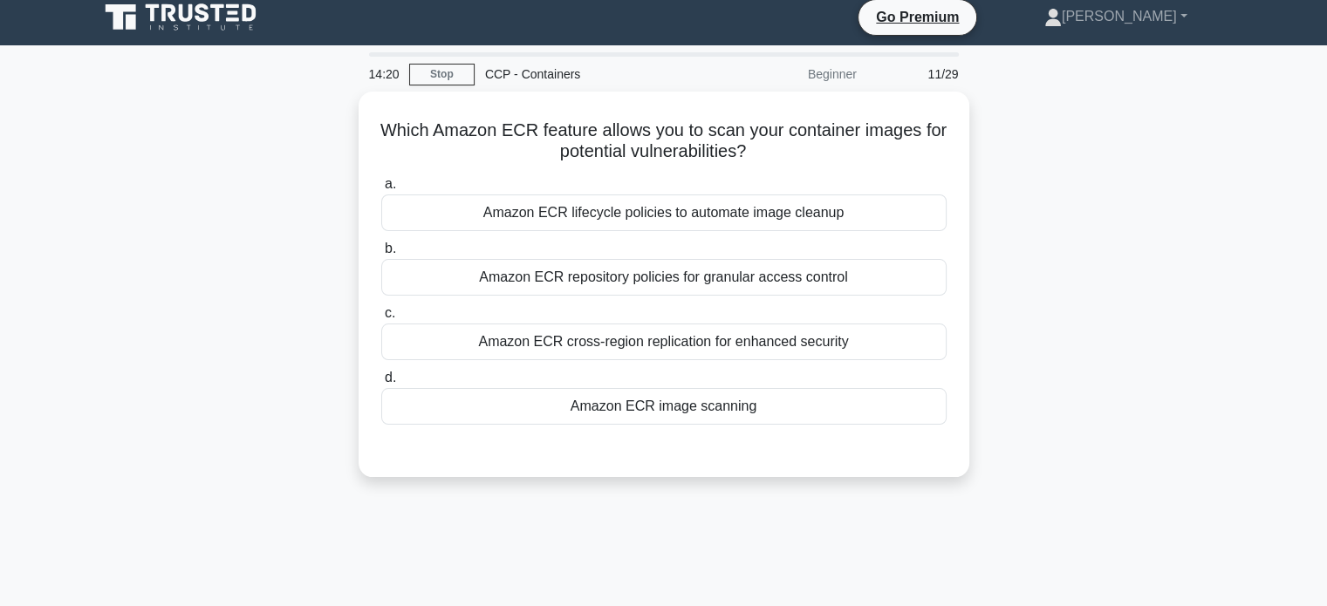
scroll to position [3, 0]
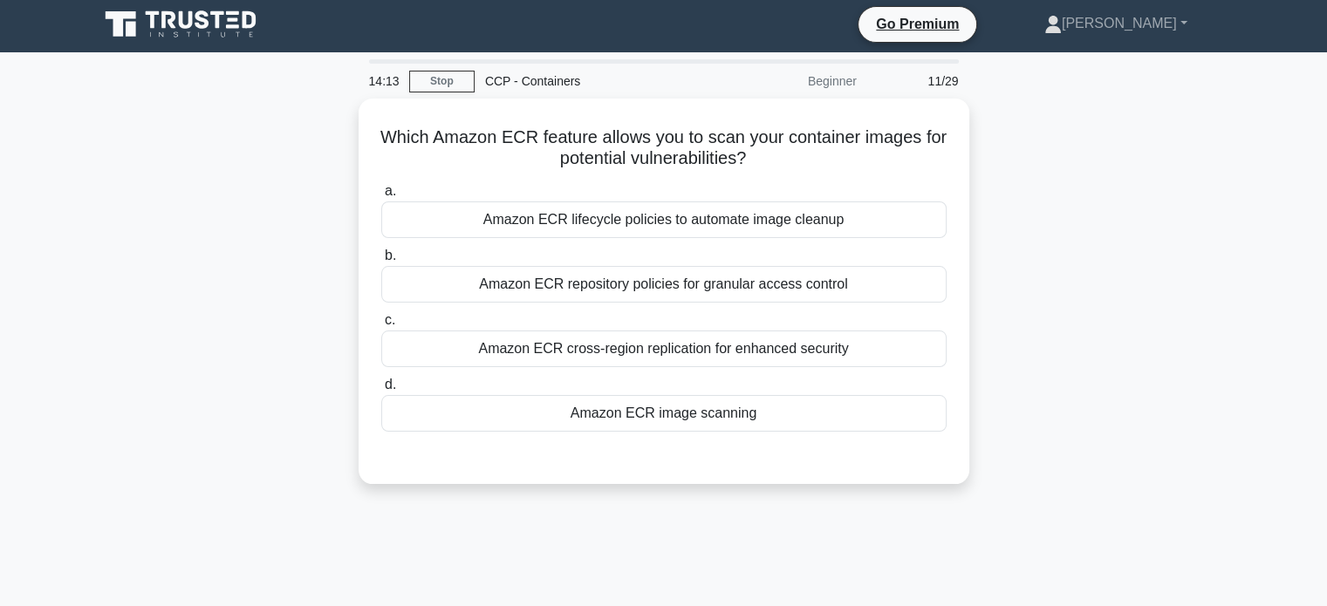
click at [1019, 273] on div "Which Amazon ECR feature allows you to scan your container images for potential…" at bounding box center [664, 302] width 1152 height 407
click at [1019, 273] on body "Go Premium Bishal" at bounding box center [663, 468] width 1327 height 942
click at [1008, 251] on div at bounding box center [1008, 251] width 0 height 0
click at [1019, 273] on div "Which Amazon ECR feature allows you to scan your container images for potential…" at bounding box center [664, 302] width 1152 height 407
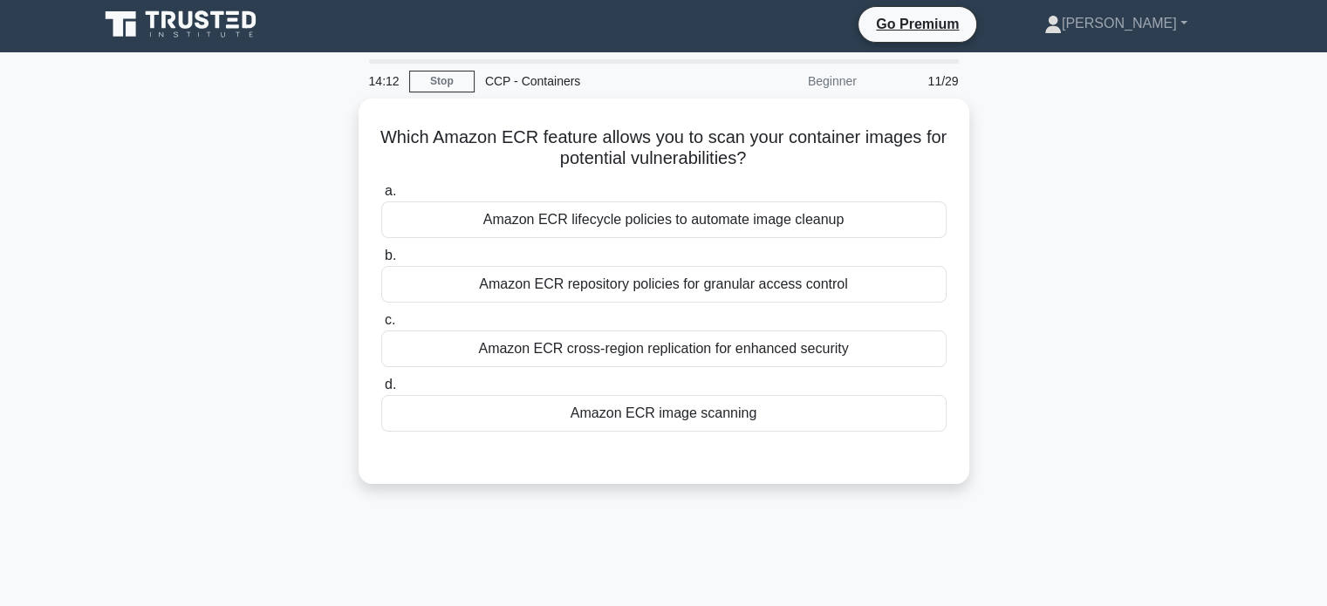
click at [1019, 273] on body "Go Premium Bishal" at bounding box center [663, 468] width 1327 height 942
click at [1042, 241] on div "Which Amazon ECR feature allows you to scan your container images for potential…" at bounding box center [664, 302] width 1152 height 407
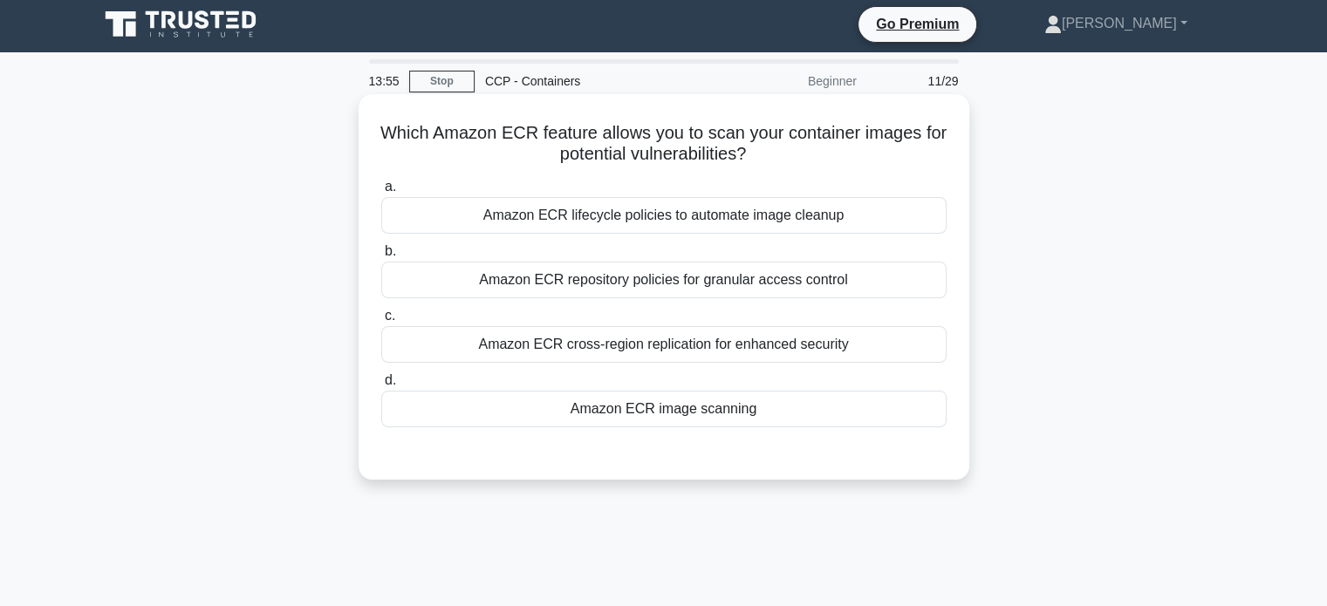
click at [744, 403] on div "Amazon ECR image scanning" at bounding box center [663, 409] width 565 height 37
click at [381, 387] on input "d. Amazon ECR image scanning" at bounding box center [381, 380] width 0 height 11
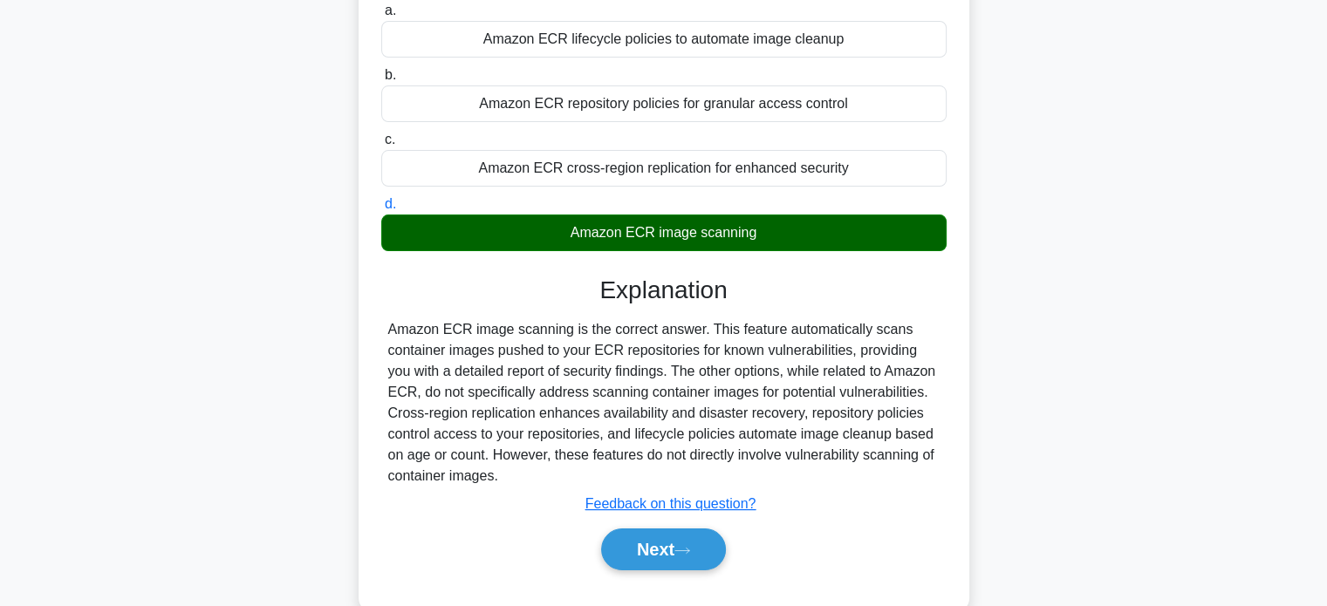
scroll to position [181, 0]
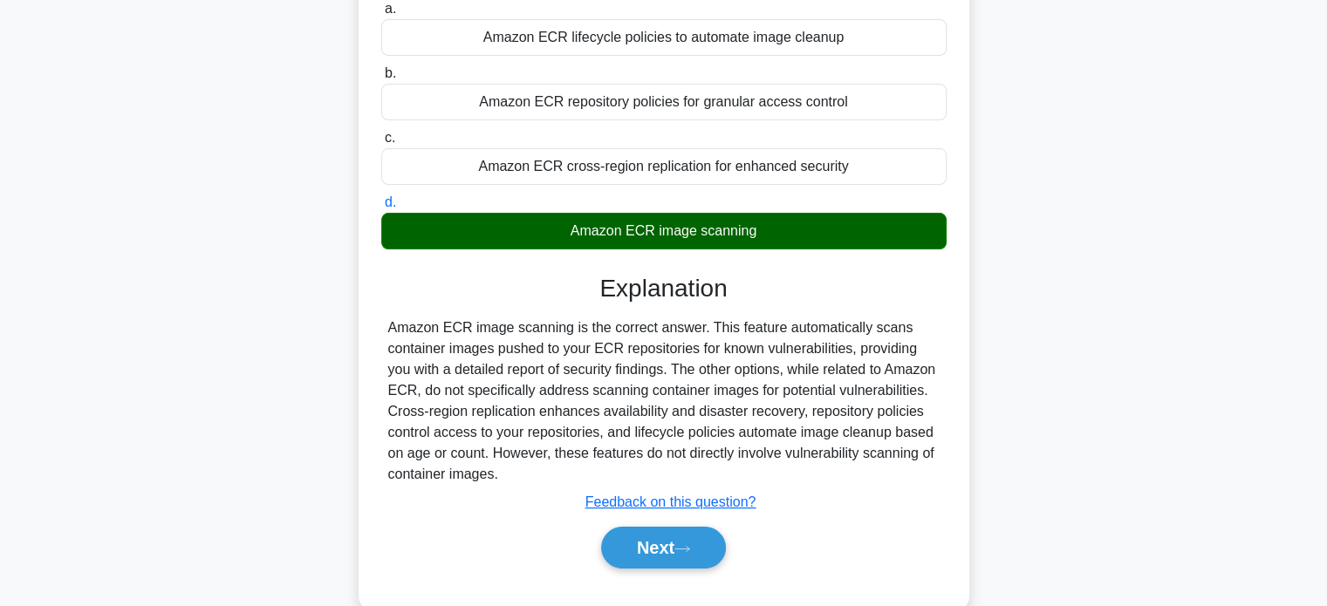
click at [779, 353] on div "Amazon ECR image scanning is the correct answer. This feature automatically sca…" at bounding box center [663, 402] width 551 height 168
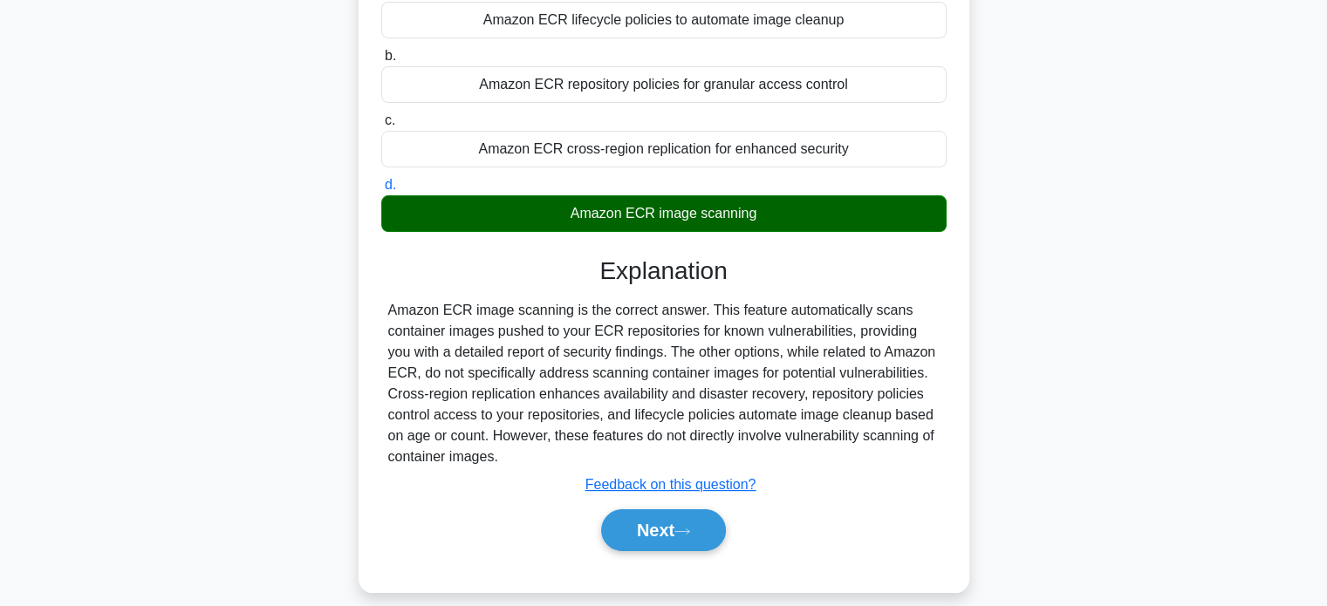
scroll to position [290, 0]
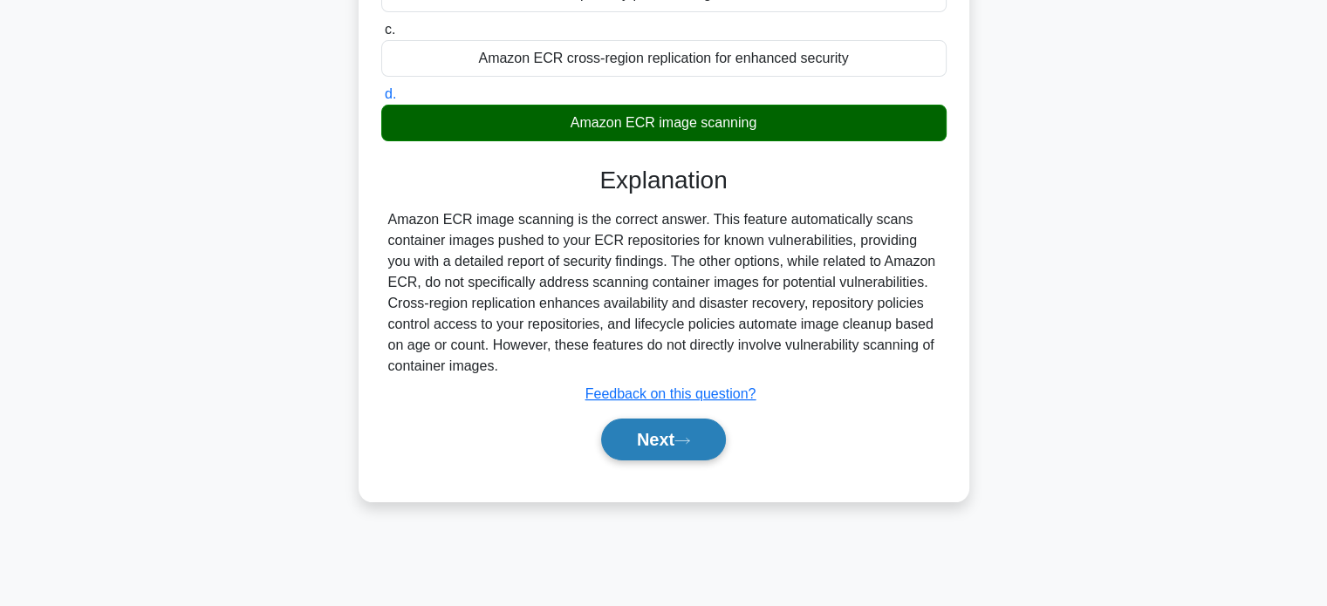
click at [707, 426] on button "Next" at bounding box center [663, 440] width 125 height 42
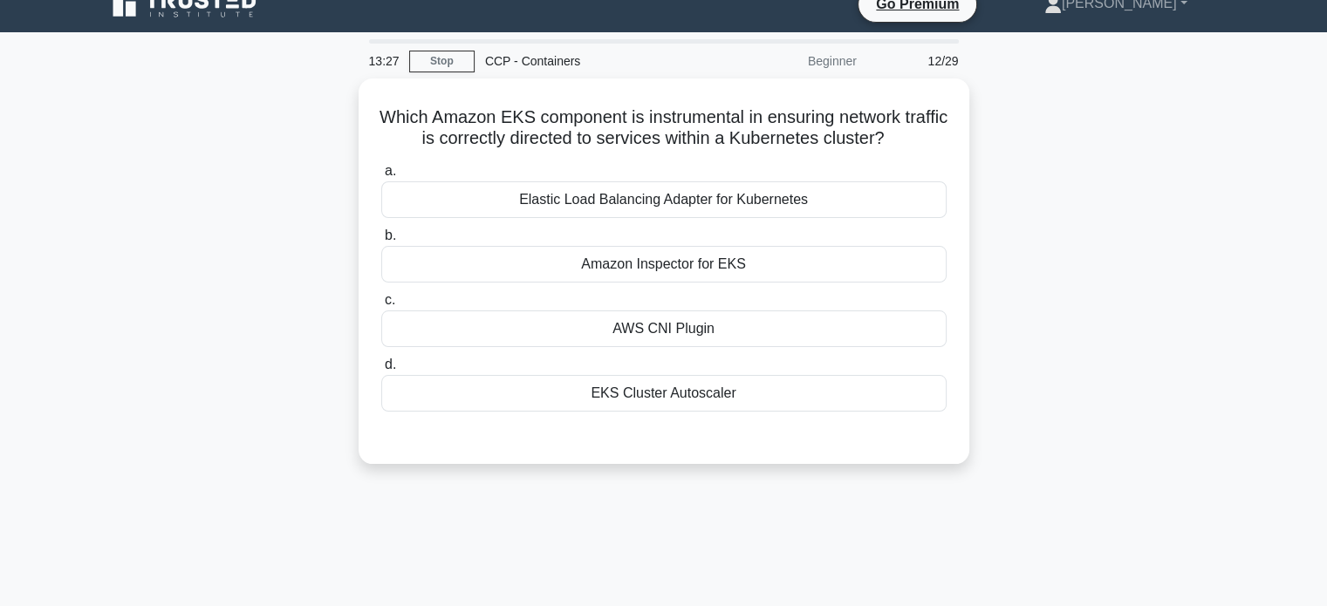
scroll to position [0, 0]
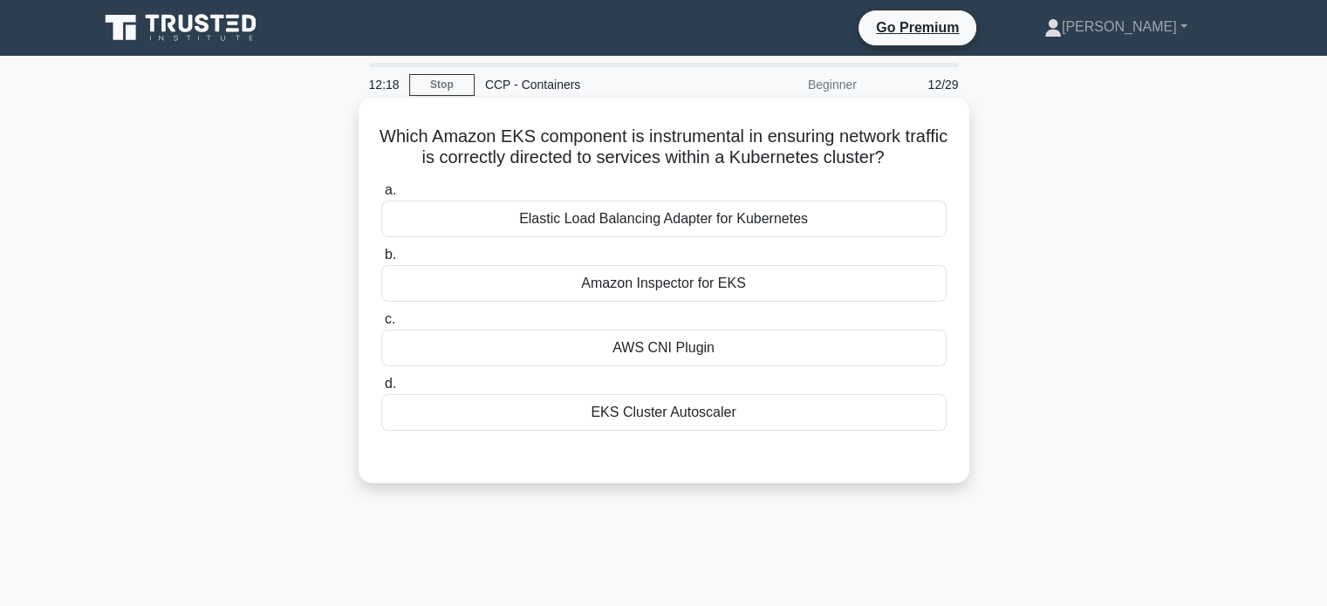
click at [865, 229] on div "Elastic Load Balancing Adapter for Kubernetes" at bounding box center [663, 219] width 565 height 37
click at [381, 196] on input "a. Elastic Load Balancing Adapter for Kubernetes" at bounding box center [381, 190] width 0 height 11
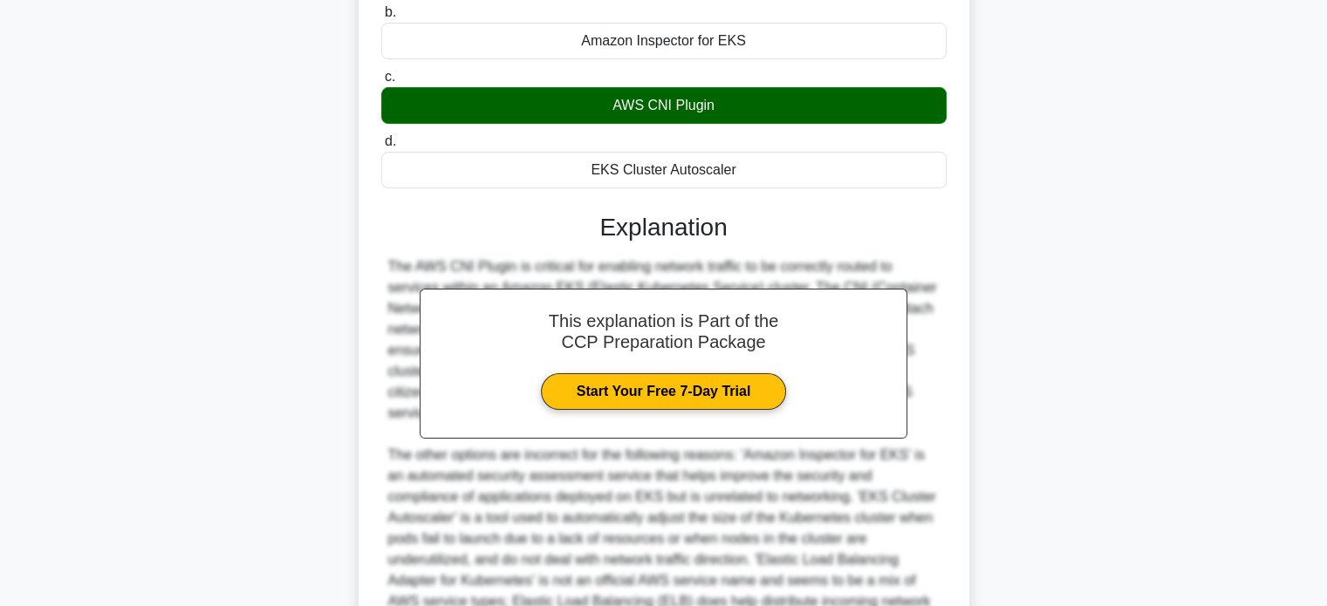
scroll to position [469, 0]
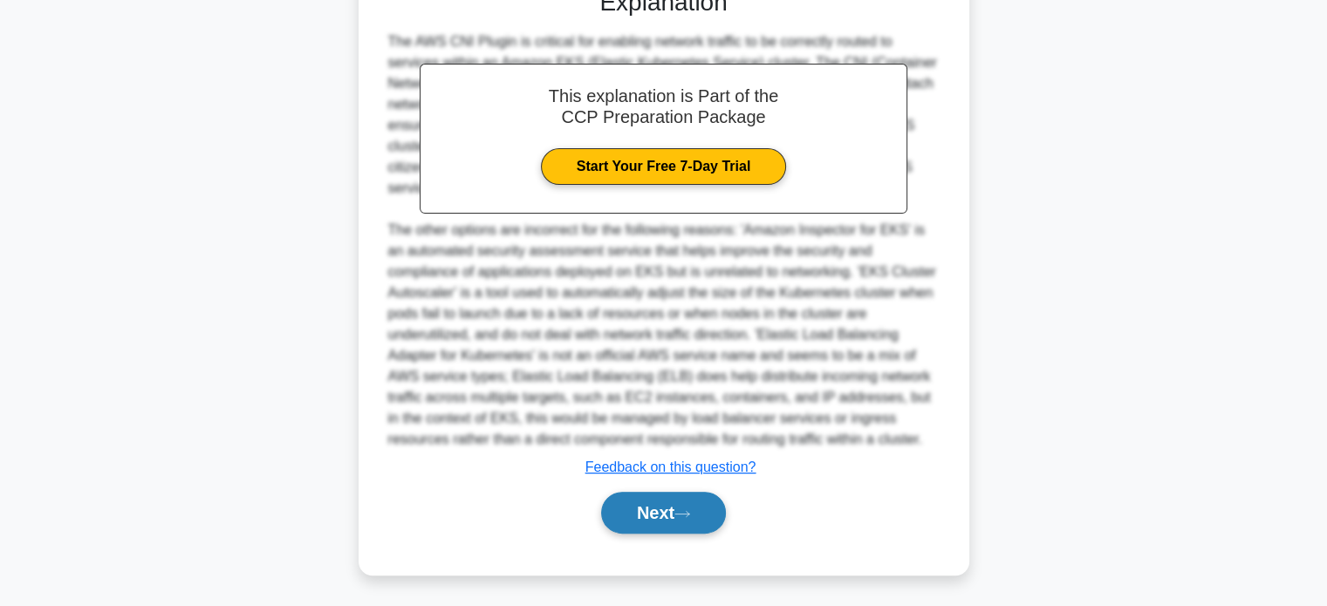
click at [683, 505] on button "Next" at bounding box center [663, 513] width 125 height 42
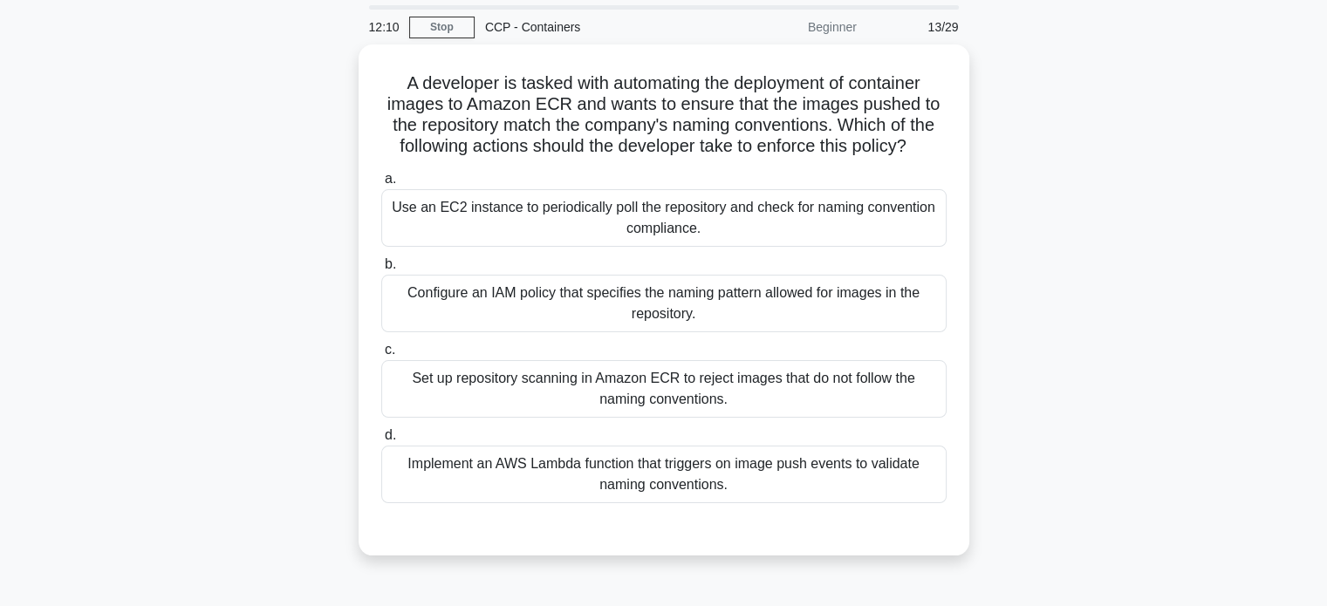
scroll to position [57, 0]
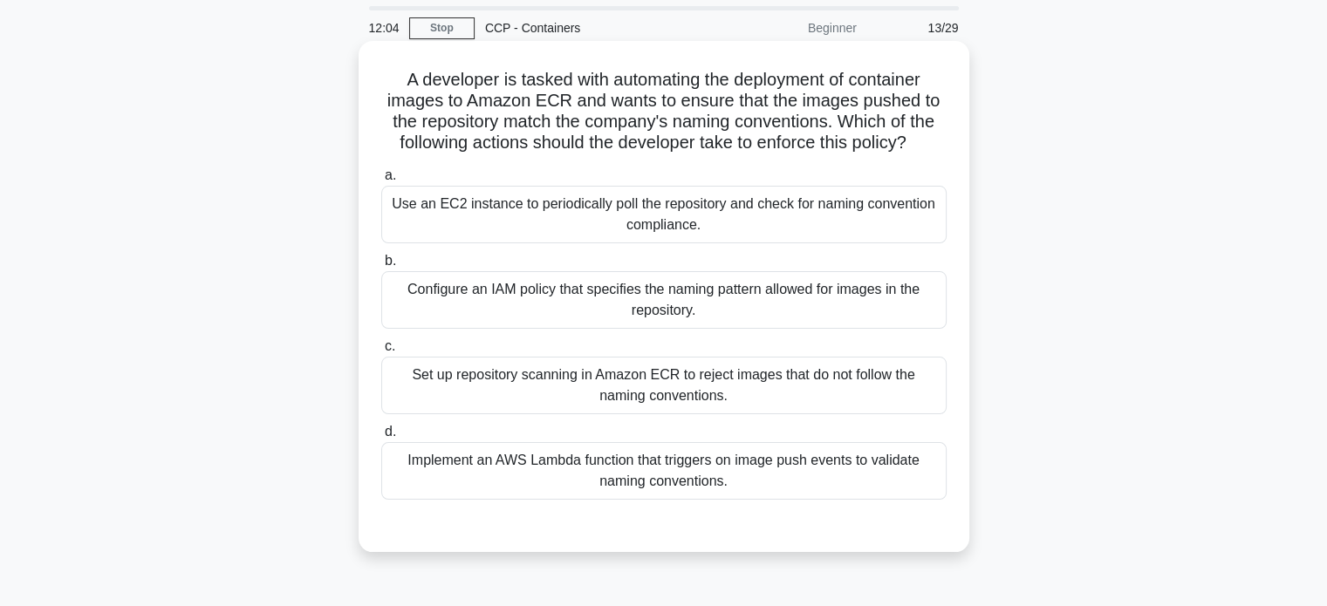
click at [872, 369] on div "Set up repository scanning in Amazon ECR to reject images that do not follow th…" at bounding box center [663, 386] width 565 height 58
click at [381, 352] on input "c. Set up repository scanning in Amazon ECR to reject images that do not follow…" at bounding box center [381, 346] width 0 height 11
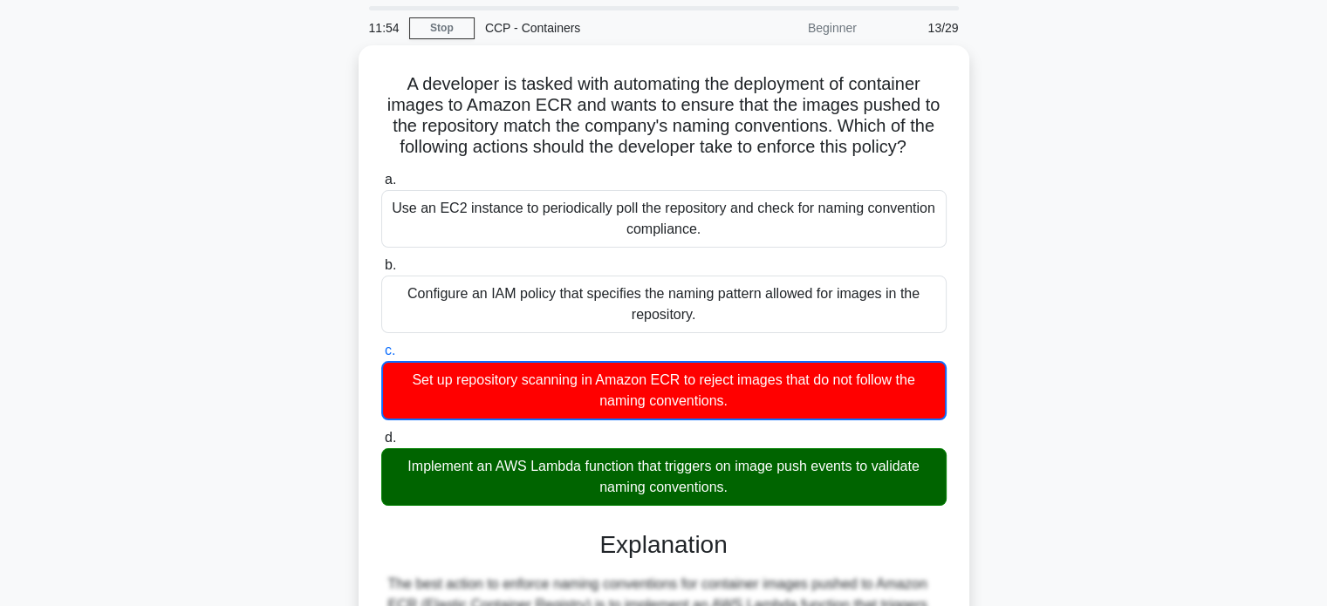
click at [1036, 334] on div "A developer is tasked with automating the deployment of container images to Ama…" at bounding box center [664, 539] width 1152 height 989
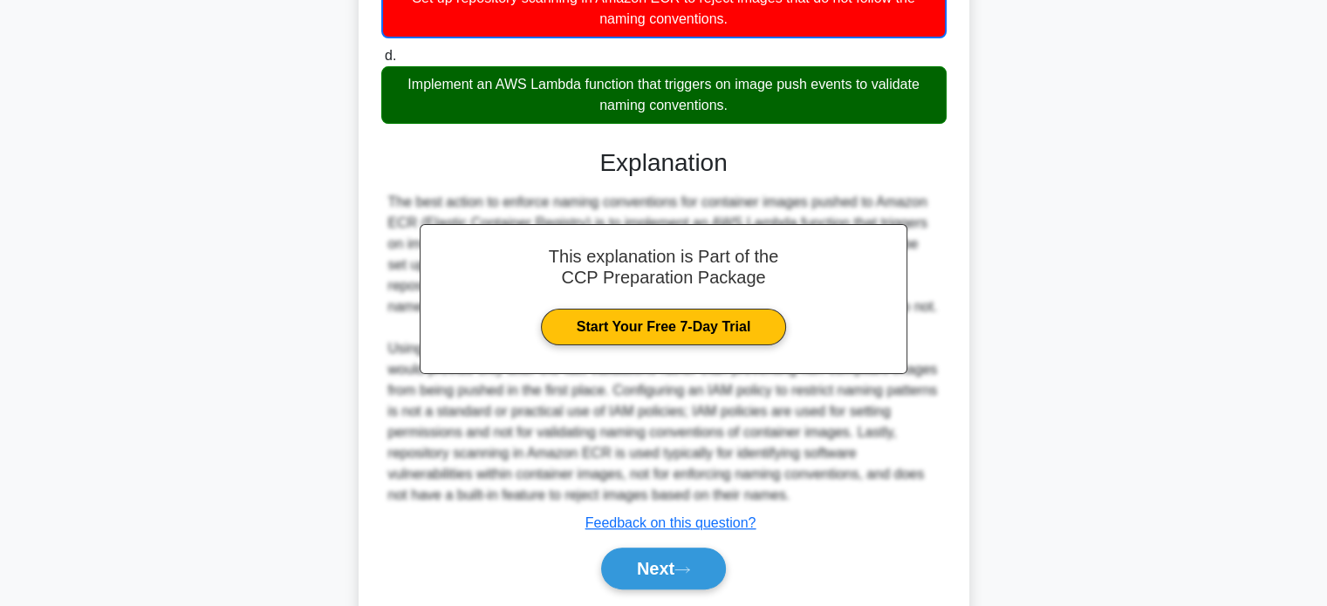
scroll to position [490, 0]
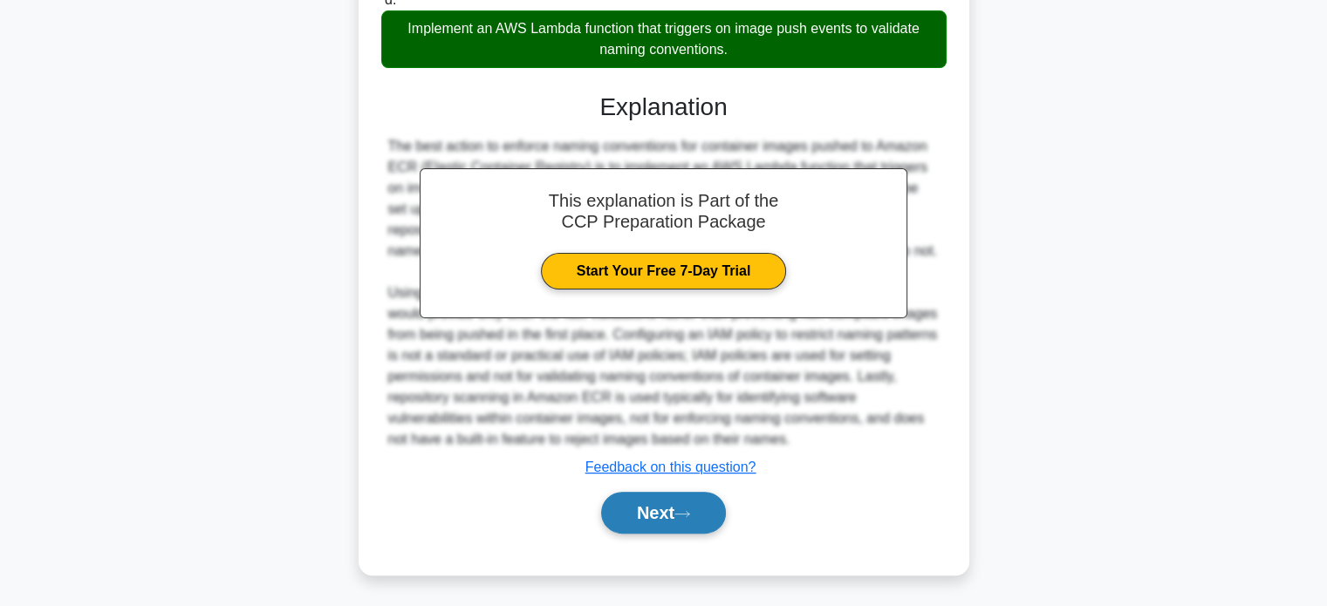
click at [700, 516] on button "Next" at bounding box center [663, 513] width 125 height 42
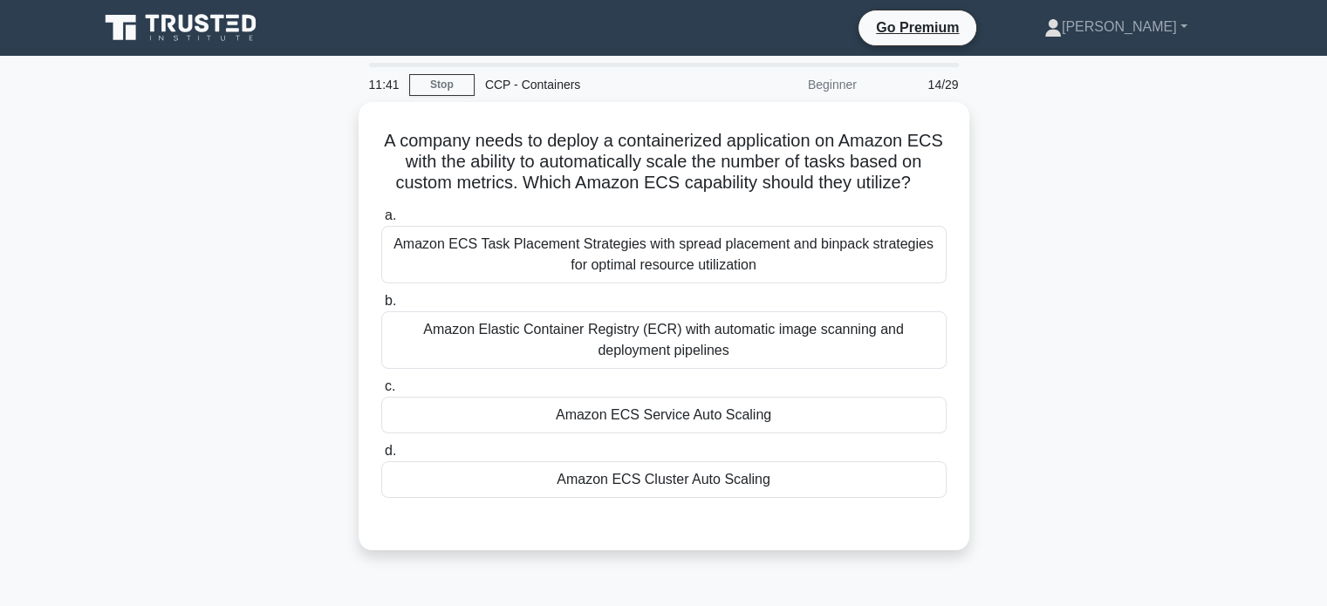
scroll to position [0, 0]
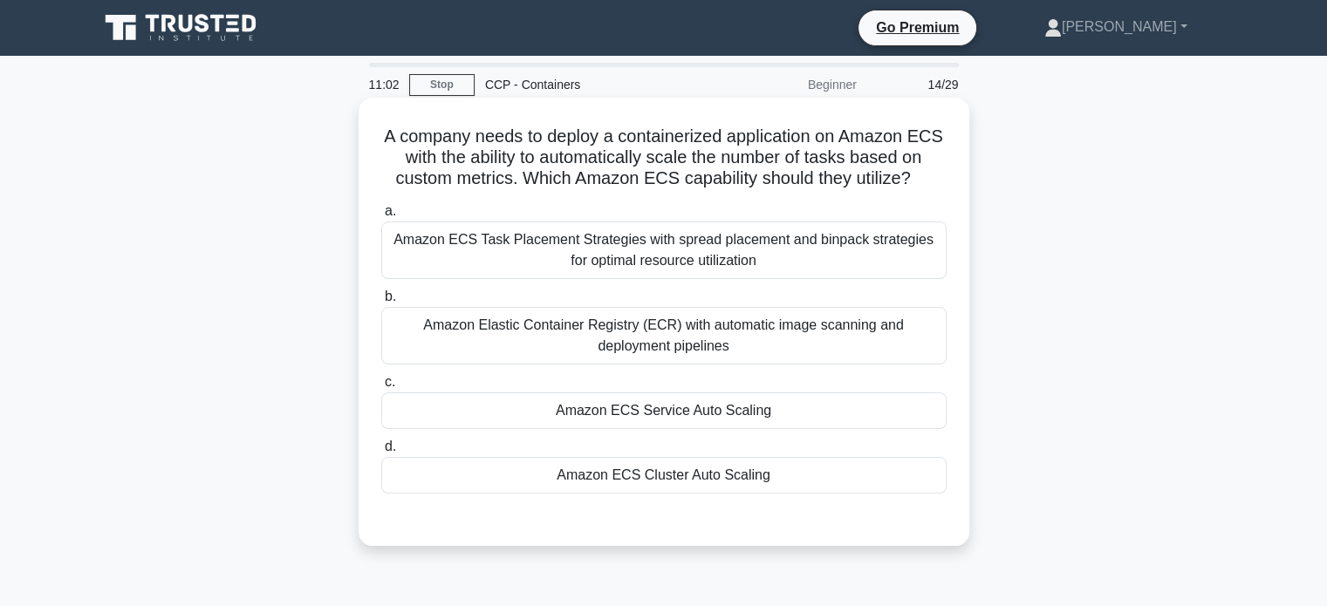
click at [851, 334] on div "Amazon Elastic Container Registry (ECR) with automatic image scanning and deplo…" at bounding box center [663, 336] width 565 height 58
click at [381, 303] on input "b. Amazon Elastic Container Registry (ECR) with automatic image scanning and de…" at bounding box center [381, 296] width 0 height 11
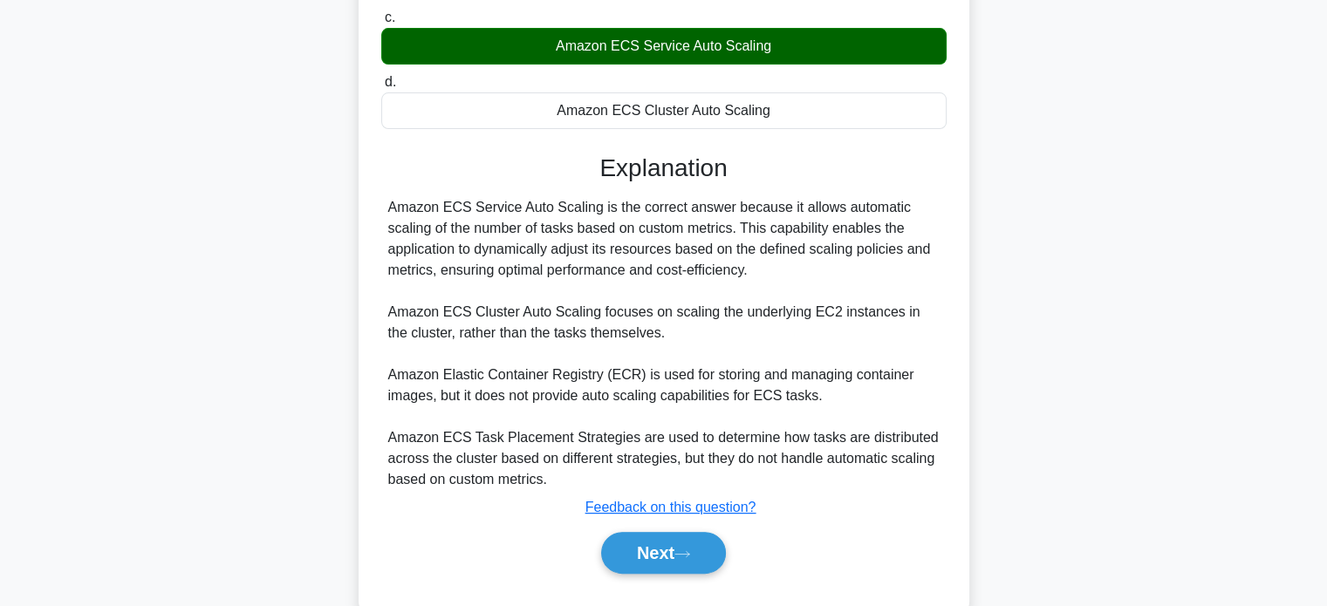
scroll to position [407, 0]
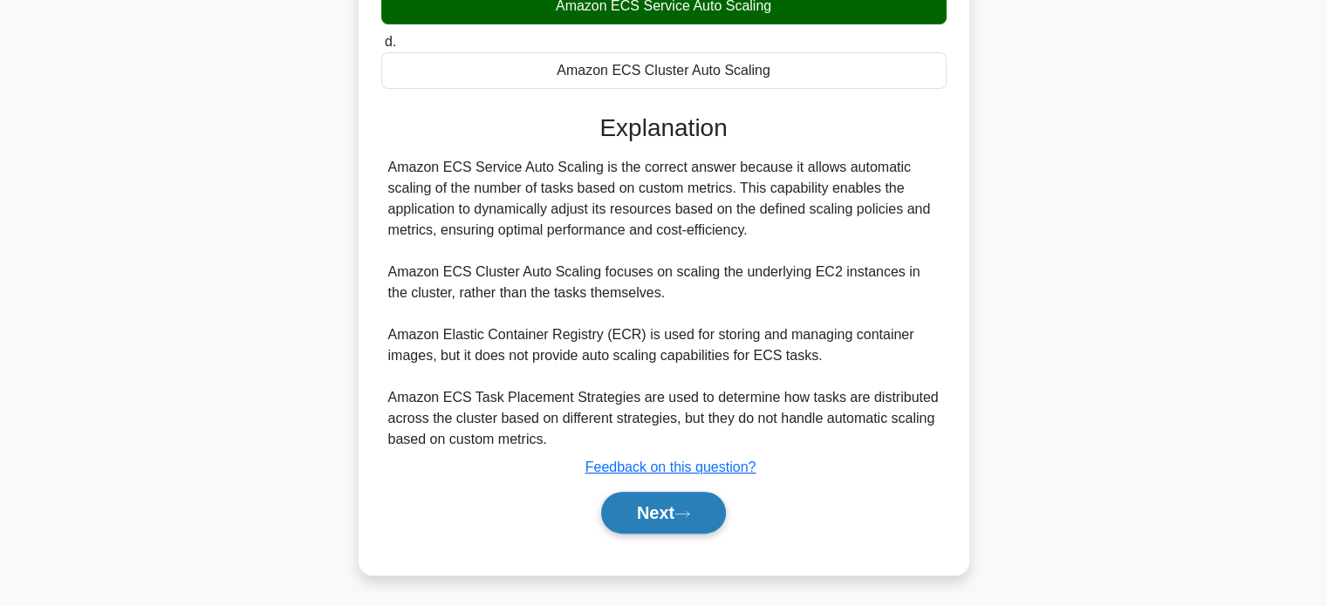
click at [639, 524] on button "Next" at bounding box center [663, 513] width 125 height 42
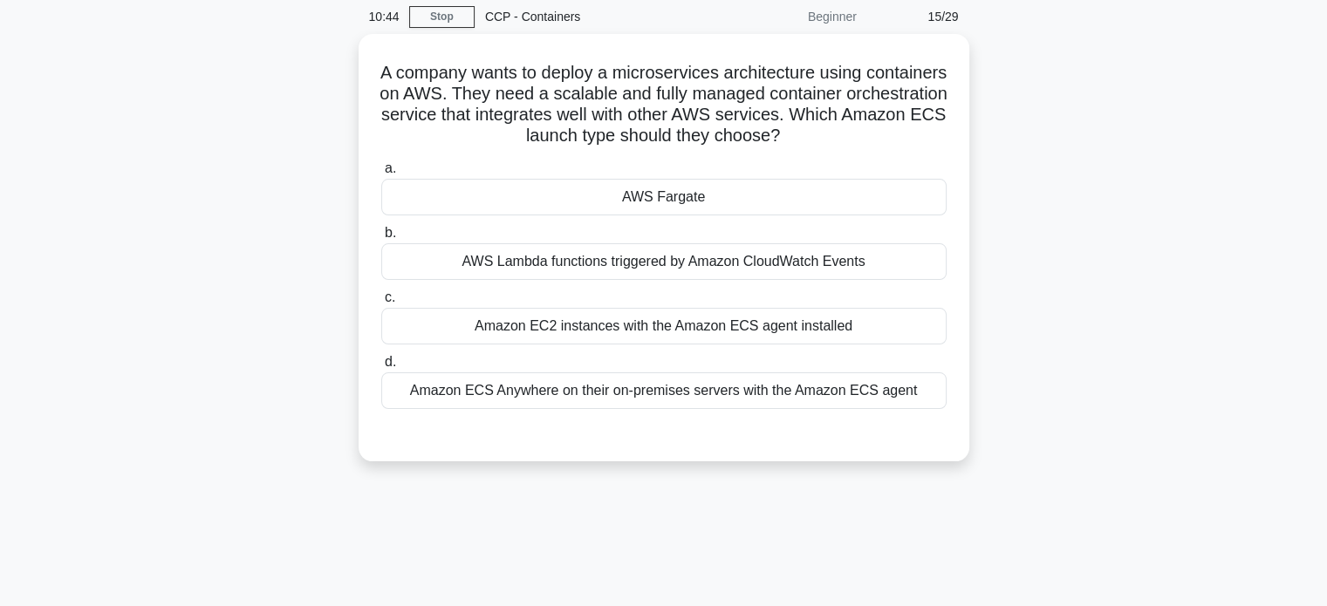
scroll to position [0, 0]
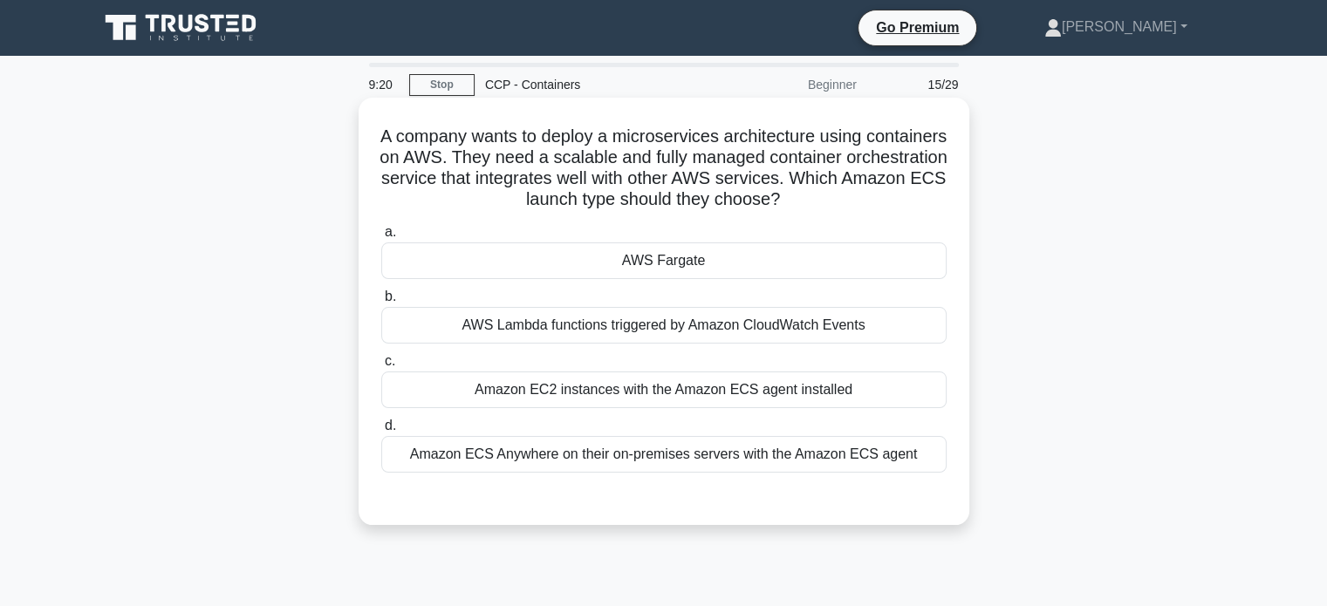
click at [788, 407] on div "Amazon EC2 instances with the Amazon ECS agent installed" at bounding box center [663, 390] width 565 height 37
click at [381, 367] on input "c. Amazon EC2 instances with the Amazon ECS agent installed" at bounding box center [381, 361] width 0 height 11
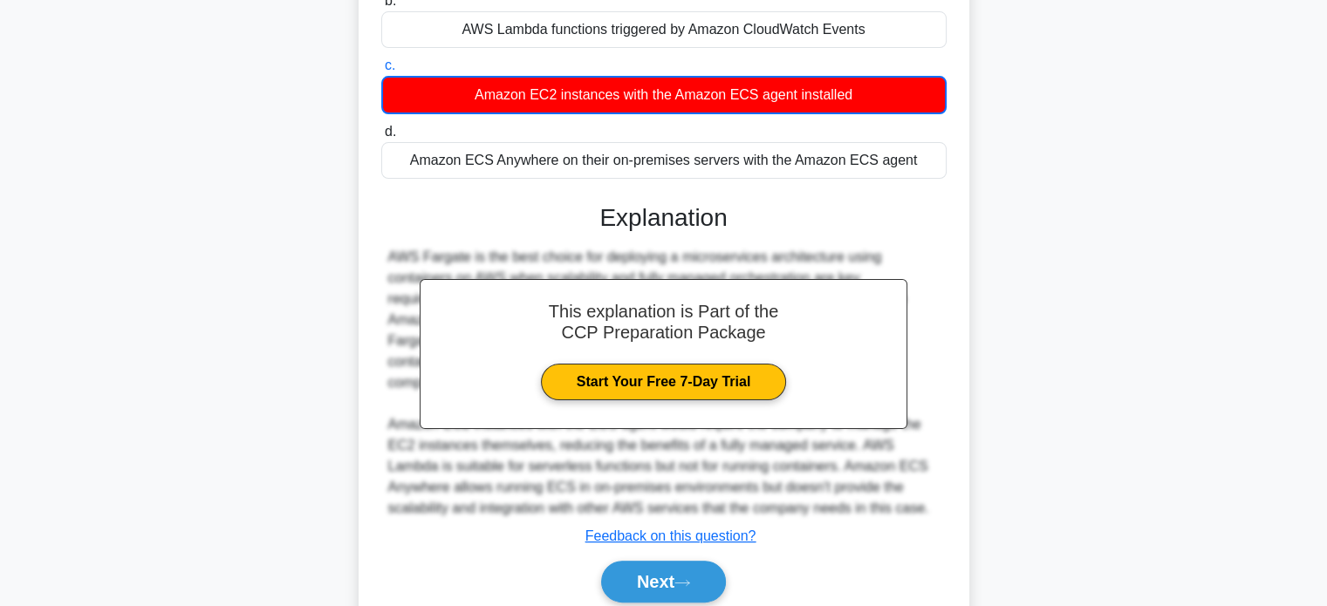
scroll to position [365, 0]
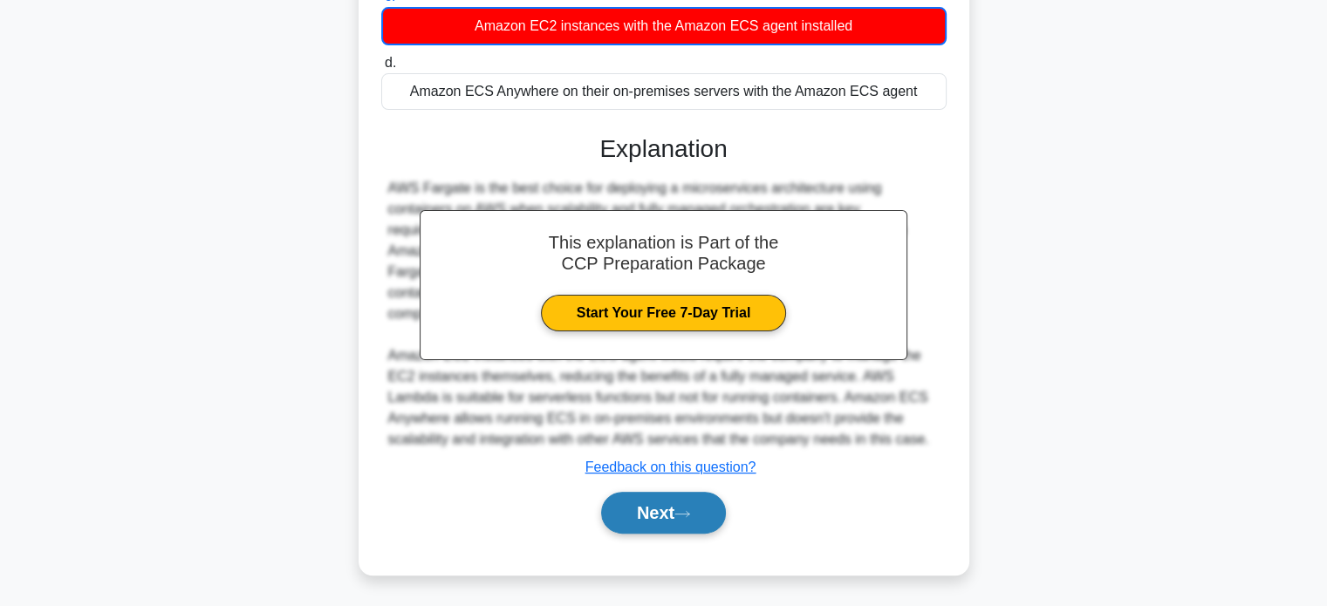
click at [634, 504] on button "Next" at bounding box center [663, 513] width 125 height 42
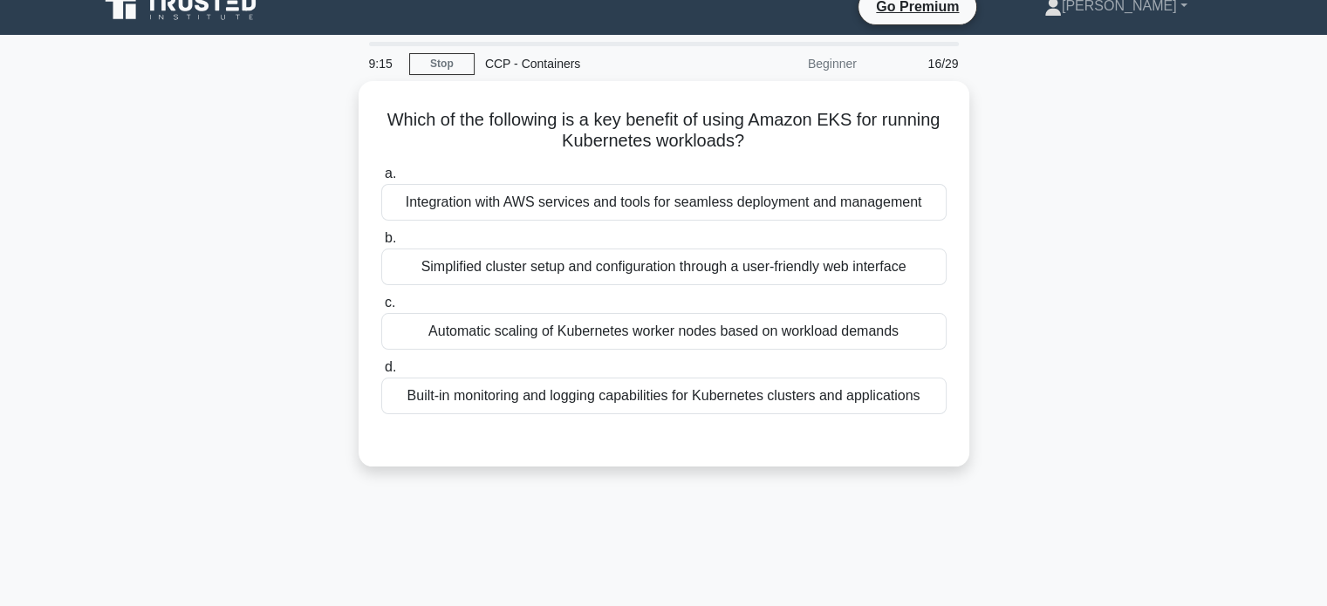
scroll to position [0, 0]
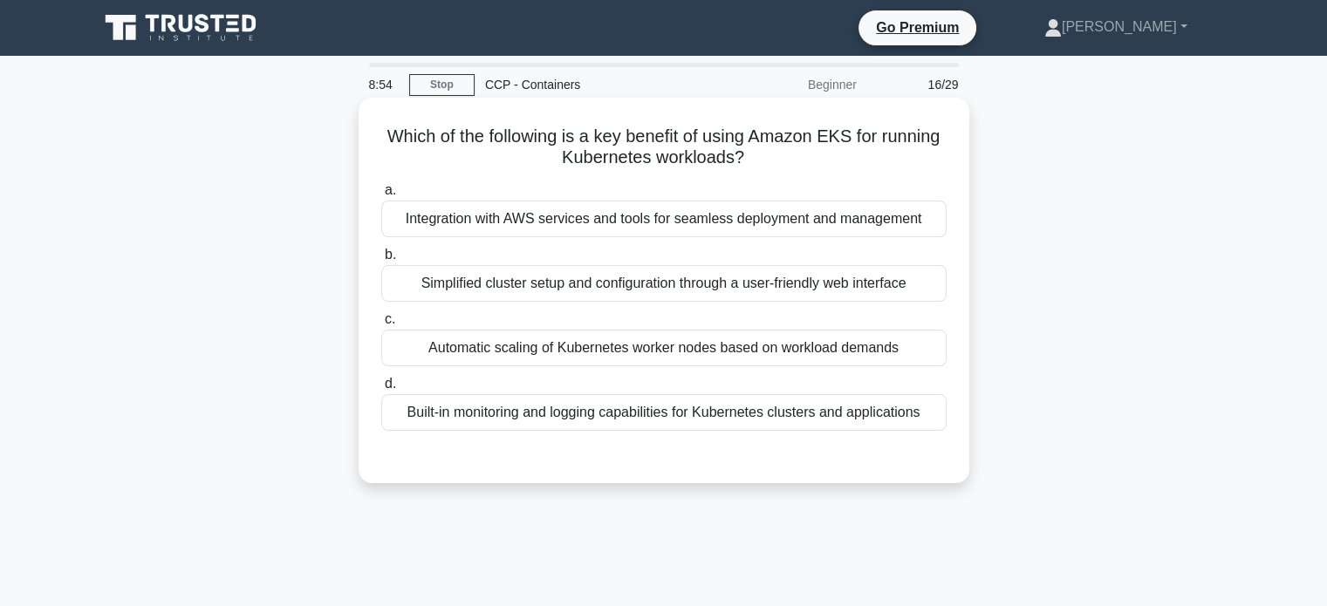
click at [753, 343] on div "Automatic scaling of Kubernetes worker nodes based on workload demands" at bounding box center [663, 348] width 565 height 37
click at [381, 325] on input "c. Automatic scaling of Kubernetes worker nodes based on workload demands" at bounding box center [381, 319] width 0 height 11
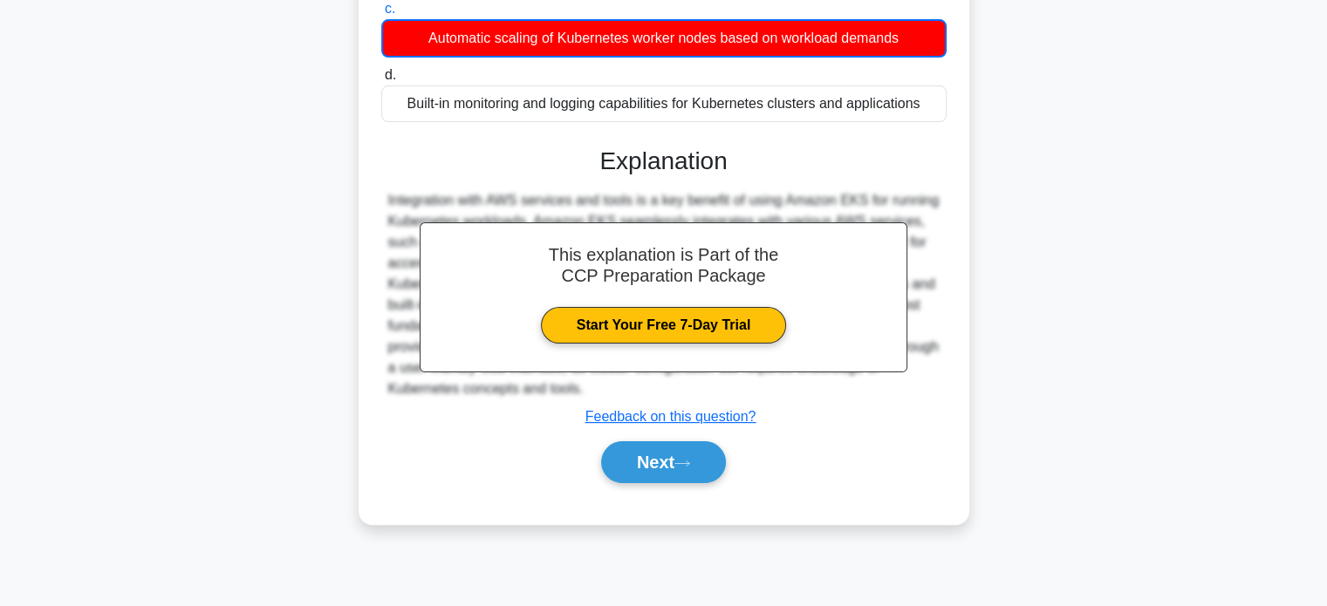
scroll to position [317, 0]
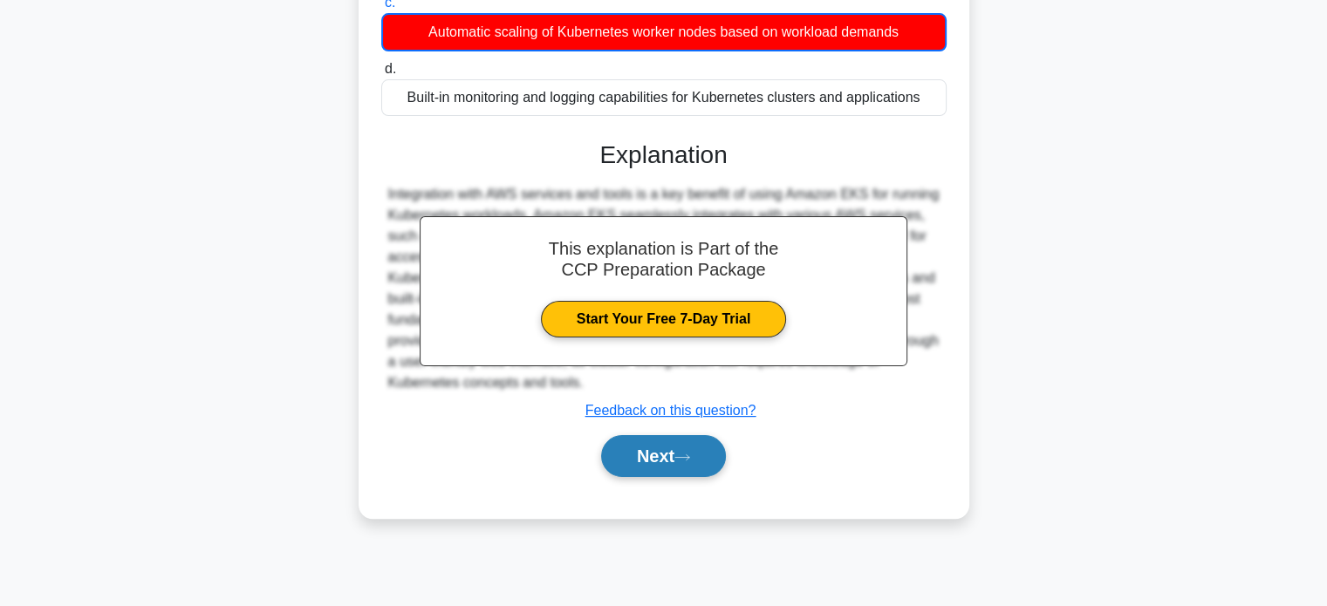
click at [669, 453] on button "Next" at bounding box center [663, 456] width 125 height 42
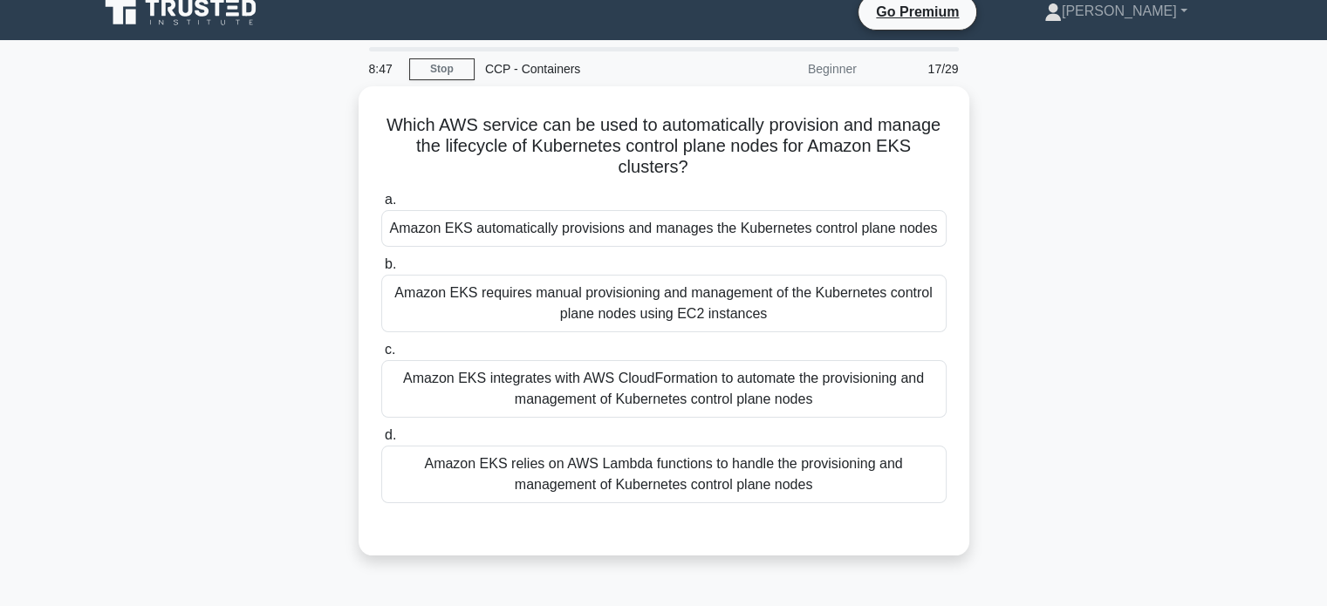
scroll to position [15, 0]
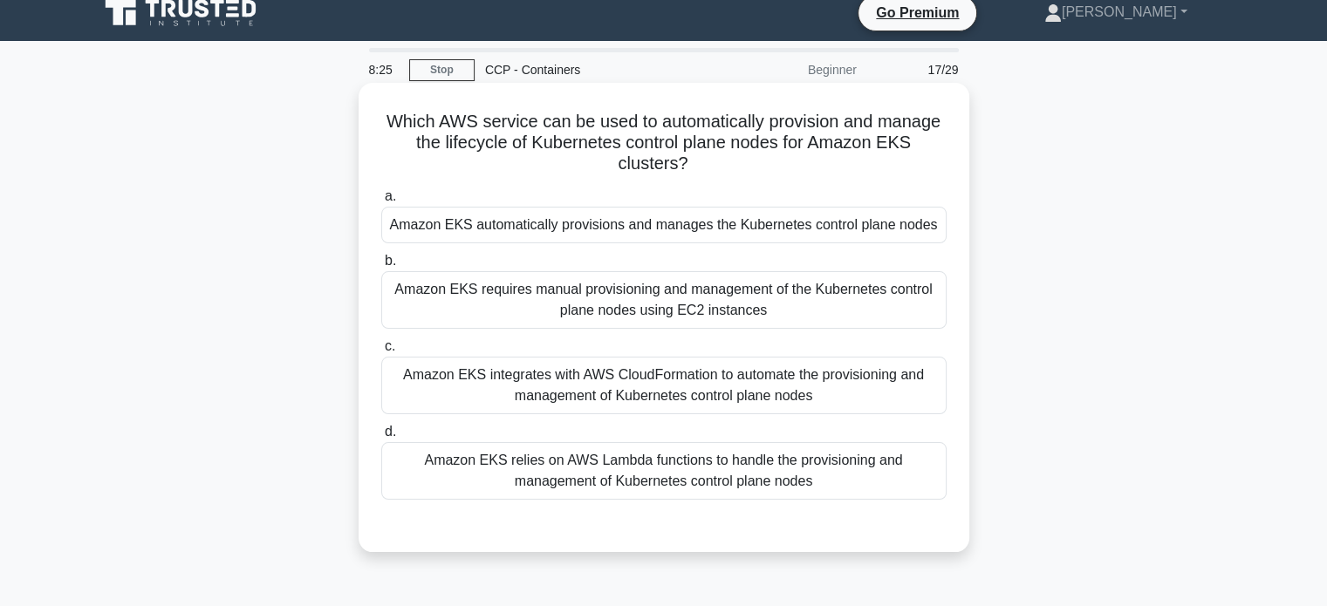
click at [776, 215] on div "Amazon EKS automatically provisions and manages the Kubernetes control plane no…" at bounding box center [663, 225] width 565 height 37
click at [381, 202] on input "a. Amazon EKS automatically provisions and manages the Kubernetes control plane…" at bounding box center [381, 196] width 0 height 11
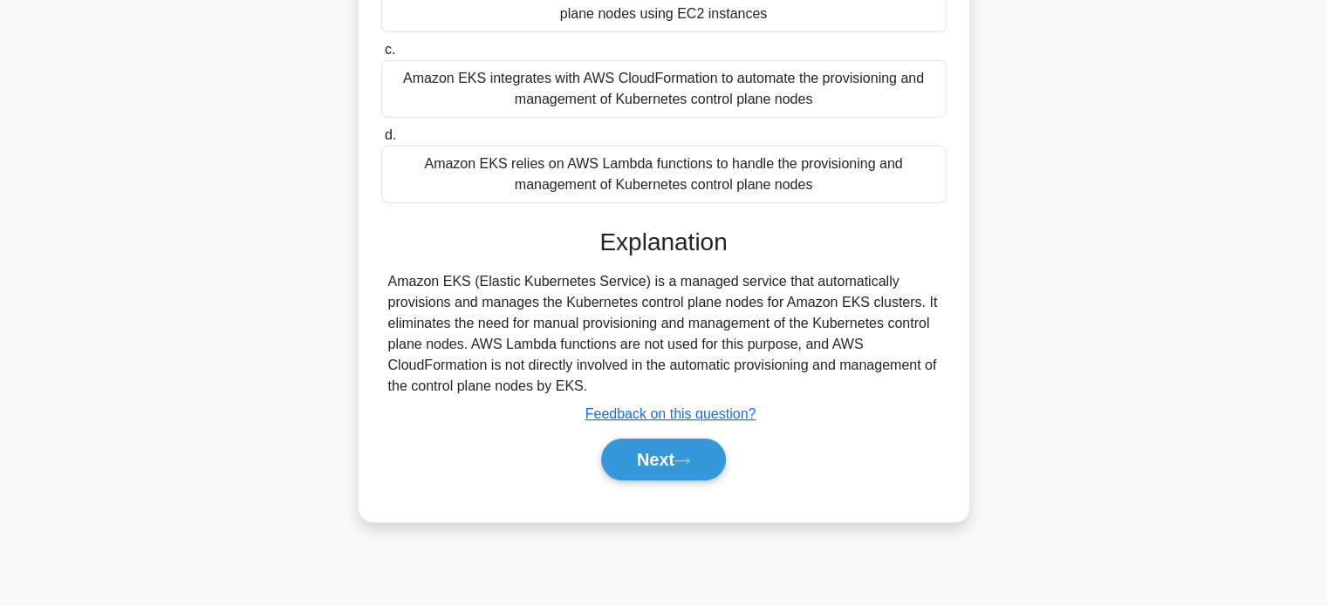
scroll to position [312, 0]
click at [692, 470] on button "Next" at bounding box center [663, 459] width 125 height 42
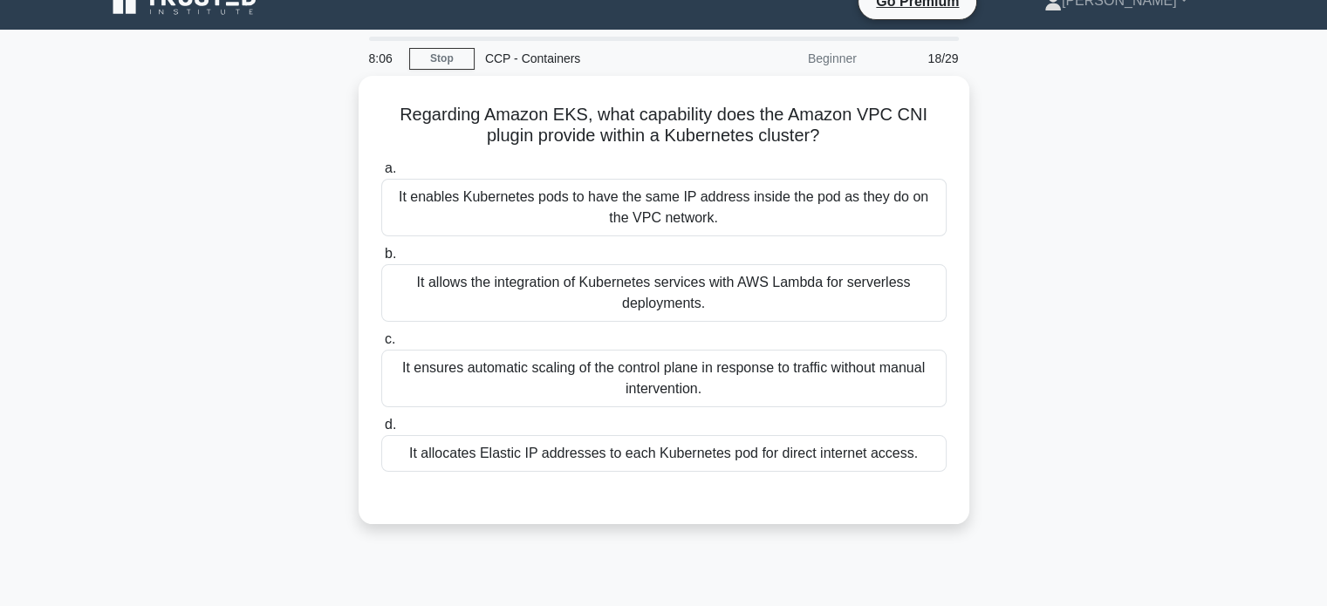
scroll to position [24, 0]
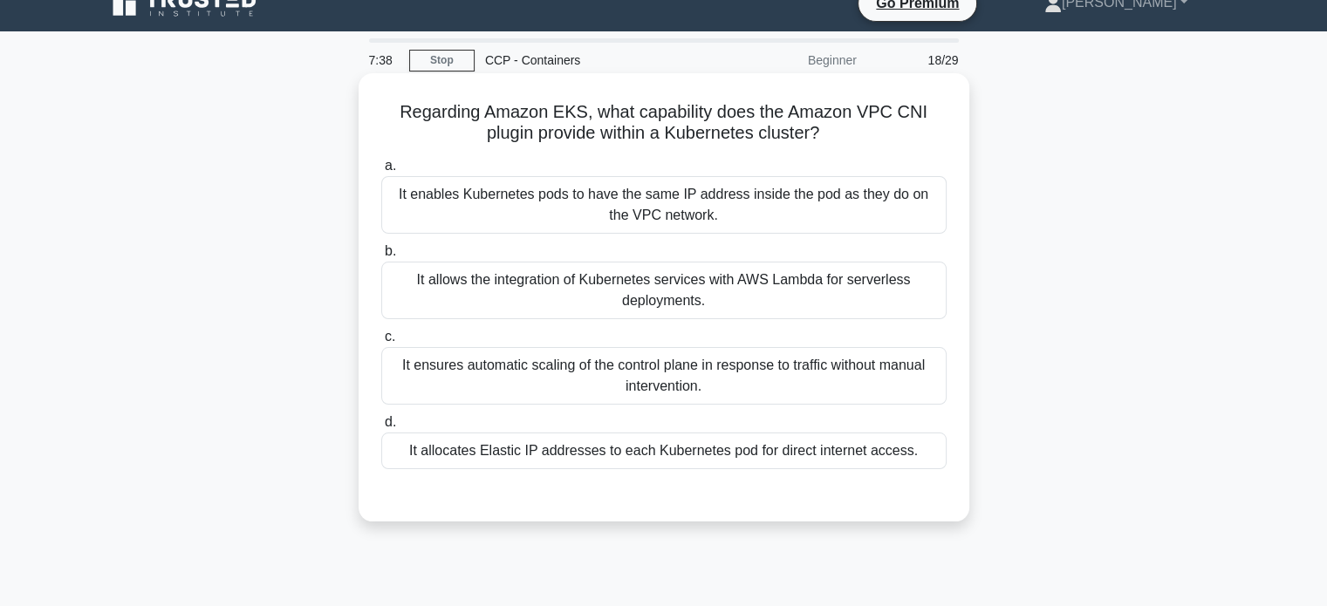
click at [759, 306] on div "It allows the integration of Kubernetes services with AWS Lambda for serverless…" at bounding box center [663, 291] width 565 height 58
click at [381, 257] on input "b. It allows the integration of Kubernetes services with AWS Lambda for serverl…" at bounding box center [381, 251] width 0 height 11
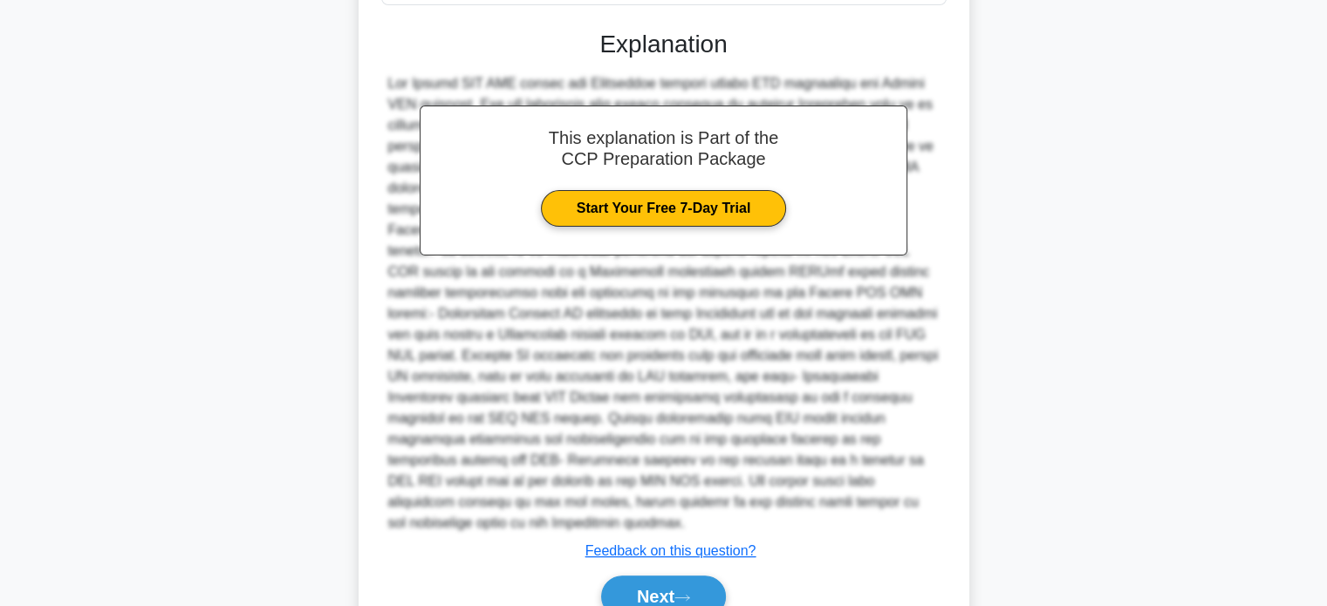
scroll to position [553, 0]
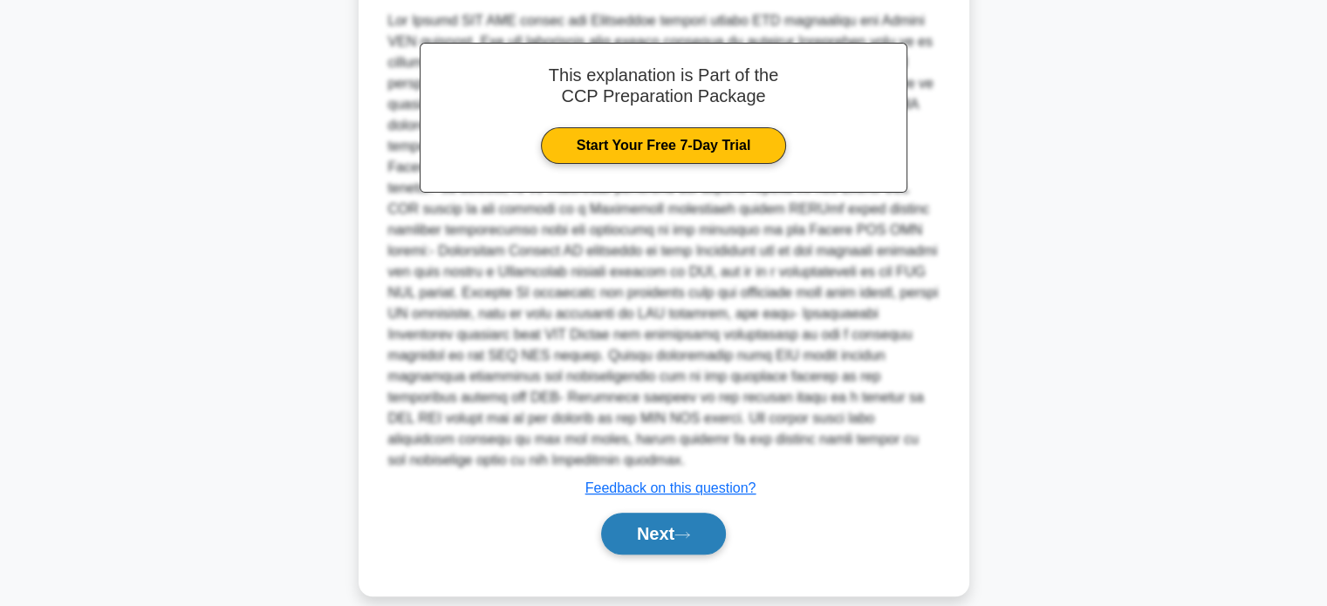
click at [666, 521] on button "Next" at bounding box center [663, 534] width 125 height 42
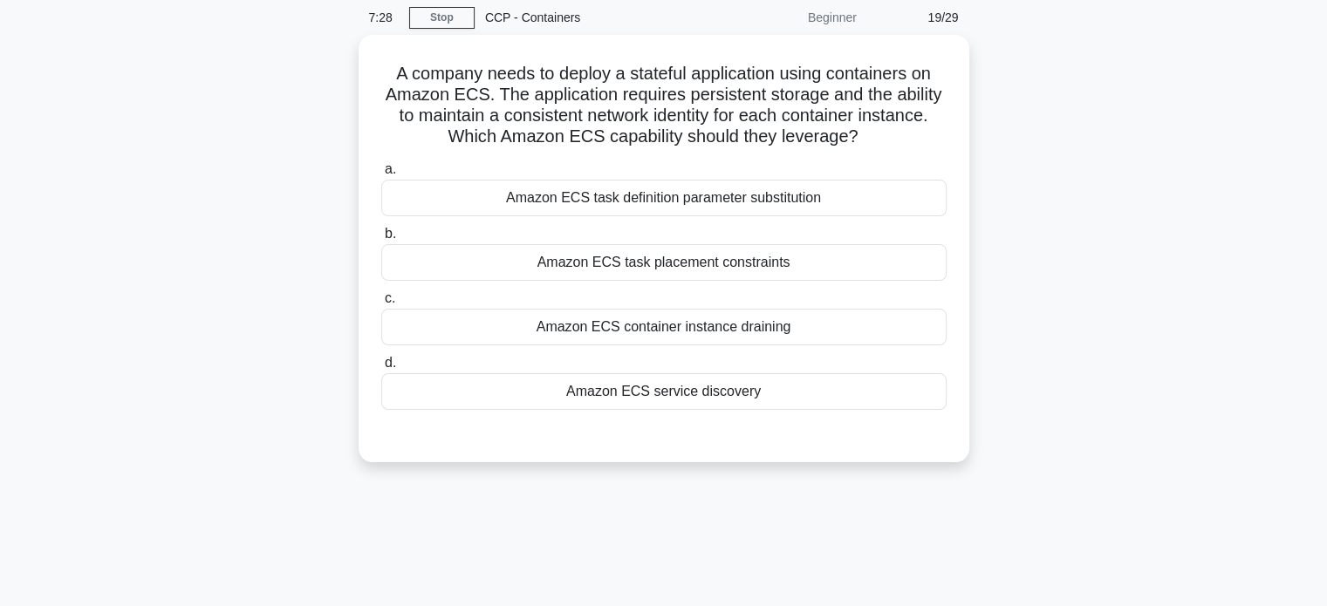
scroll to position [66, 0]
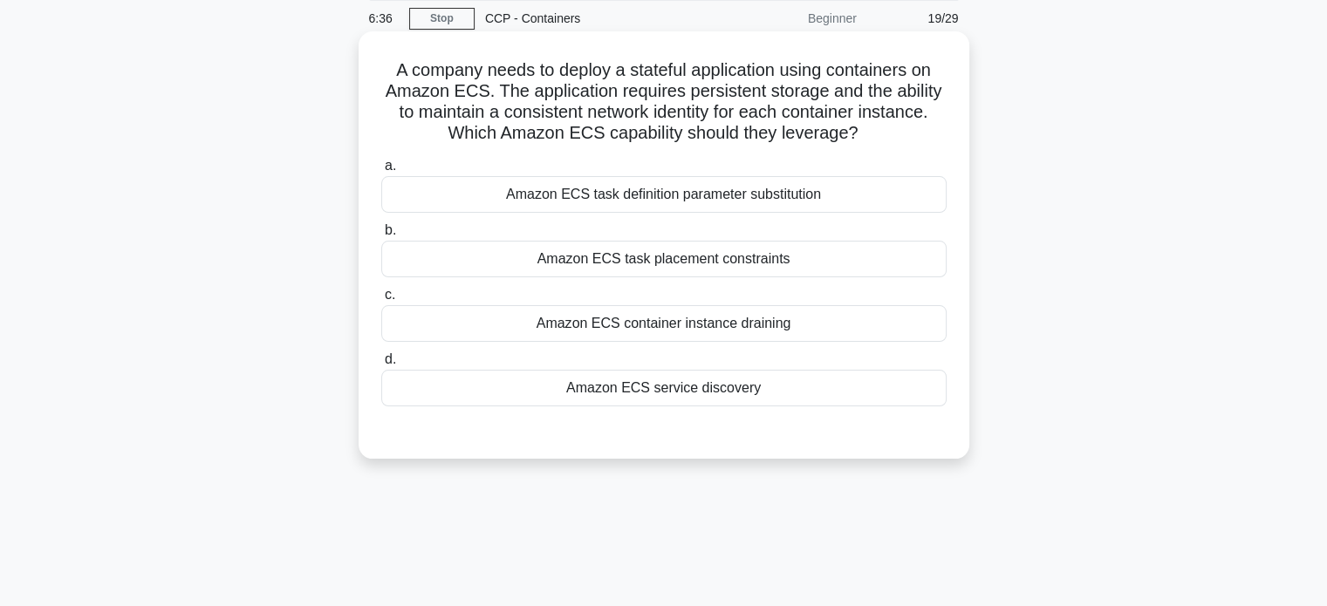
click at [747, 188] on div "Amazon ECS task definition parameter substitution" at bounding box center [663, 194] width 565 height 37
click at [381, 172] on input "a. Amazon ECS task definition parameter substitution" at bounding box center [381, 166] width 0 height 11
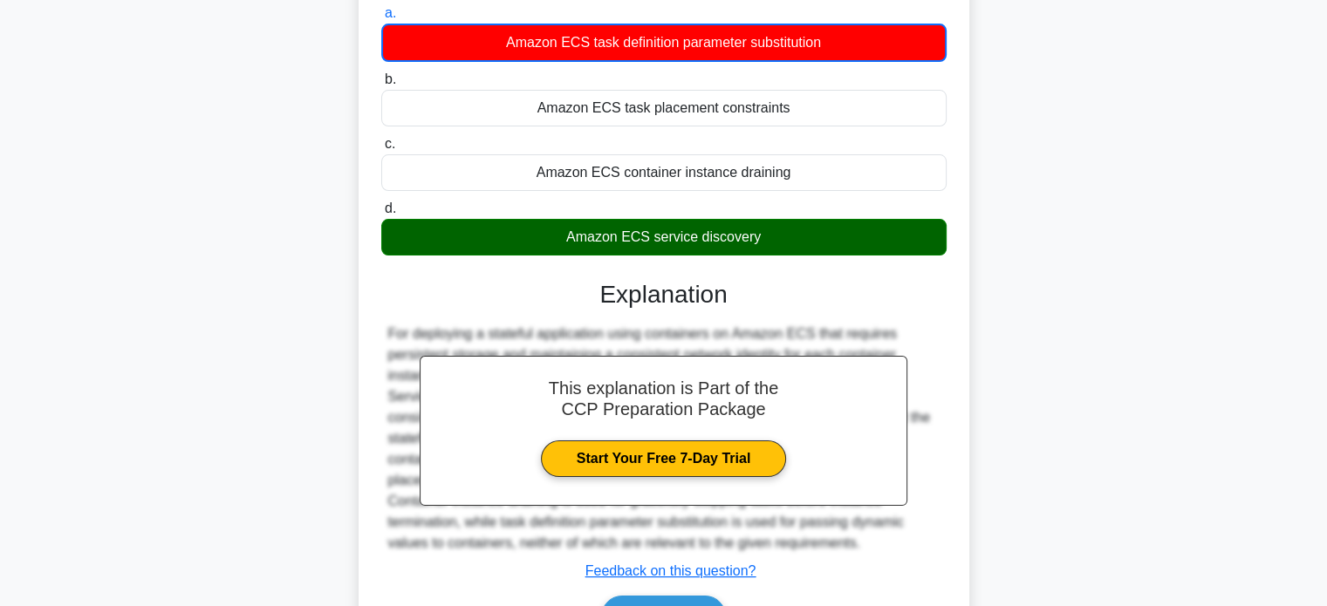
scroll to position [336, 0]
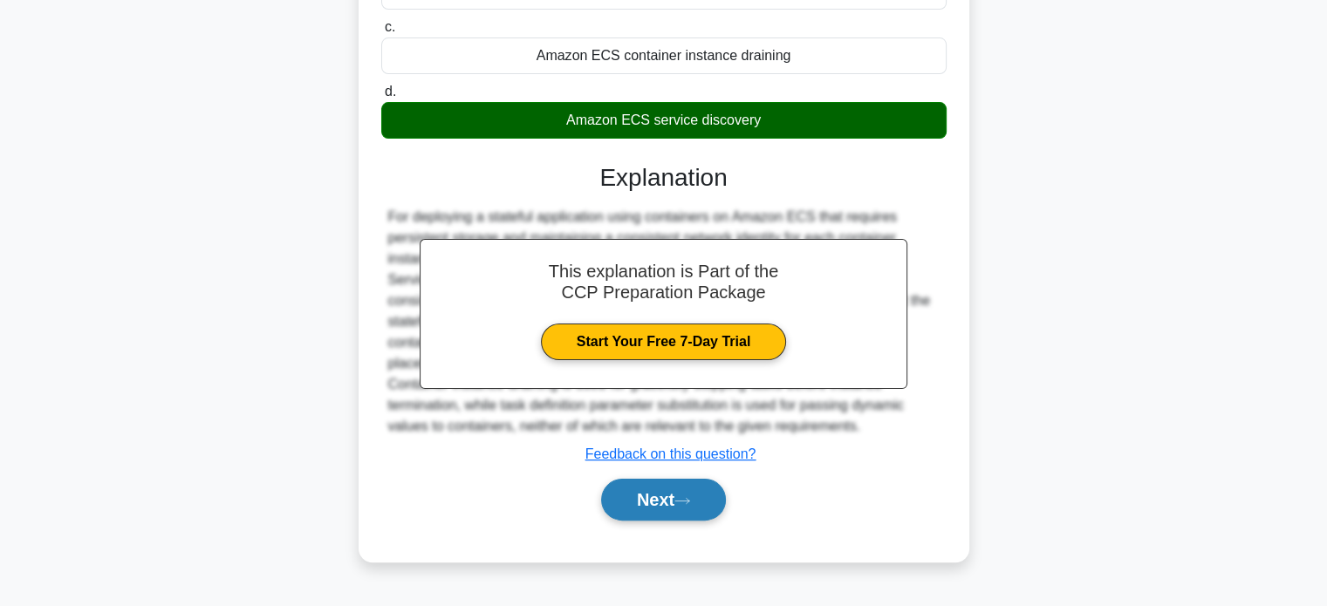
click at [636, 488] on button "Next" at bounding box center [663, 500] width 125 height 42
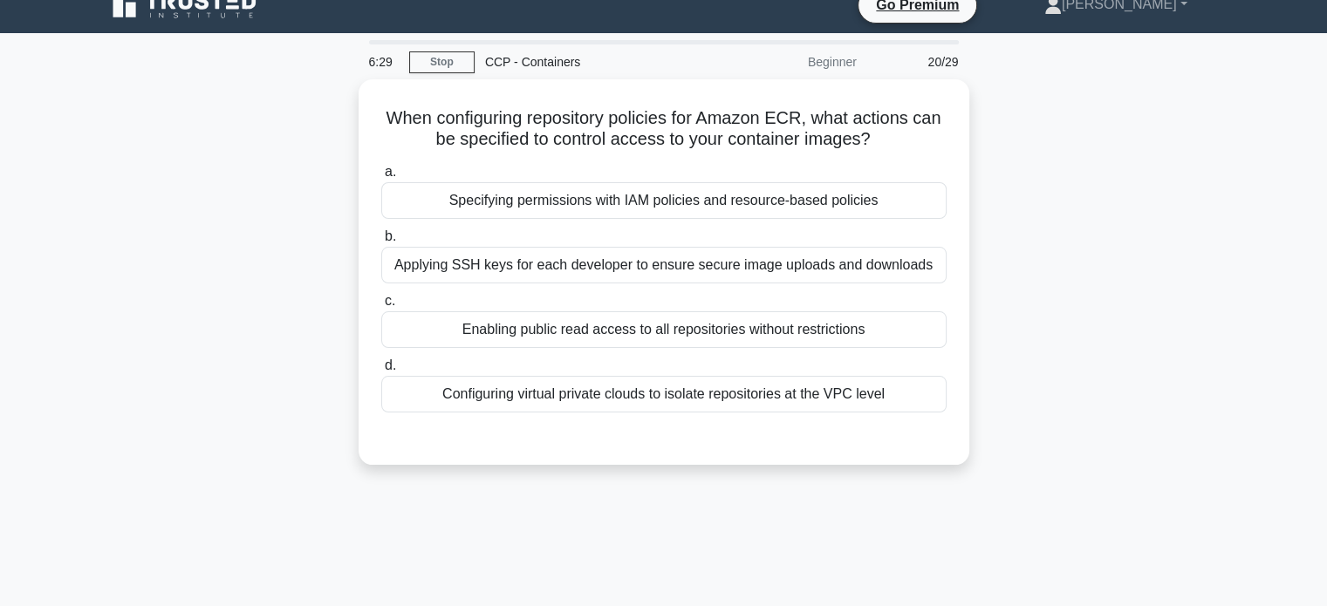
scroll to position [0, 0]
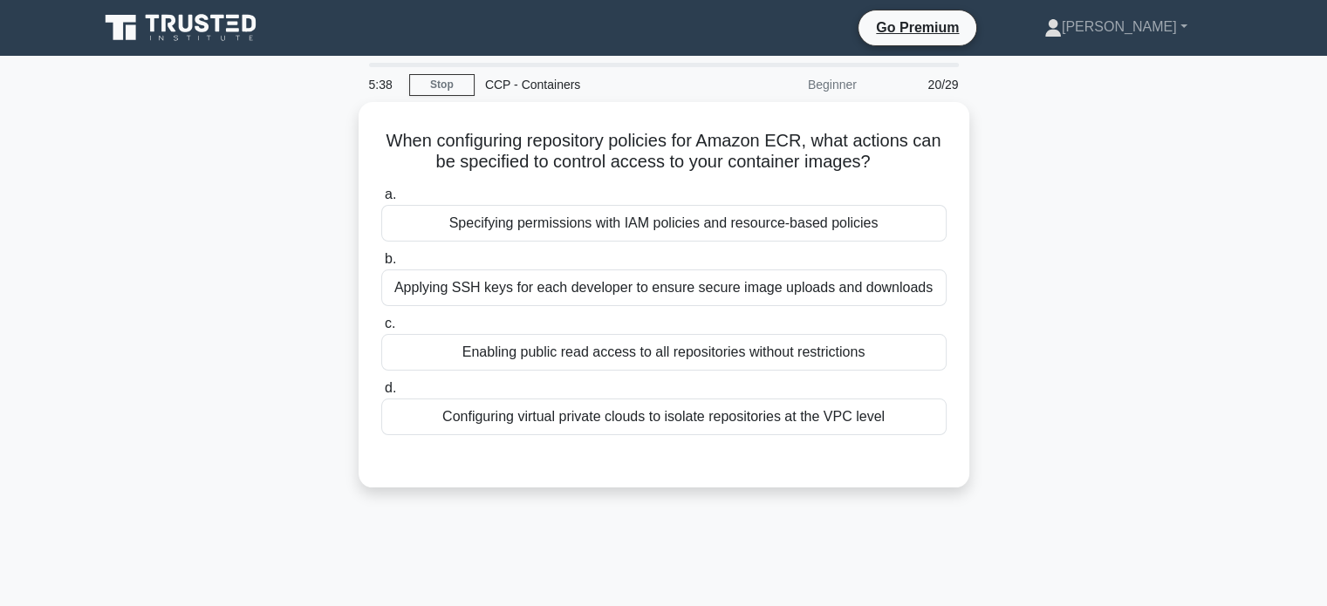
click at [1035, 3] on nav "Go Premium Bishal Profile" at bounding box center [663, 28] width 1327 height 56
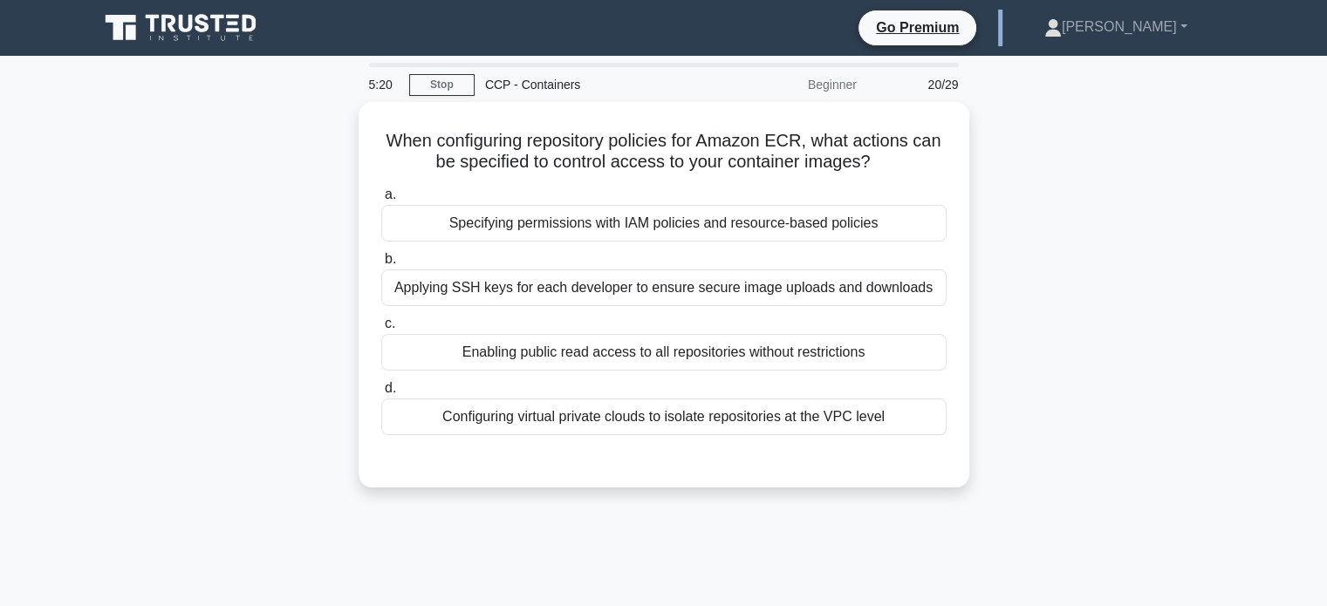
click at [1035, 3] on nav "Go Premium Bishal Profile" at bounding box center [663, 28] width 1327 height 56
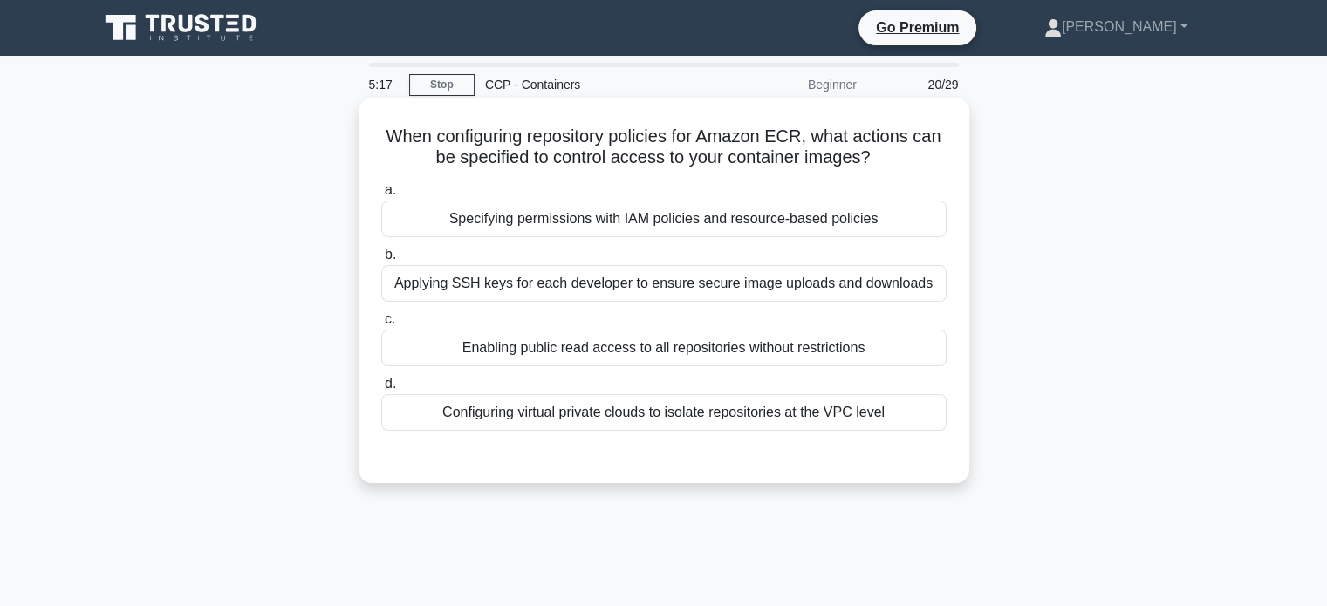
click at [838, 213] on div "Specifying permissions with IAM policies and resource-based policies" at bounding box center [663, 219] width 565 height 37
click at [381, 196] on input "a. Specifying permissions with IAM policies and resource-based policies" at bounding box center [381, 190] width 0 height 11
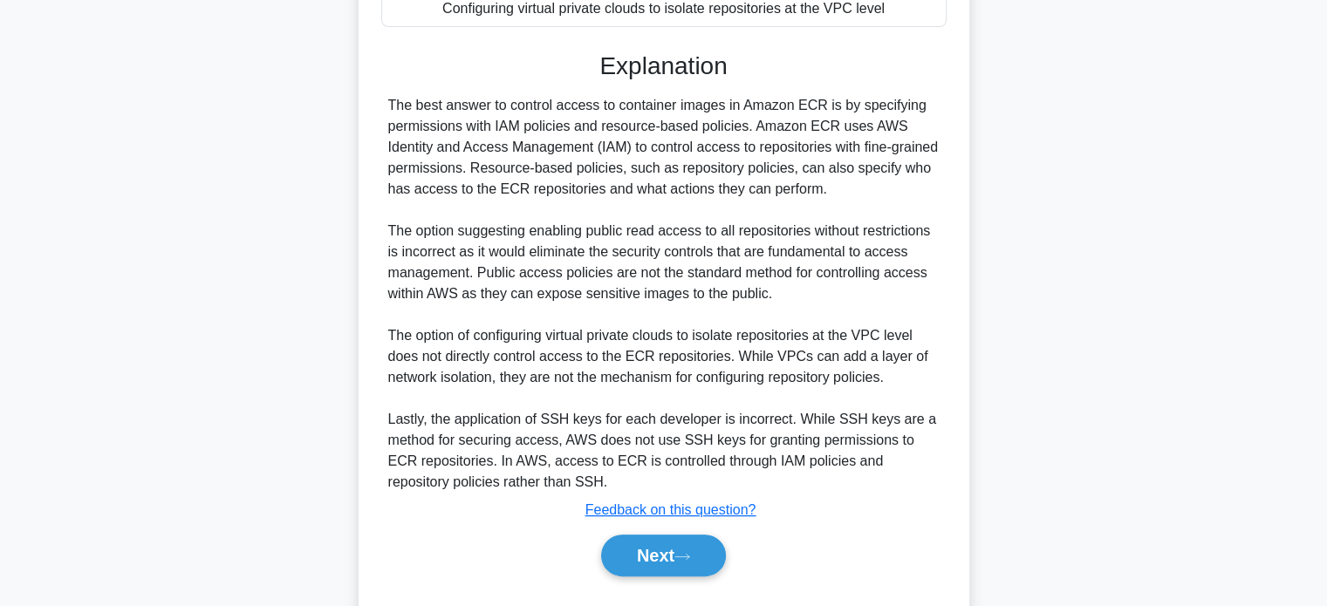
scroll to position [447, 0]
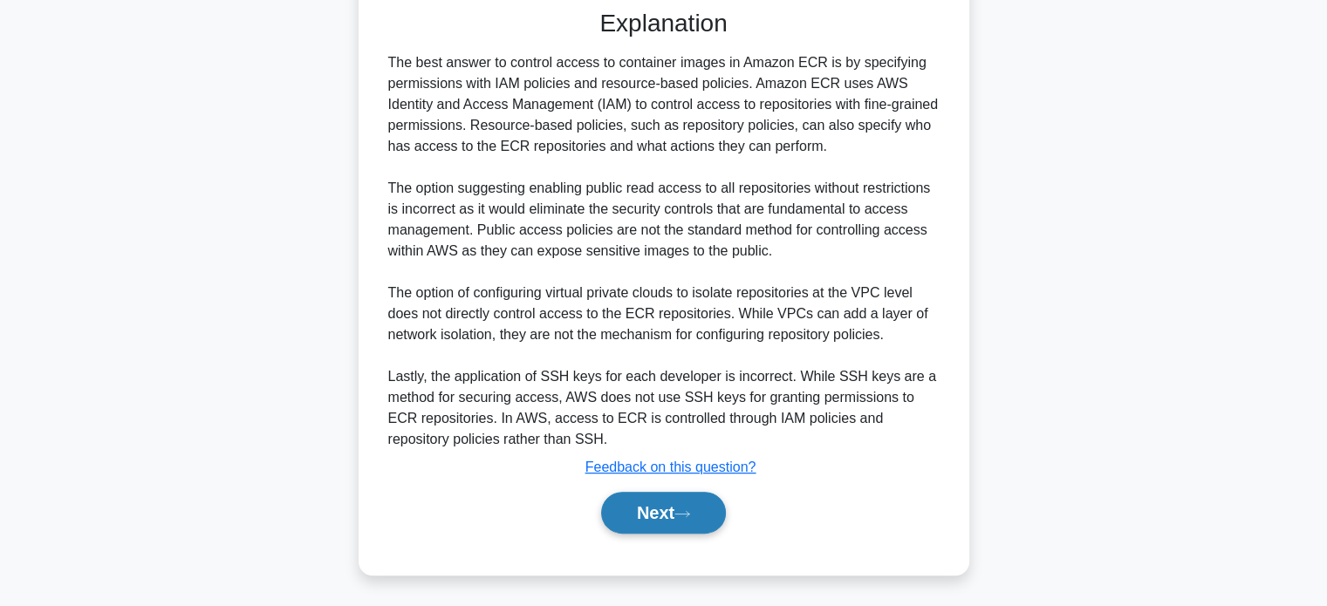
click at [665, 522] on button "Next" at bounding box center [663, 513] width 125 height 42
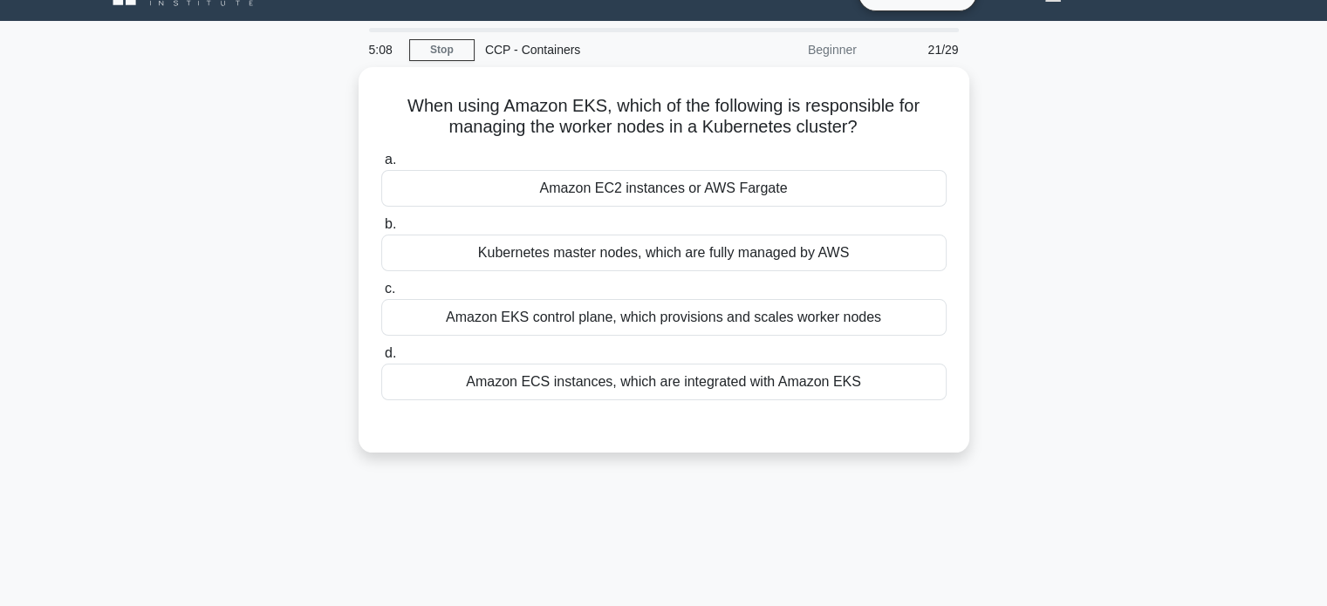
scroll to position [0, 0]
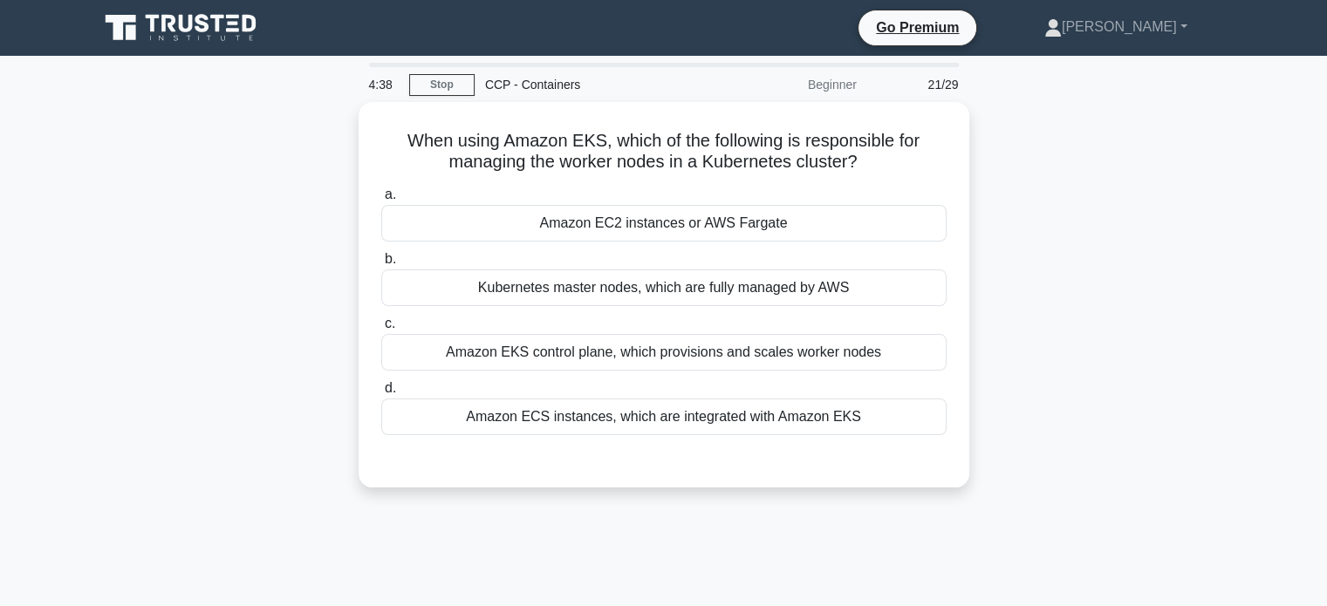
drag, startPoint x: 998, startPoint y: 281, endPoint x: 987, endPoint y: 356, distance: 75.9
click at [987, 356] on div "When using Amazon EKS, which of the following is responsible for managing the w…" at bounding box center [664, 305] width 1152 height 407
click at [1057, 276] on div "When using Amazon EKS, which of the following is responsible for managing the w…" at bounding box center [664, 305] width 1152 height 407
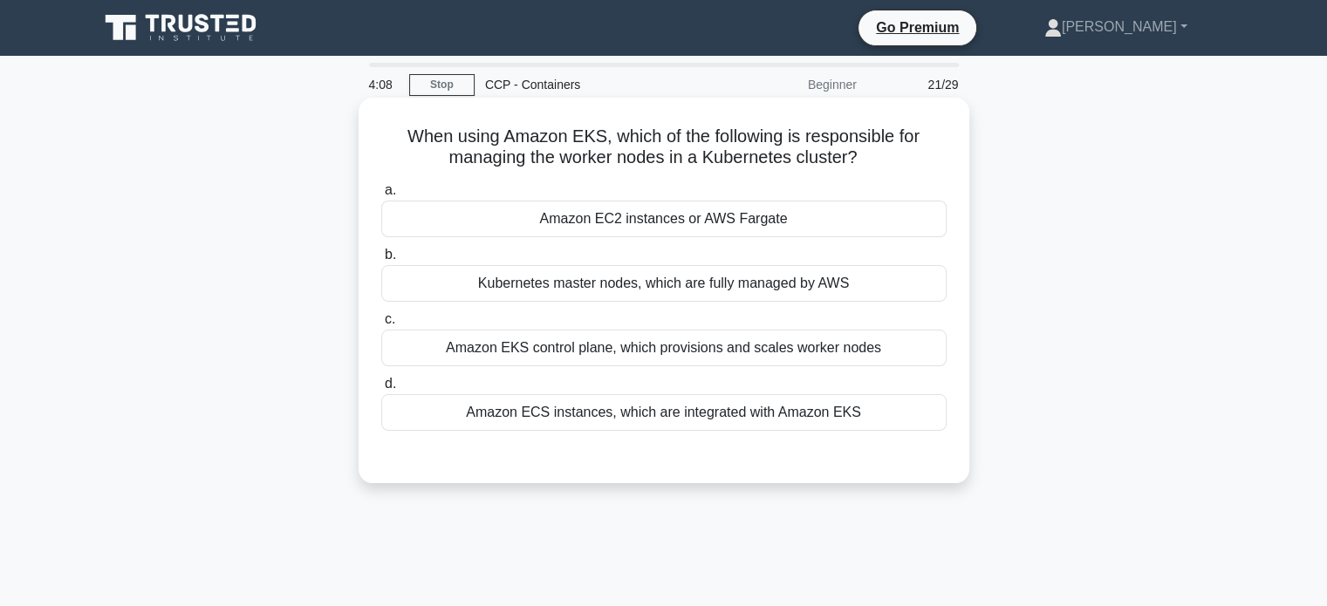
click at [879, 353] on div "Amazon EKS control plane, which provisions and scales worker nodes" at bounding box center [663, 348] width 565 height 37
click at [381, 325] on input "c. Amazon EKS control plane, which provisions and scales worker nodes" at bounding box center [381, 319] width 0 height 11
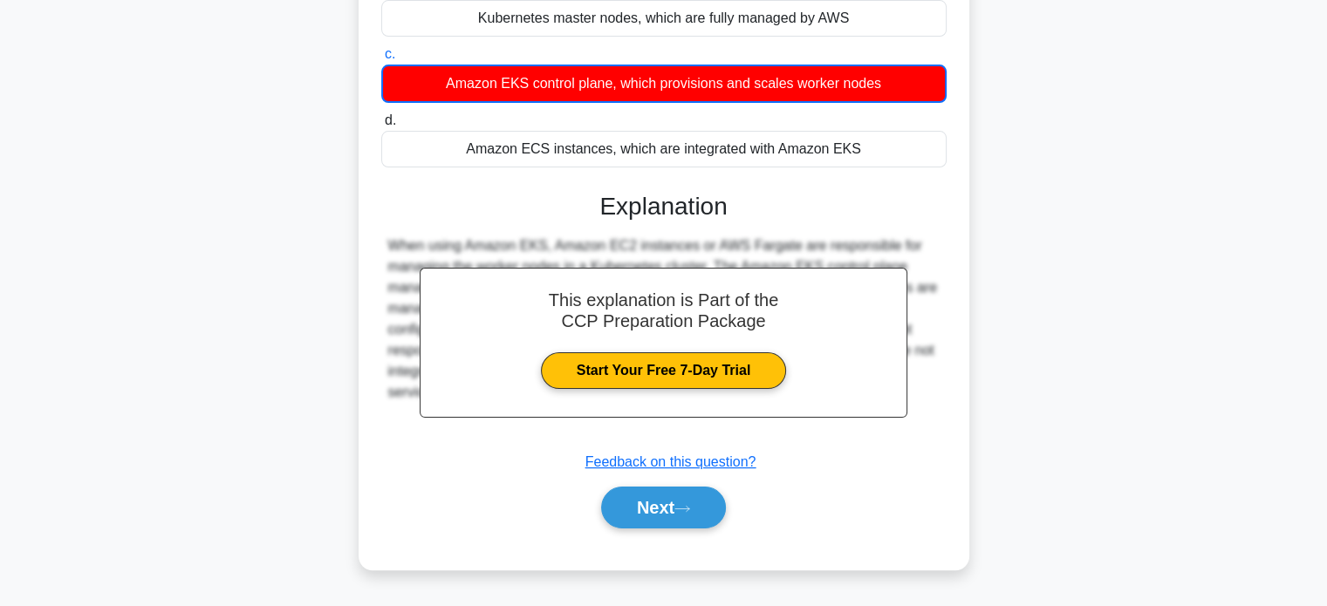
scroll to position [336, 0]
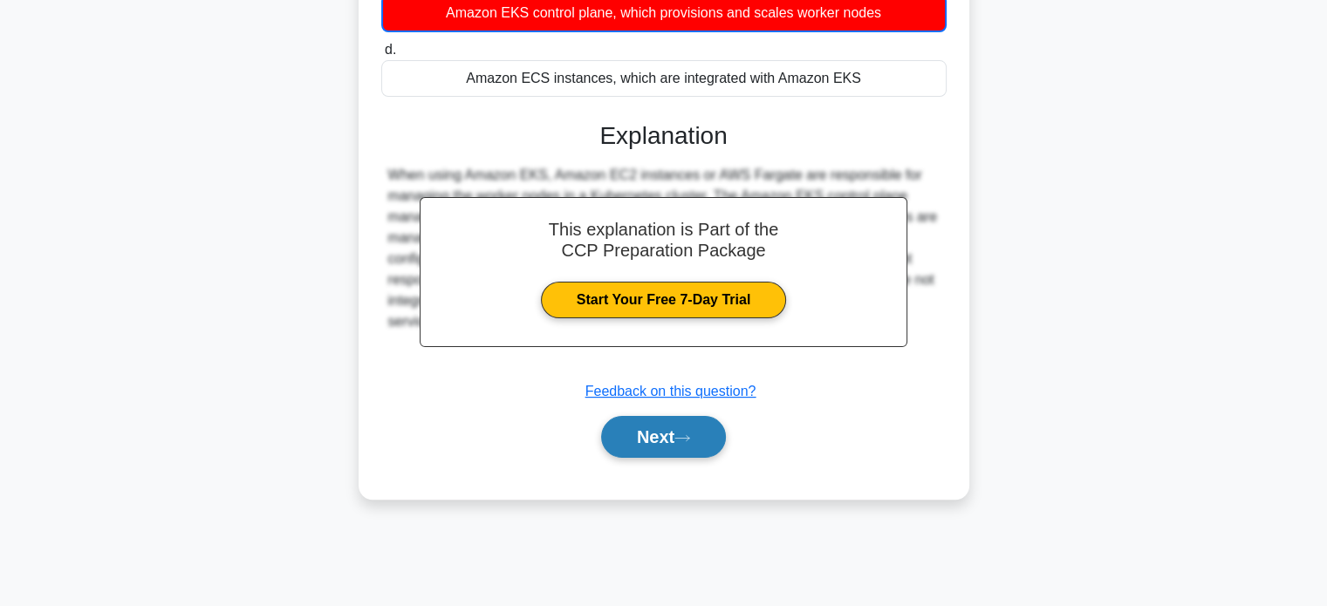
click at [690, 438] on icon at bounding box center [682, 439] width 16 height 10
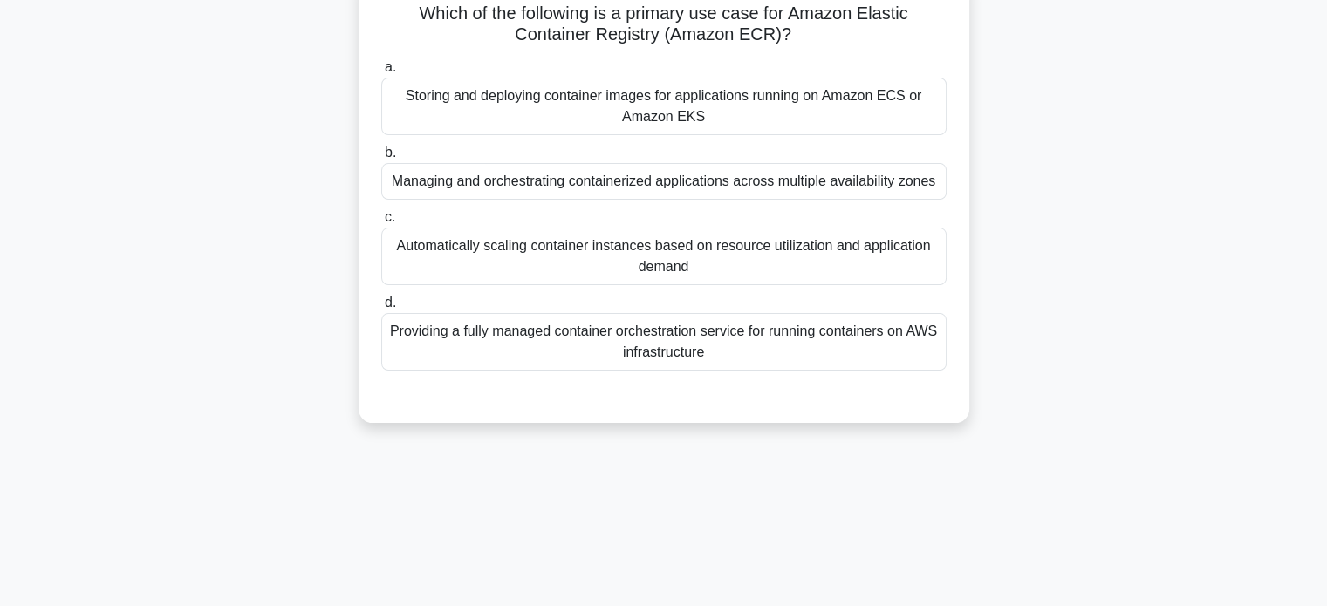
scroll to position [0, 0]
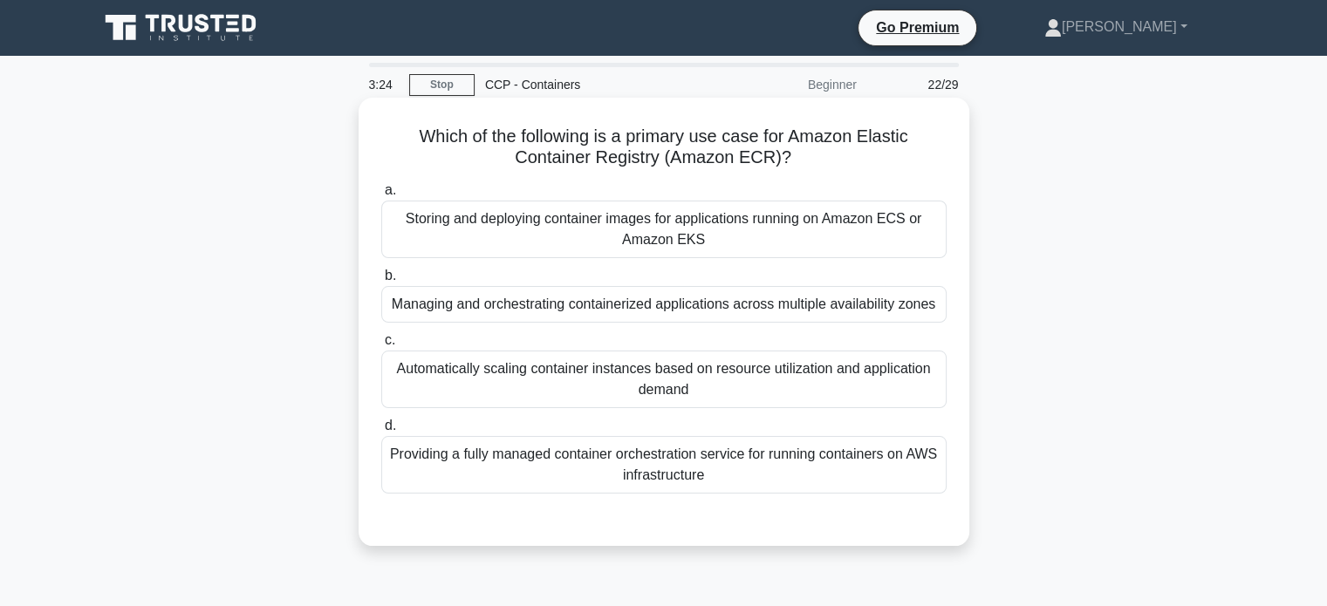
click at [733, 375] on div "Automatically scaling container instances based on resource utilization and app…" at bounding box center [663, 380] width 565 height 58
click at [381, 346] on input "c. Automatically scaling container instances based on resource utilization and …" at bounding box center [381, 340] width 0 height 11
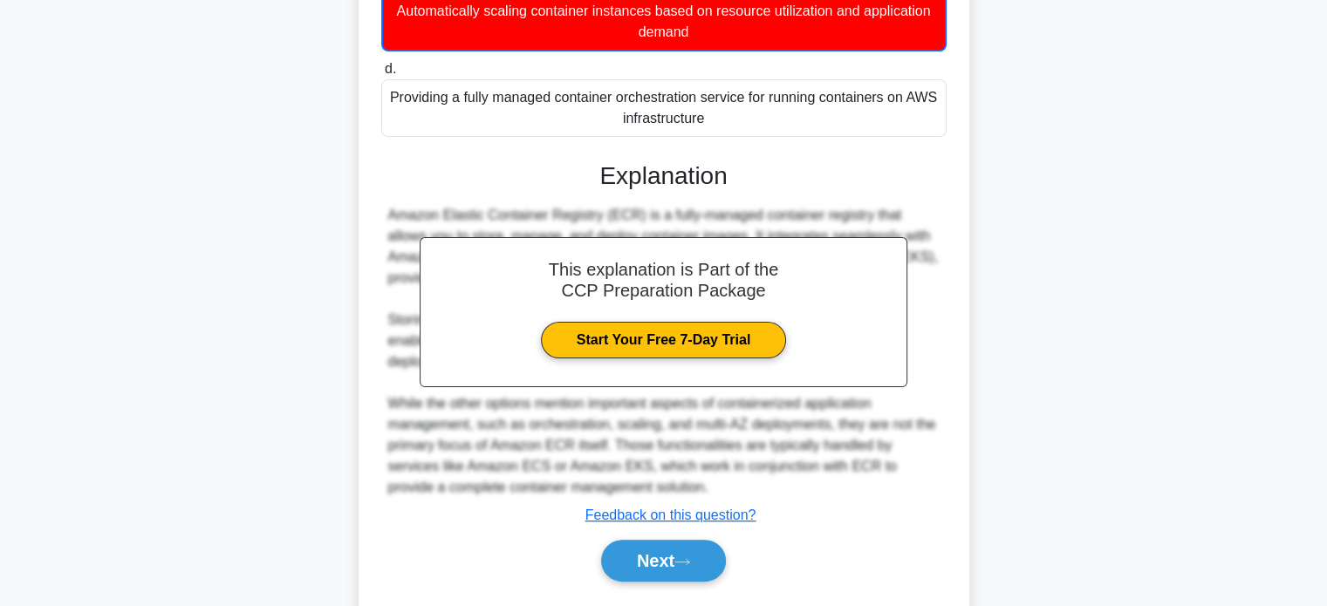
scroll to position [407, 0]
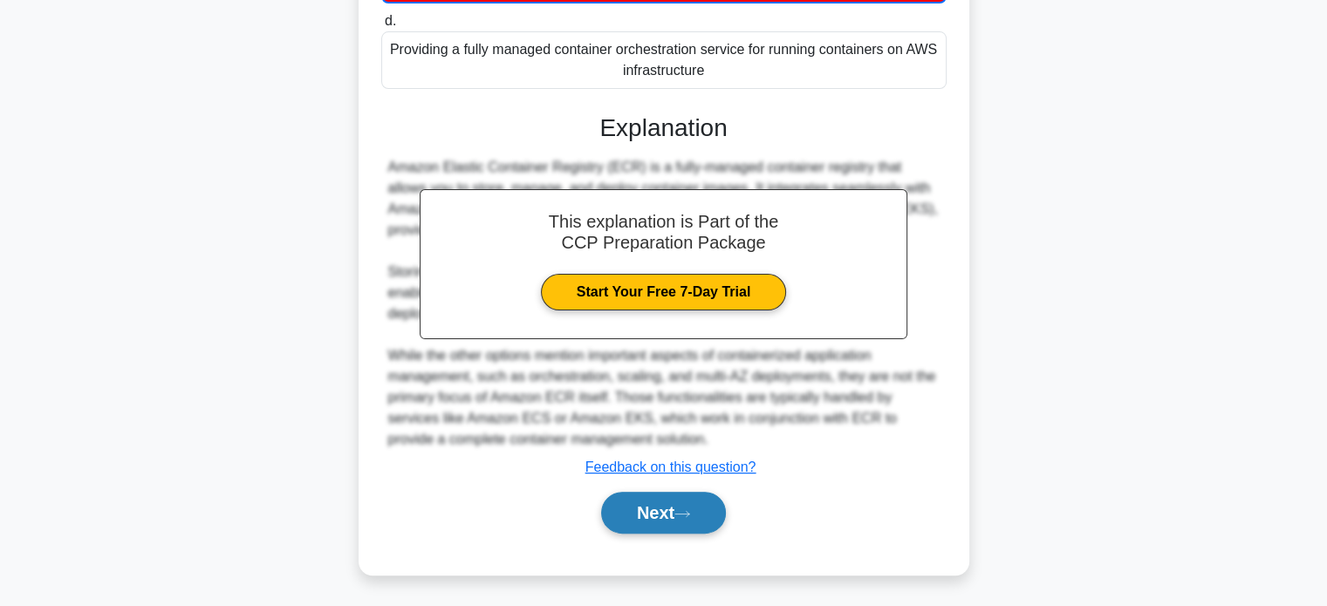
click at [671, 516] on button "Next" at bounding box center [663, 513] width 125 height 42
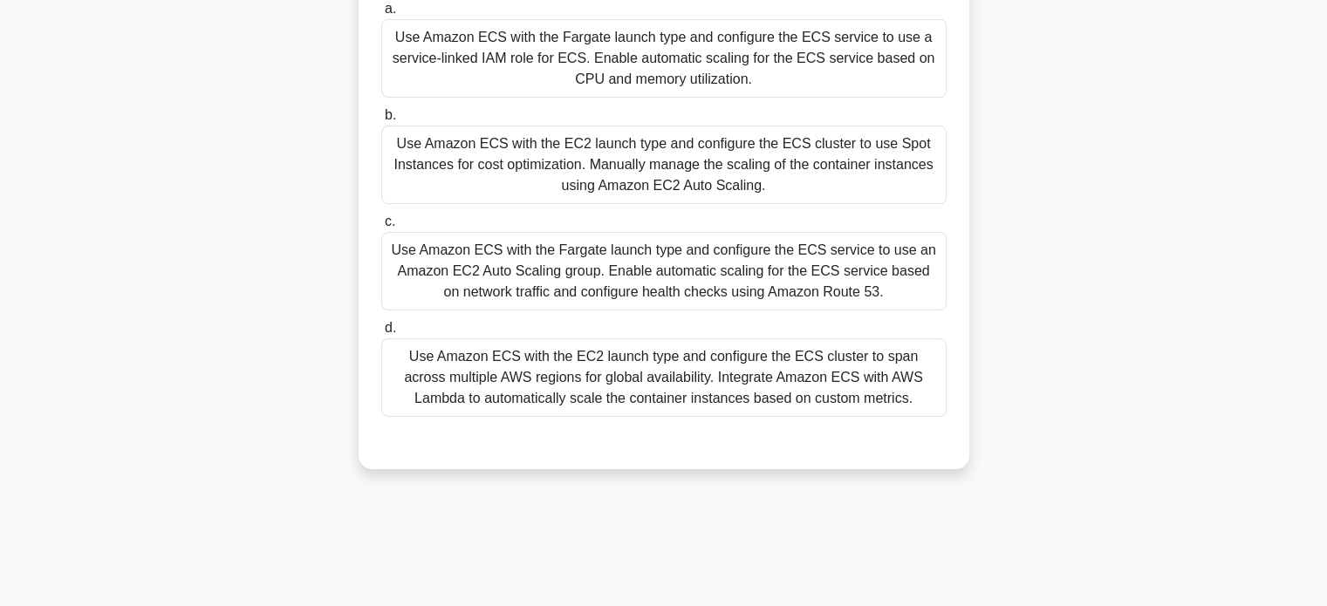
scroll to position [265, 0]
click at [831, 282] on div "Use Amazon ECS with the Fargate launch type and configure the ECS service to us…" at bounding box center [663, 271] width 565 height 79
click at [381, 228] on input "c. Use Amazon ECS with the Fargate launch type and configure the ECS service to…" at bounding box center [381, 221] width 0 height 11
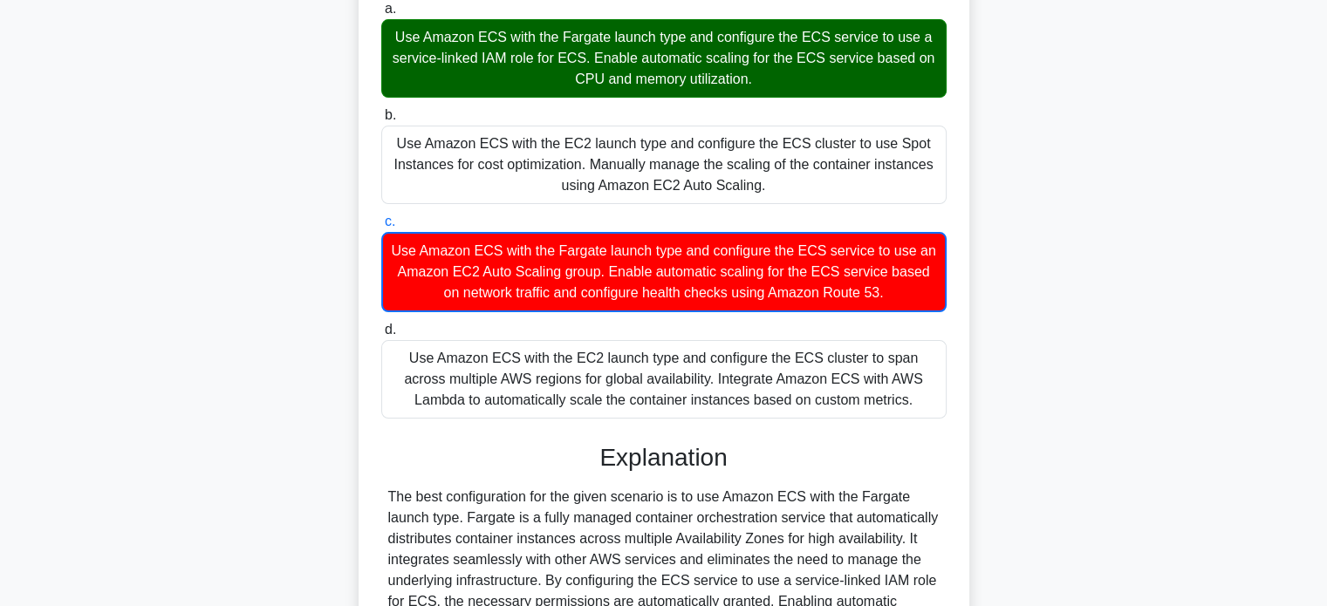
scroll to position [511, 0]
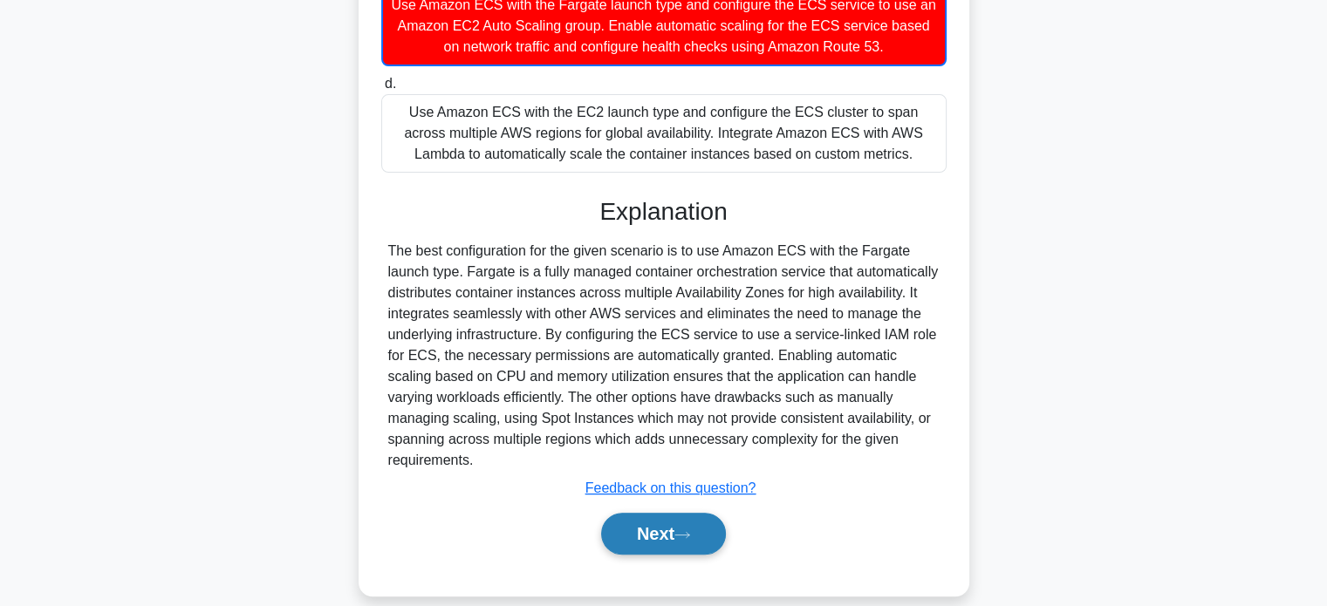
click at [621, 513] on button "Next" at bounding box center [663, 534] width 125 height 42
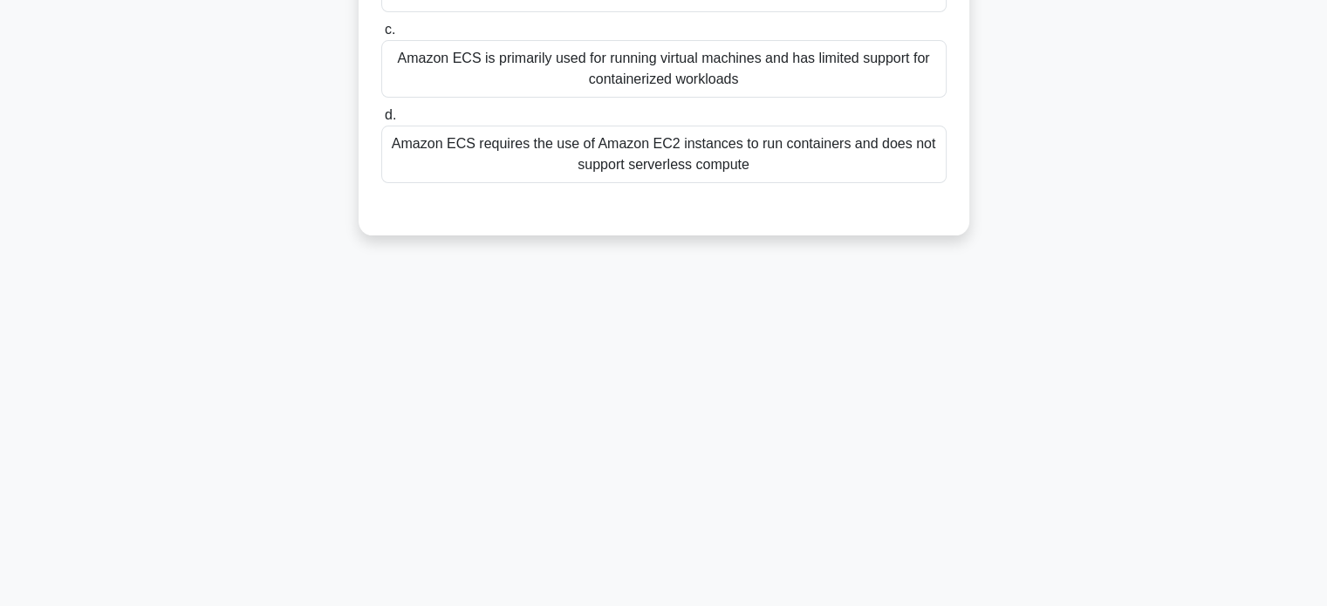
scroll to position [0, 0]
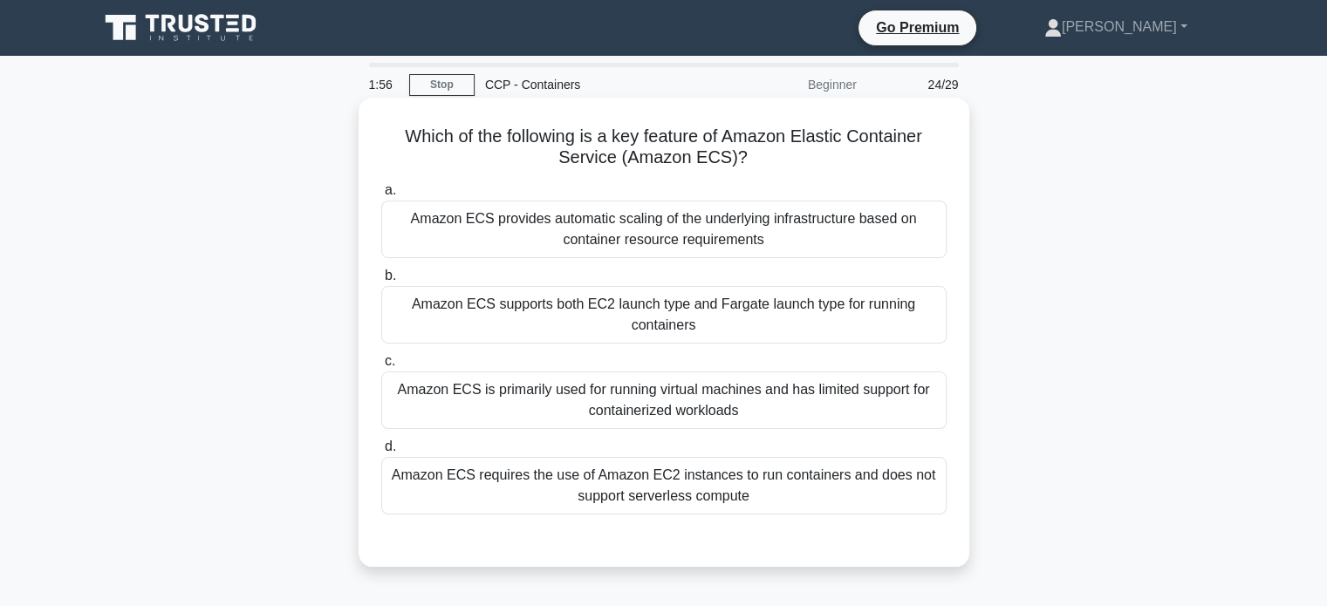
click at [834, 250] on div "Amazon ECS provides automatic scaling of the underlying infrastructure based on…" at bounding box center [663, 230] width 565 height 58
click at [381, 196] on input "a. Amazon ECS provides automatic scaling of the underlying infrastructure based…" at bounding box center [381, 190] width 0 height 11
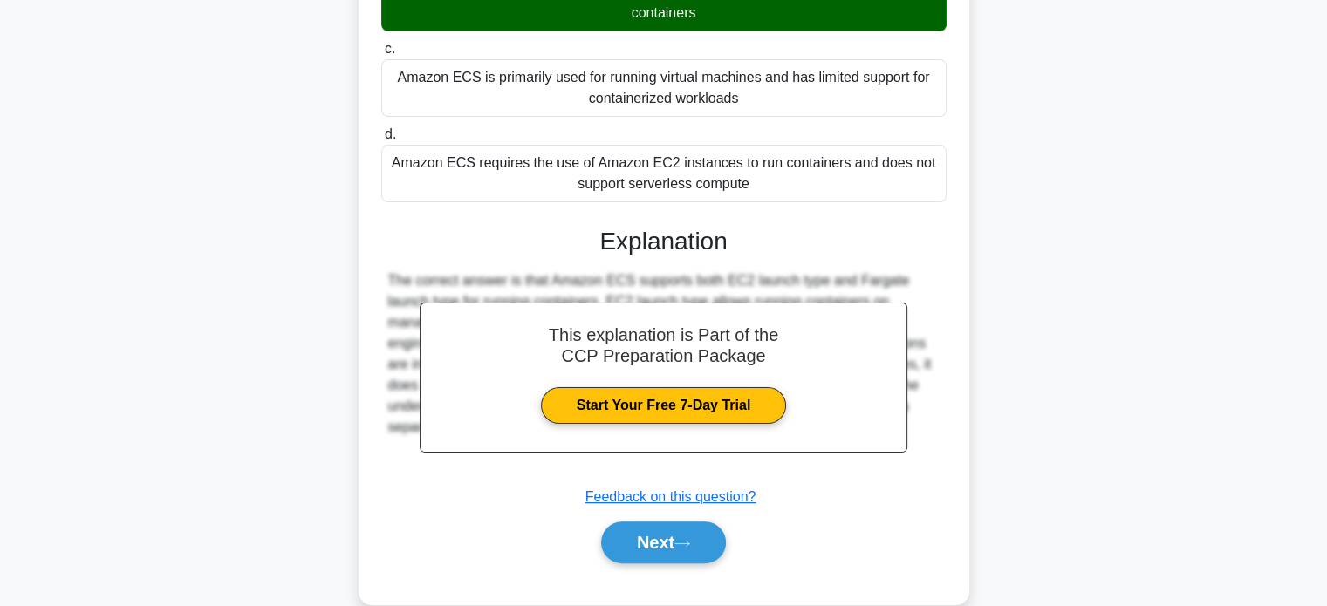
scroll to position [344, 0]
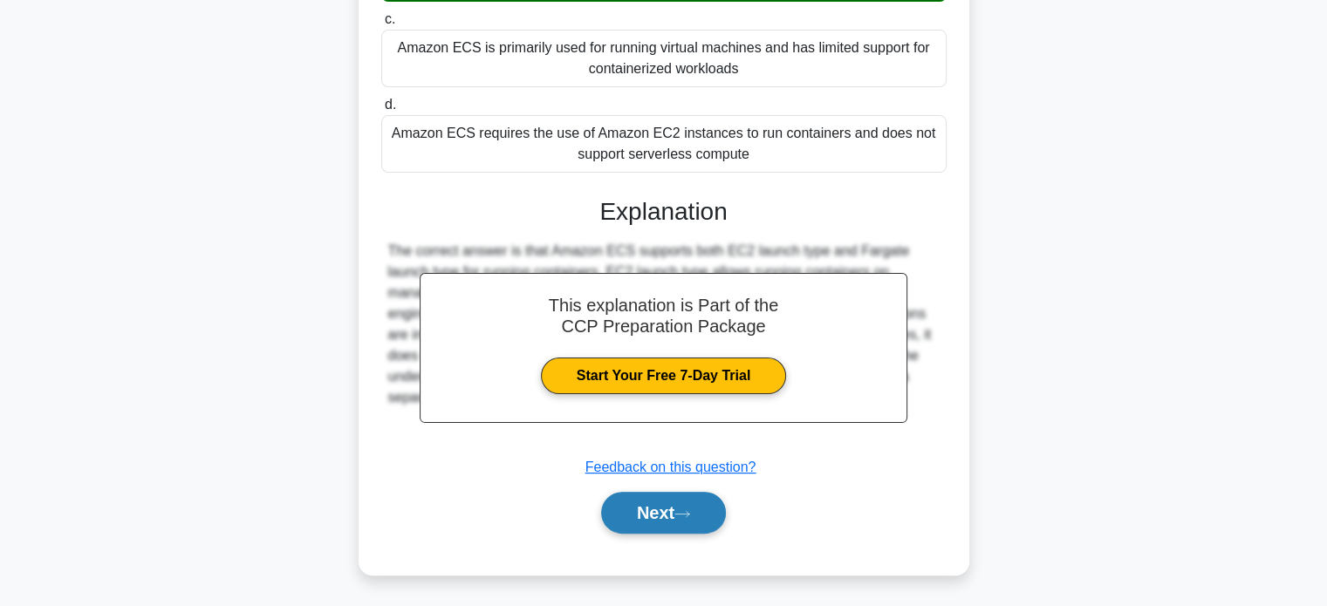
click at [639, 515] on button "Next" at bounding box center [663, 513] width 125 height 42
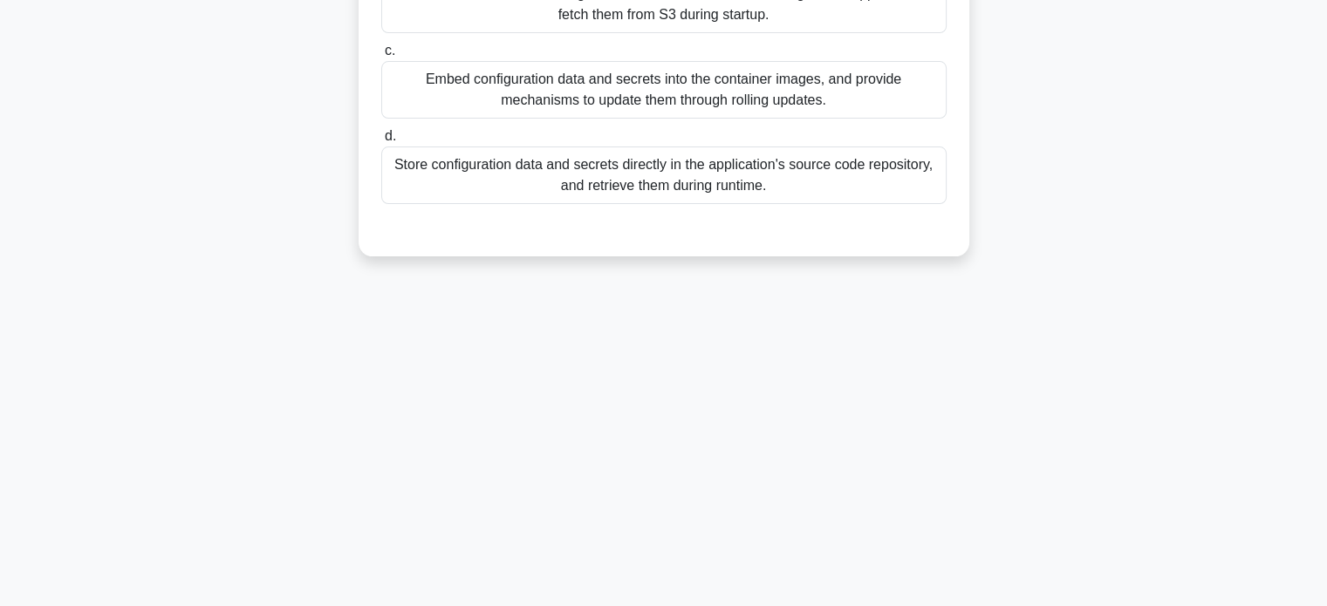
scroll to position [0, 0]
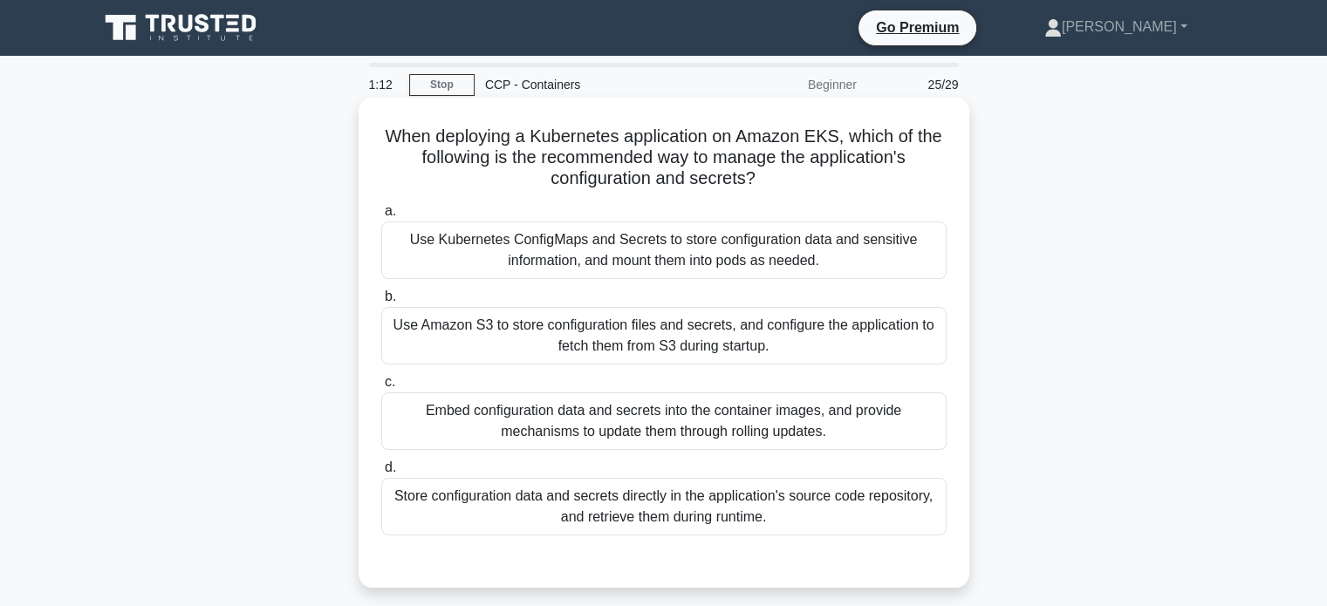
click at [814, 257] on div "Use Kubernetes ConfigMaps and Secrets to store configuration data and sensitive…" at bounding box center [663, 251] width 565 height 58
click at [381, 217] on input "a. Use Kubernetes ConfigMaps and Secrets to store configuration data and sensit…" at bounding box center [381, 211] width 0 height 11
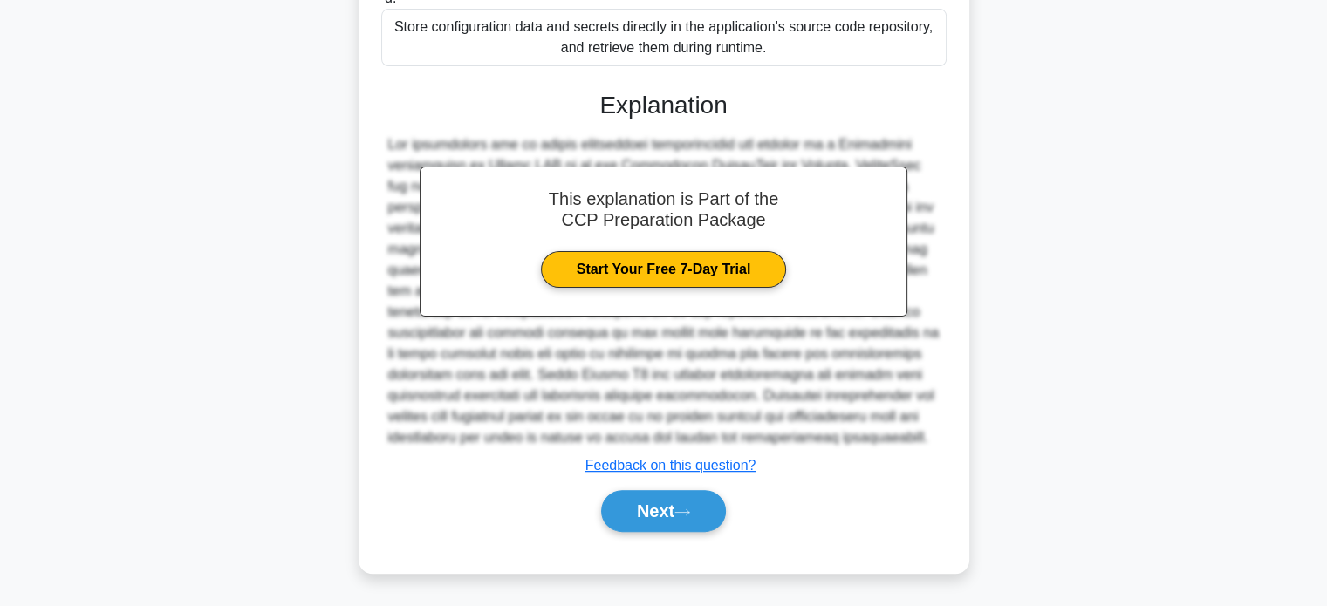
scroll to position [483, 0]
click at [688, 530] on button "Next" at bounding box center [663, 511] width 125 height 42
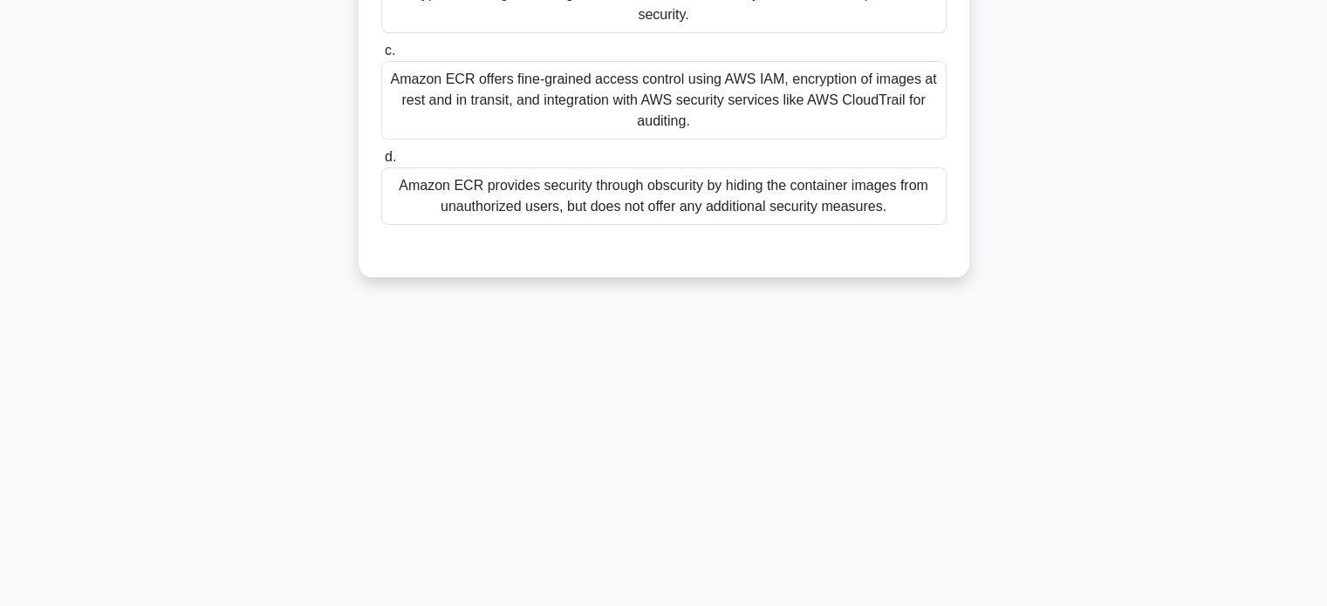
scroll to position [0, 0]
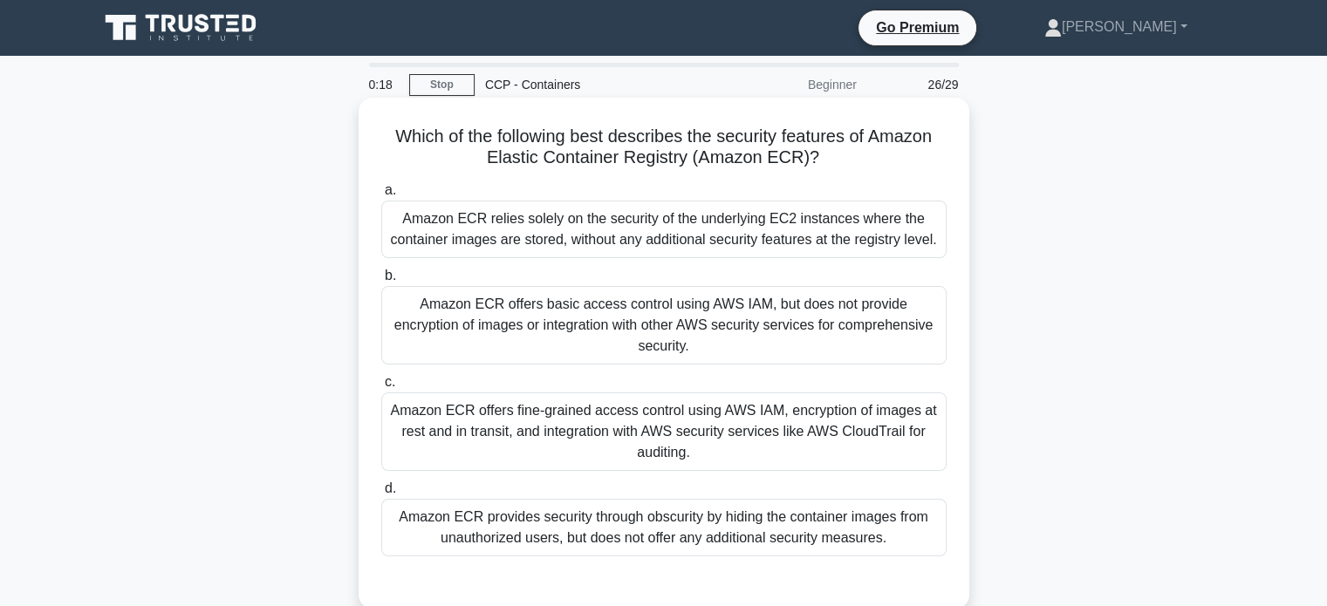
click at [873, 421] on div "Amazon ECR offers fine-grained access control using AWS IAM, encryption of imag…" at bounding box center [663, 432] width 565 height 79
click at [381, 388] on input "c. Amazon ECR offers fine-grained access control using AWS IAM, encryption of i…" at bounding box center [381, 382] width 0 height 11
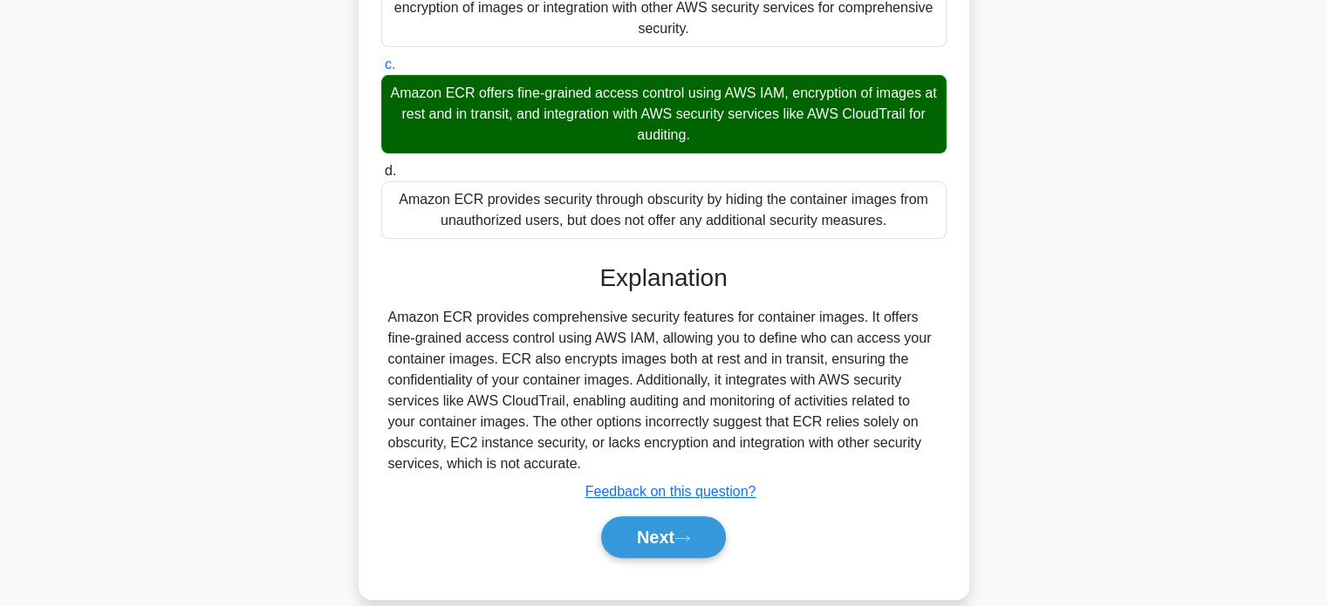
scroll to position [318, 0]
click at [704, 516] on button "Next" at bounding box center [663, 537] width 125 height 42
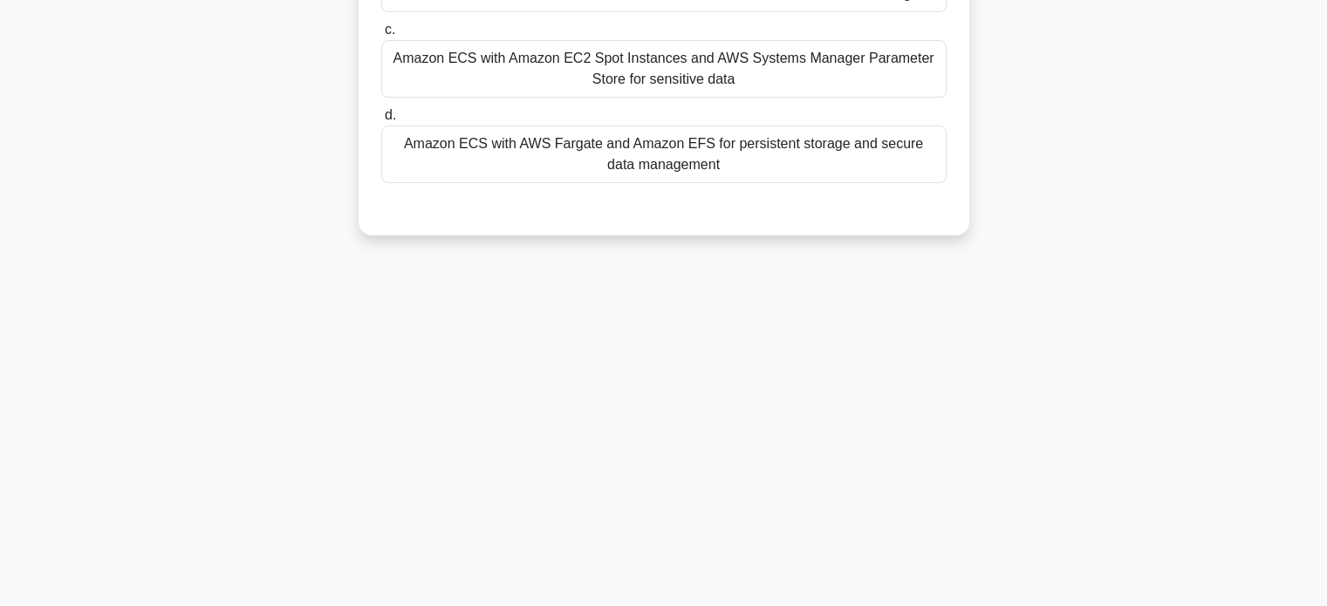
scroll to position [0, 0]
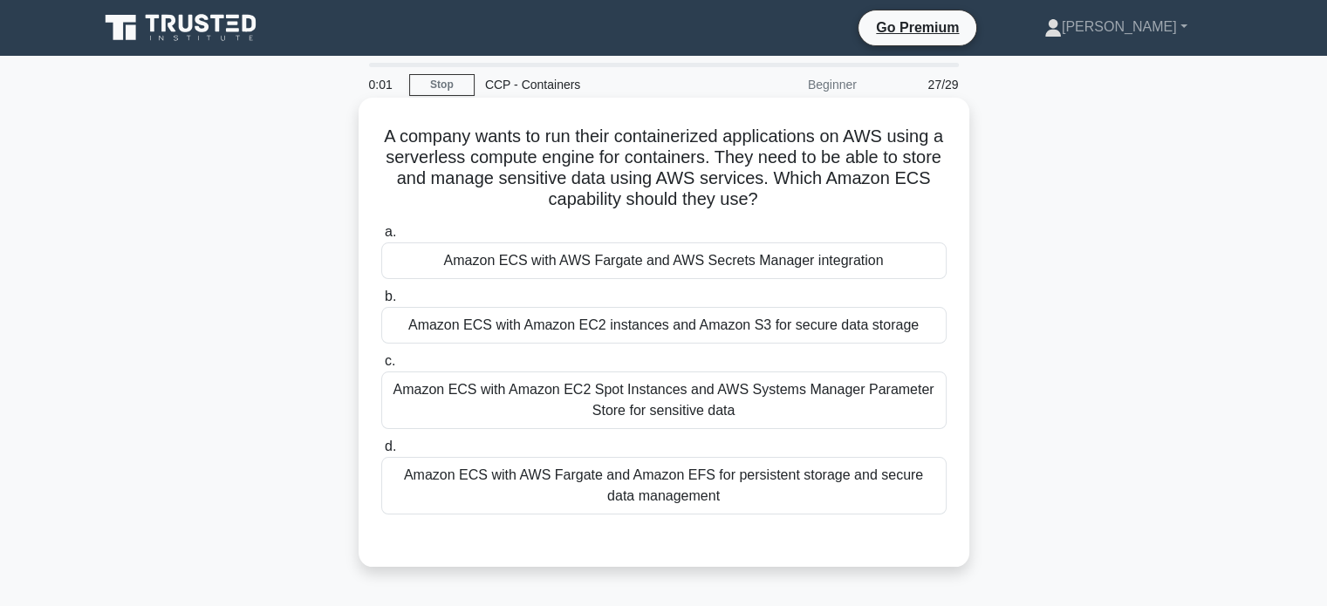
click at [810, 321] on div "Amazon ECS with Amazon EC2 instances and Amazon S3 for secure data storage" at bounding box center [663, 325] width 565 height 37
click at [381, 303] on input "b. Amazon ECS with Amazon EC2 instances and Amazon S3 for secure data storage" at bounding box center [381, 296] width 0 height 11
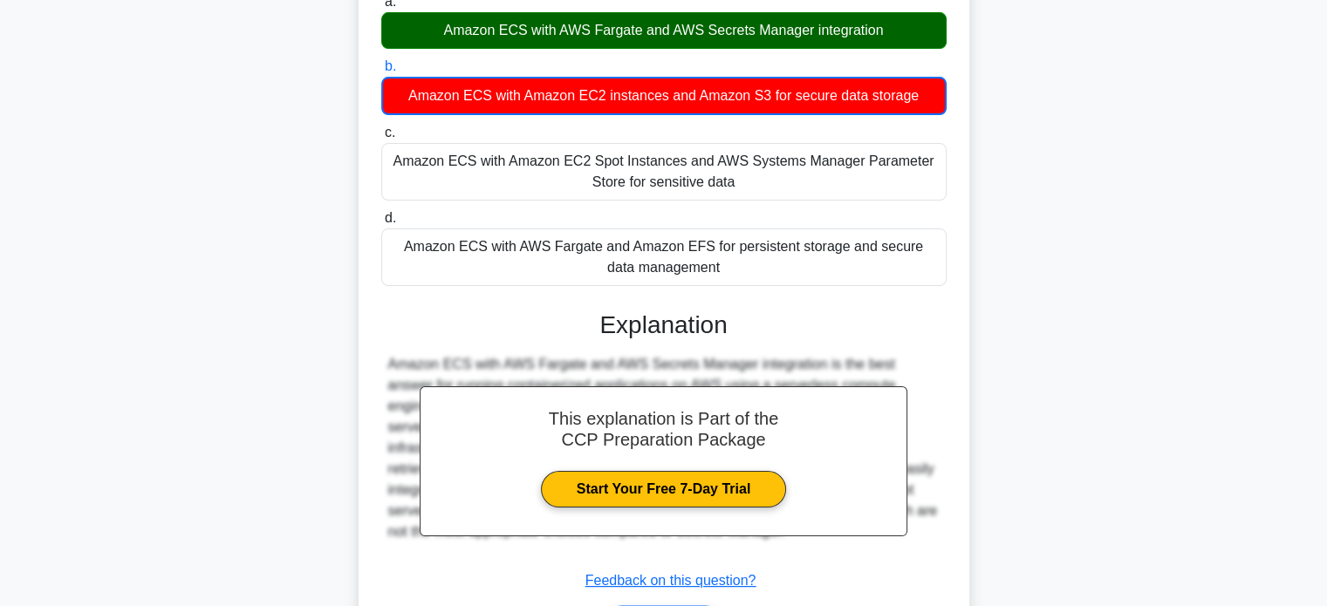
scroll to position [344, 0]
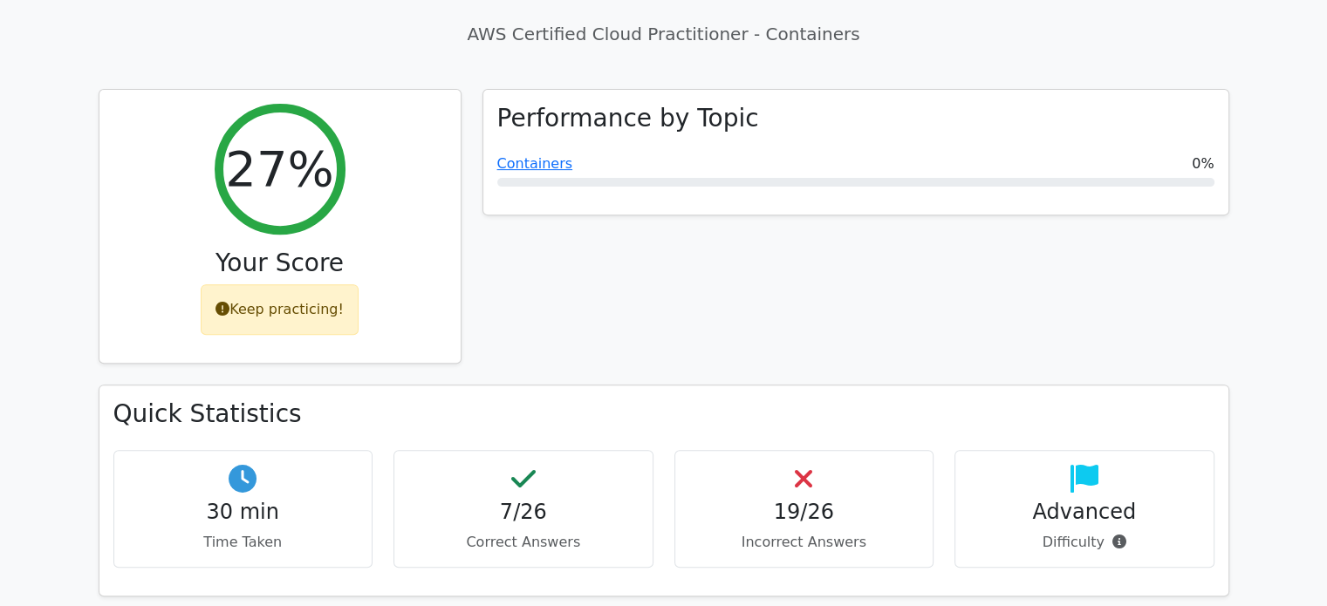
scroll to position [638, 0]
